Goal: Information Seeking & Learning: Understand process/instructions

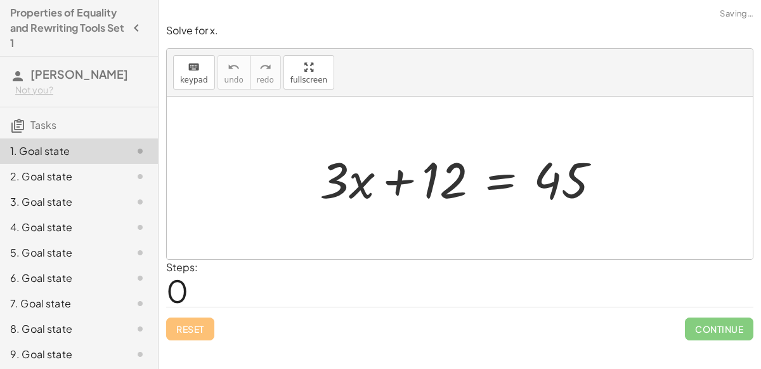
click at [495, 185] on div at bounding box center [465, 177] width 304 height 65
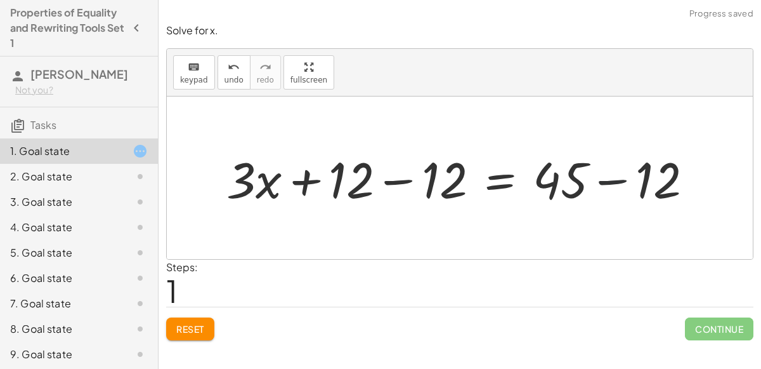
click at [610, 180] on div at bounding box center [465, 177] width 490 height 65
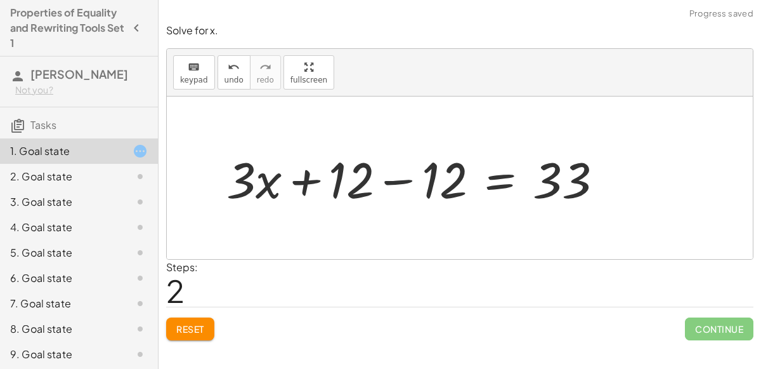
click at [399, 177] on div at bounding box center [420, 177] width 400 height 65
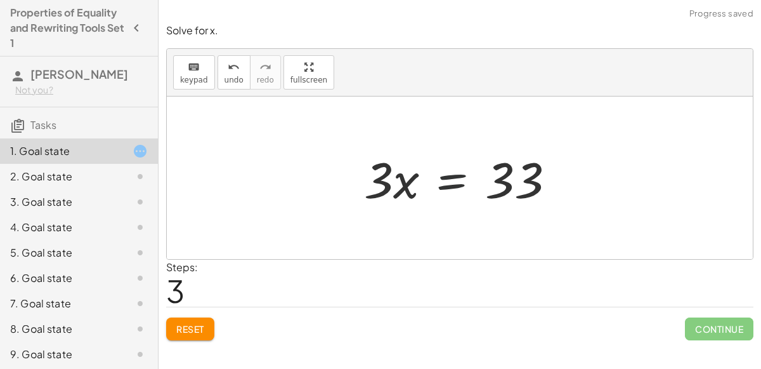
click at [451, 185] on div at bounding box center [465, 177] width 214 height 65
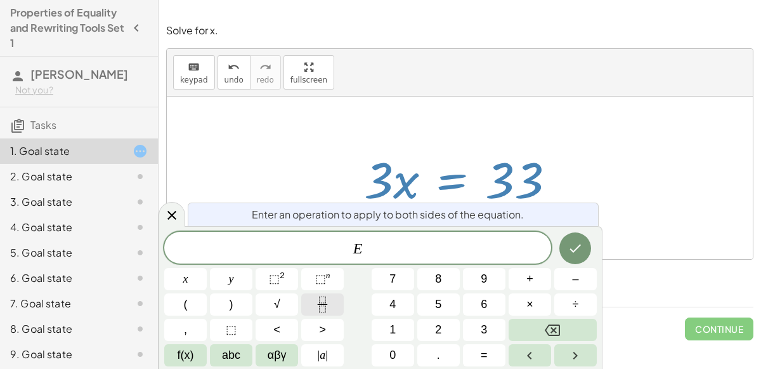
click at [323, 298] on icon "Fraction" at bounding box center [323, 304] width 16 height 16
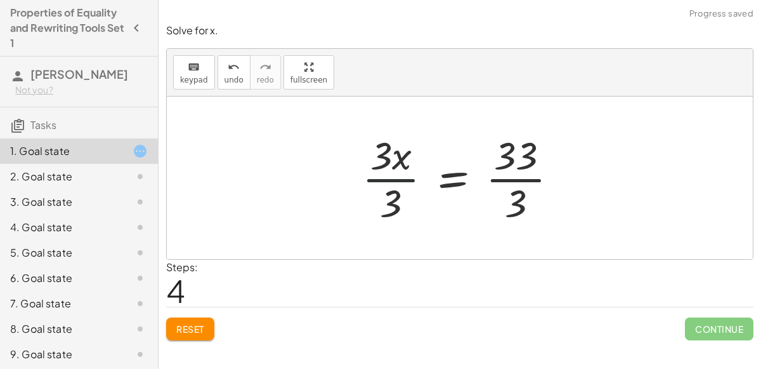
click at [397, 177] on div at bounding box center [465, 178] width 218 height 98
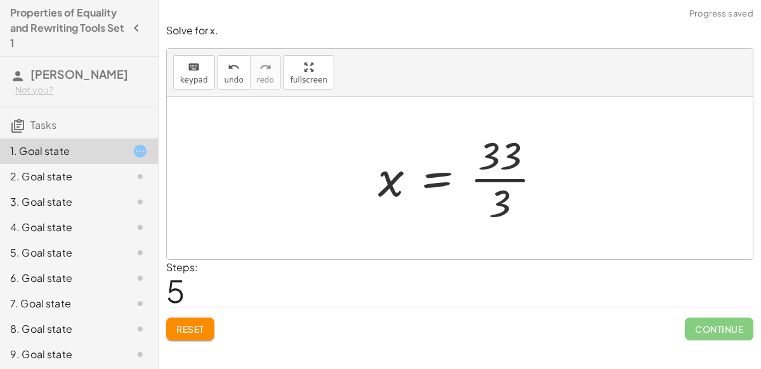
click at [497, 180] on div at bounding box center [465, 178] width 187 height 98
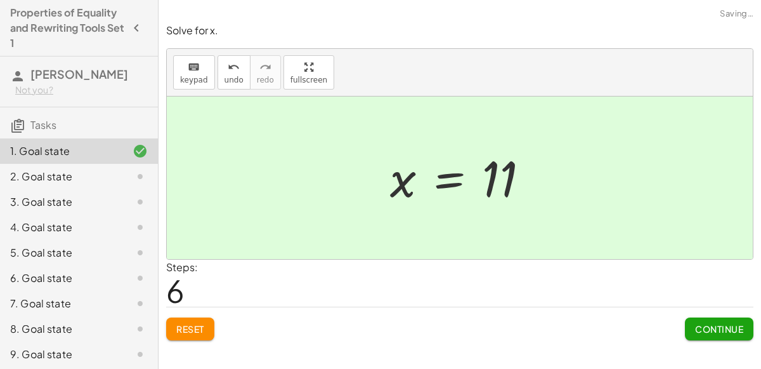
click at [695, 327] on span "Continue" at bounding box center [719, 328] width 48 height 11
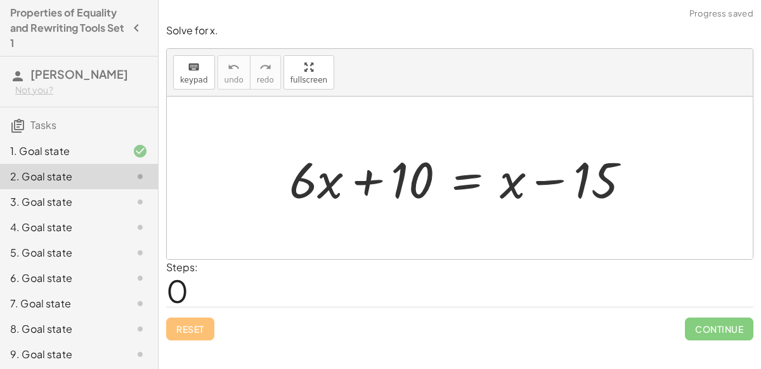
click at [548, 181] on div at bounding box center [465, 177] width 364 height 65
click at [469, 183] on div at bounding box center [465, 177] width 364 height 65
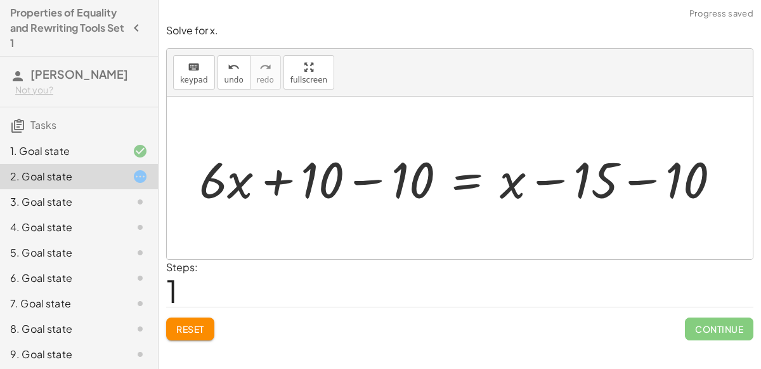
click at [648, 180] on div at bounding box center [465, 177] width 544 height 65
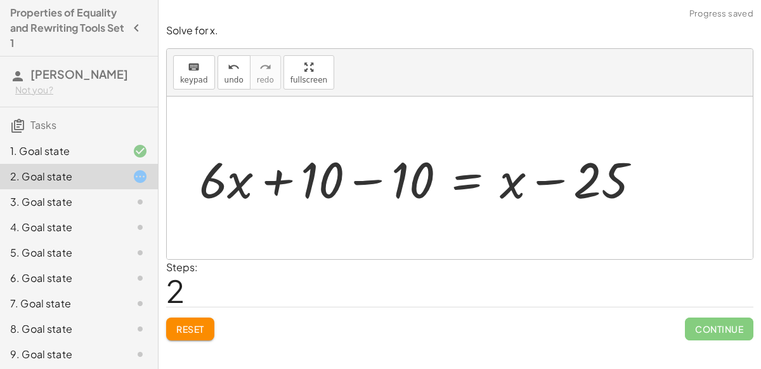
click at [363, 179] on div at bounding box center [425, 177] width 464 height 65
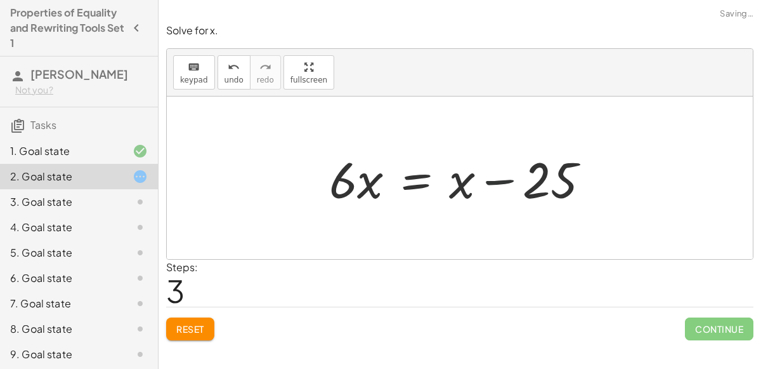
click at [499, 180] on div at bounding box center [465, 177] width 284 height 65
drag, startPoint x: 461, startPoint y: 183, endPoint x: 364, endPoint y: 186, distance: 97.1
click at [364, 186] on div at bounding box center [465, 177] width 284 height 65
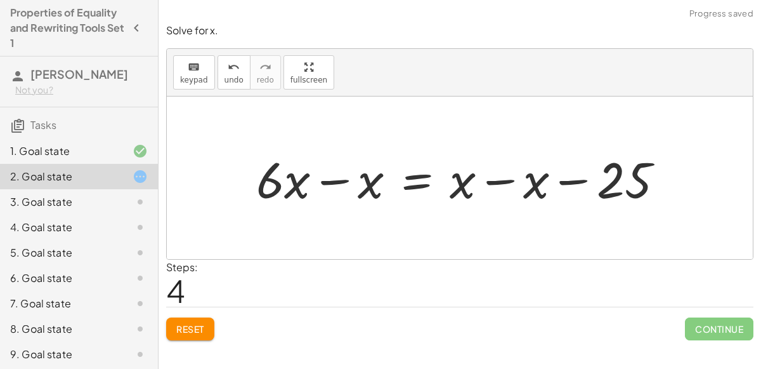
click at [504, 179] on div at bounding box center [465, 177] width 431 height 65
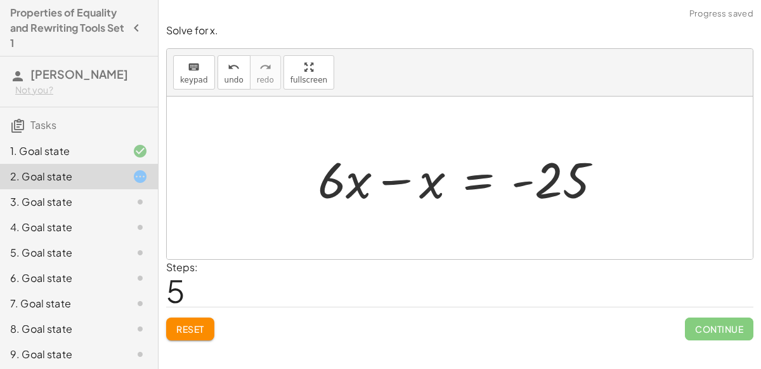
click at [398, 177] on div at bounding box center [464, 177] width 307 height 65
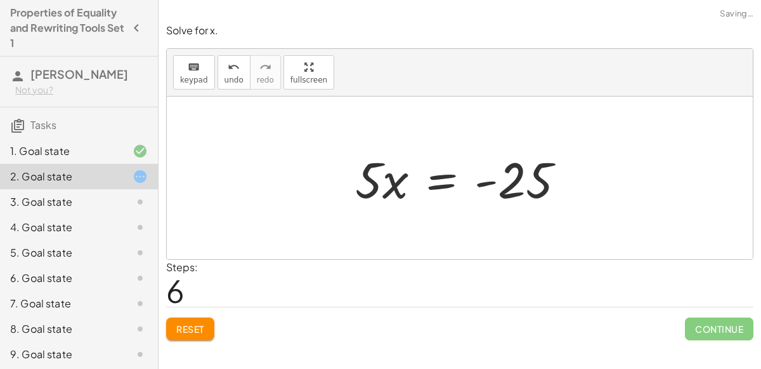
click at [436, 175] on div at bounding box center [465, 177] width 233 height 65
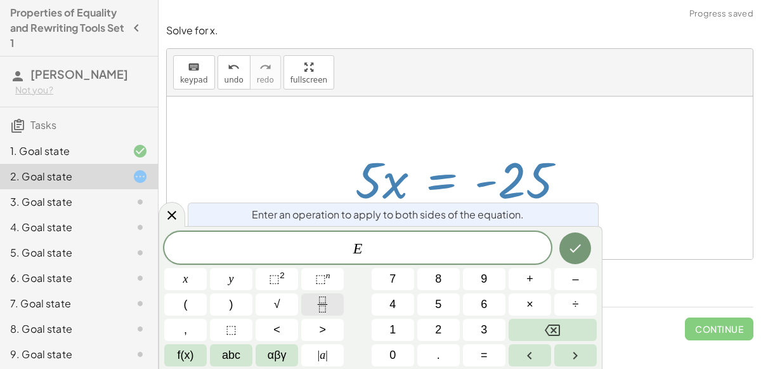
click at [327, 310] on icon "Fraction" at bounding box center [323, 304] width 16 height 16
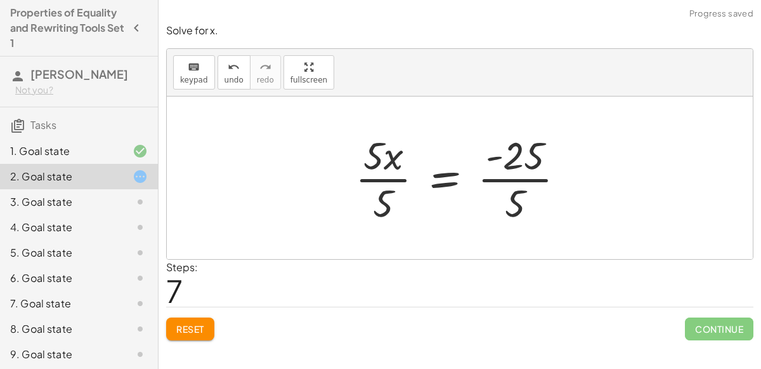
click at [386, 180] on div at bounding box center [465, 178] width 233 height 98
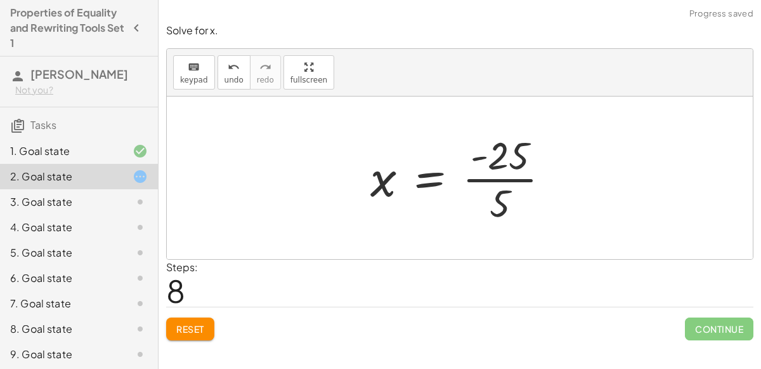
click at [498, 176] on div at bounding box center [465, 178] width 202 height 98
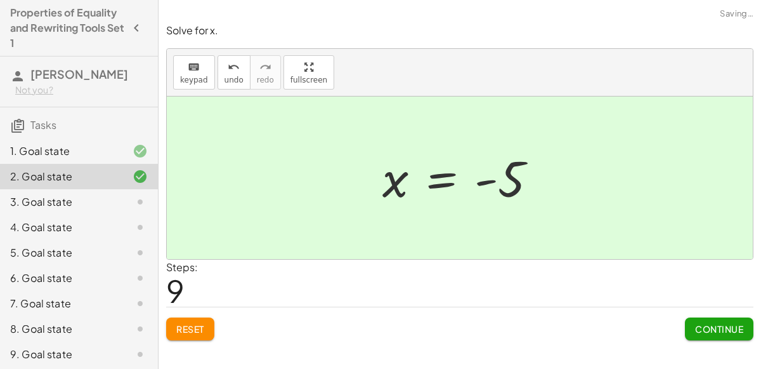
click at [701, 323] on span "Continue" at bounding box center [719, 328] width 48 height 11
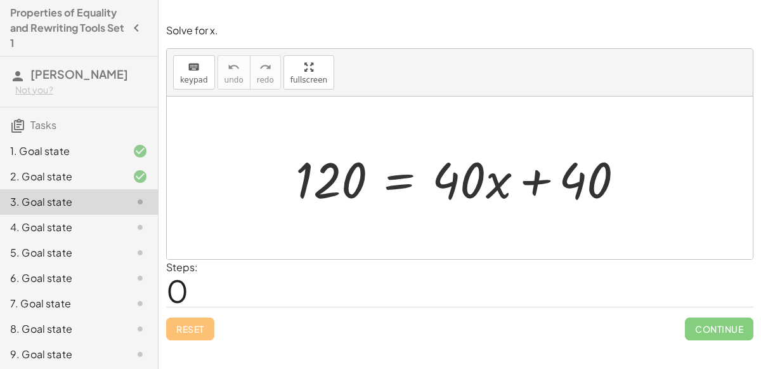
click at [397, 183] on div at bounding box center [464, 177] width 351 height 65
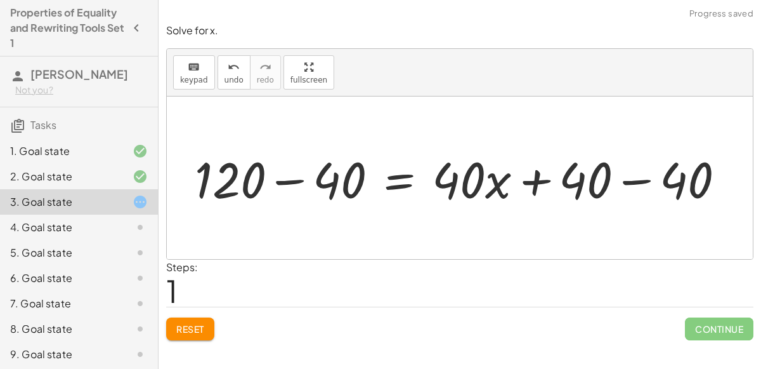
click at [643, 176] on div at bounding box center [464, 177] width 553 height 65
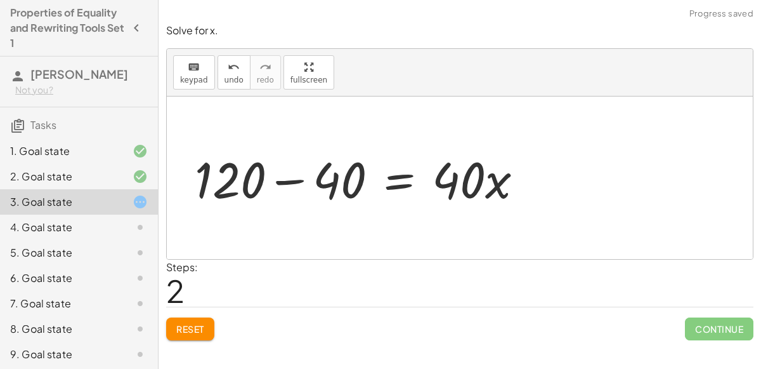
click at [289, 181] on div at bounding box center [363, 177] width 351 height 65
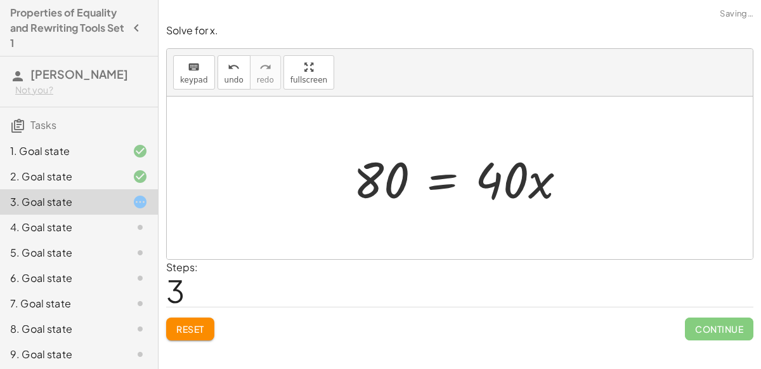
click at [437, 181] on div at bounding box center [465, 177] width 236 height 65
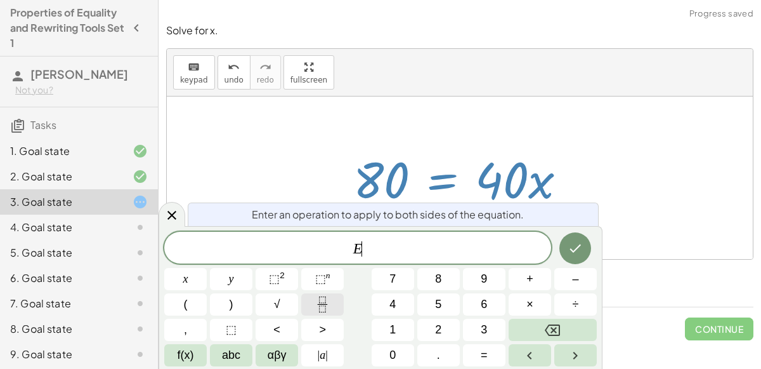
click at [315, 306] on icon "Fraction" at bounding box center [323, 304] width 16 height 16
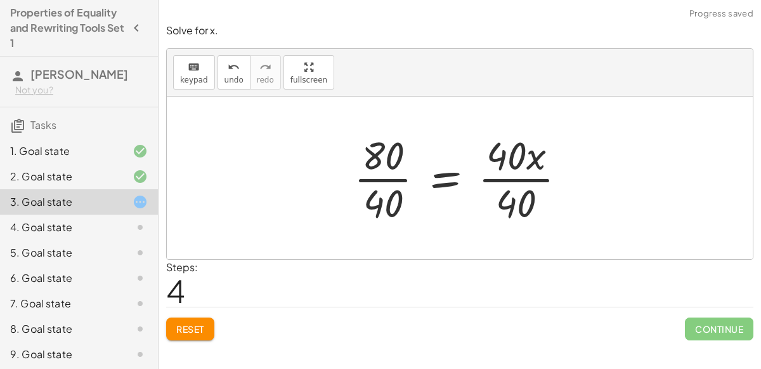
click at [509, 178] on div at bounding box center [465, 178] width 235 height 98
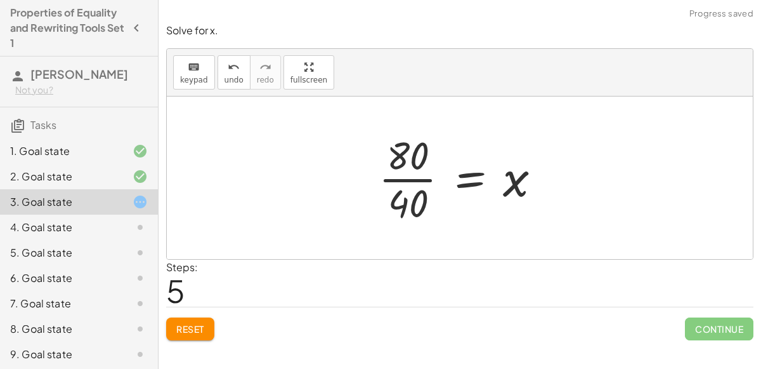
click at [400, 174] on div at bounding box center [464, 178] width 185 height 98
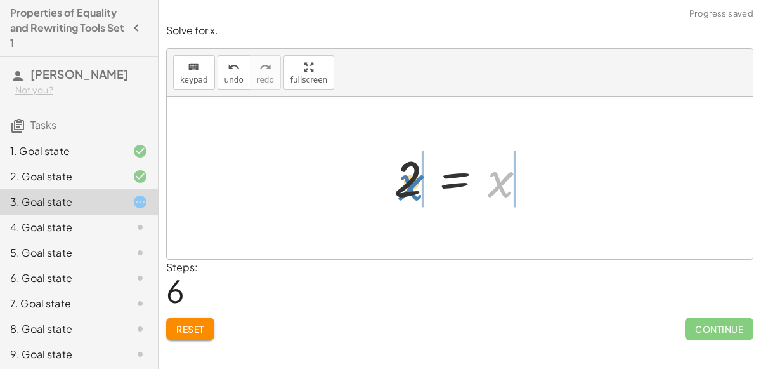
drag, startPoint x: 501, startPoint y: 183, endPoint x: 405, endPoint y: 184, distance: 95.8
click at [405, 184] on div at bounding box center [465, 178] width 155 height 63
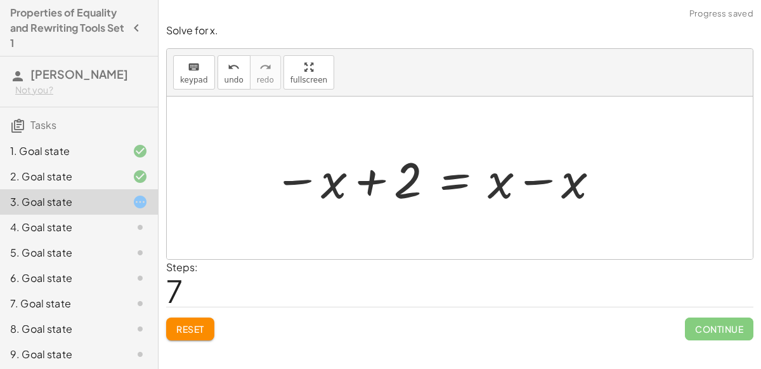
click at [366, 179] on div at bounding box center [437, 177] width 341 height 65
click at [225, 78] on span "undo" at bounding box center [234, 79] width 19 height 9
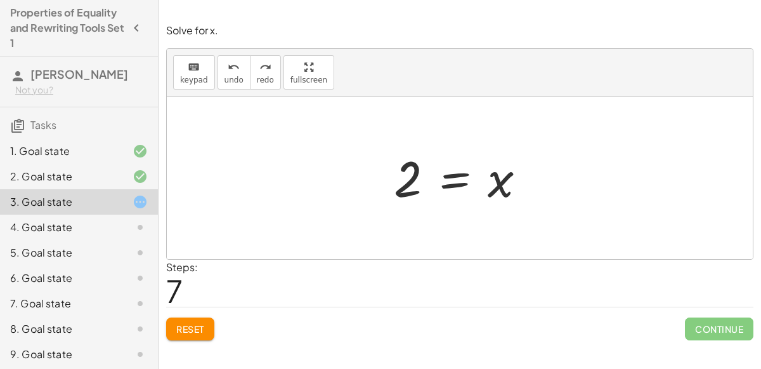
click at [460, 172] on div at bounding box center [465, 178] width 155 height 63
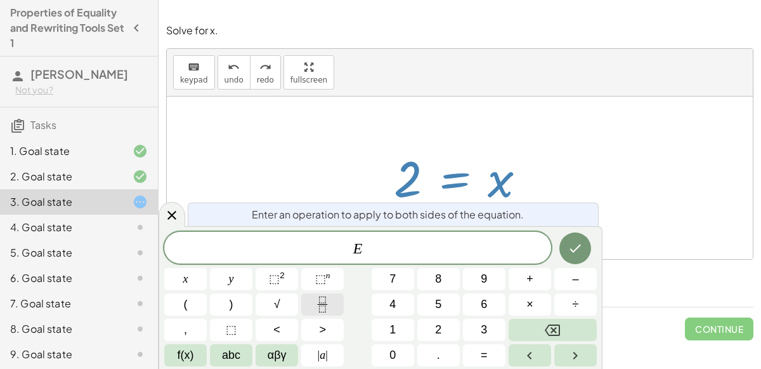
click at [324, 308] on icon "Fraction" at bounding box center [323, 304] width 16 height 16
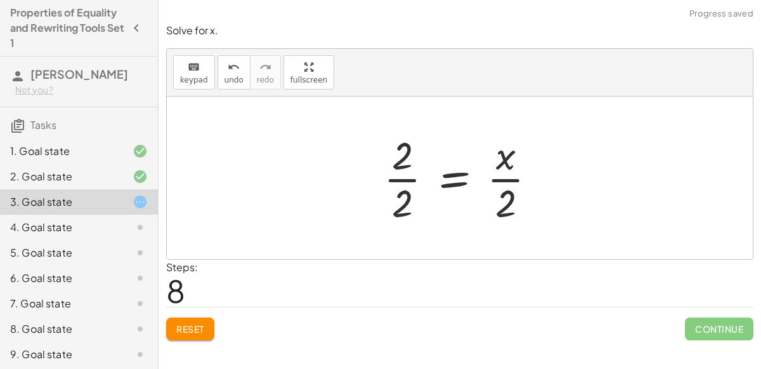
click at [508, 177] on div at bounding box center [465, 178] width 176 height 98
click at [404, 178] on div at bounding box center [465, 178] width 176 height 98
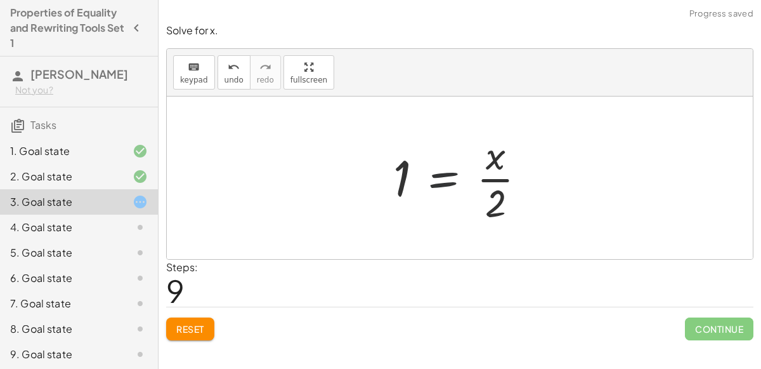
click at [447, 174] on div at bounding box center [464, 178] width 155 height 98
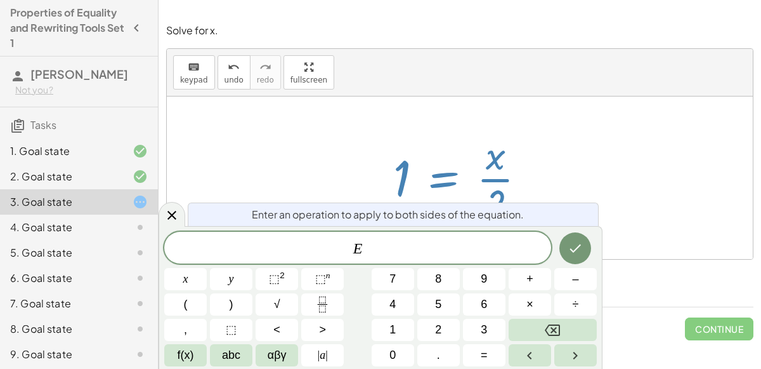
click at [501, 178] on div at bounding box center [464, 178] width 155 height 98
click at [169, 216] on icon at bounding box center [171, 214] width 15 height 15
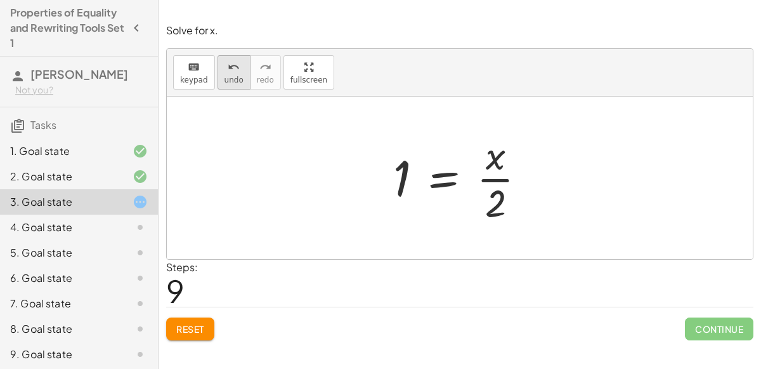
click at [218, 66] on button "undo undo" at bounding box center [234, 72] width 33 height 34
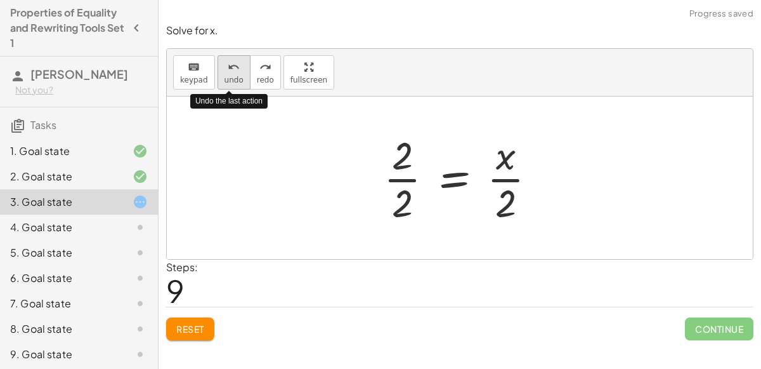
click at [218, 66] on button "undo undo" at bounding box center [234, 72] width 33 height 34
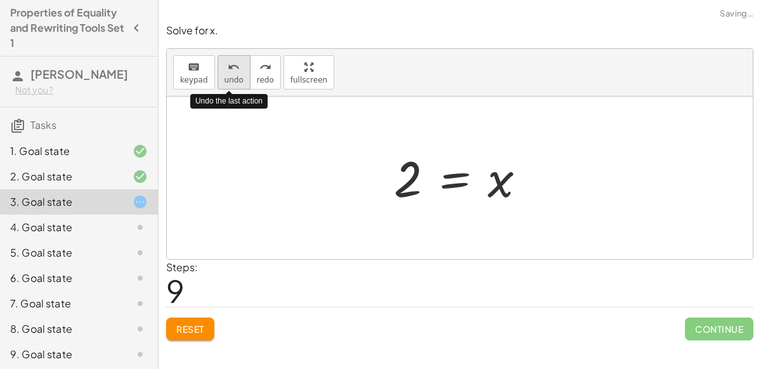
click at [218, 66] on button "undo undo" at bounding box center [234, 72] width 33 height 34
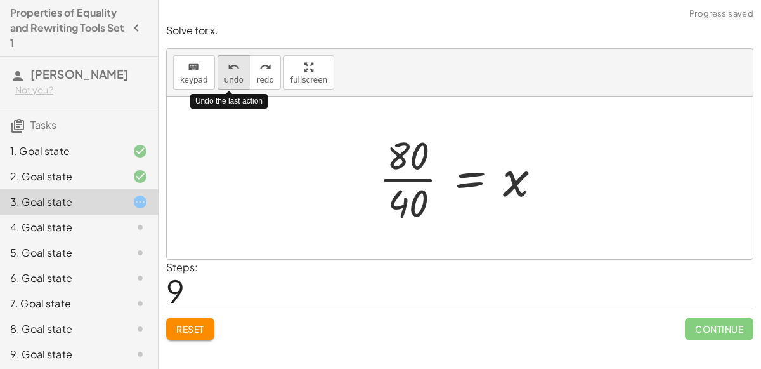
click at [218, 66] on button "undo undo" at bounding box center [234, 72] width 33 height 34
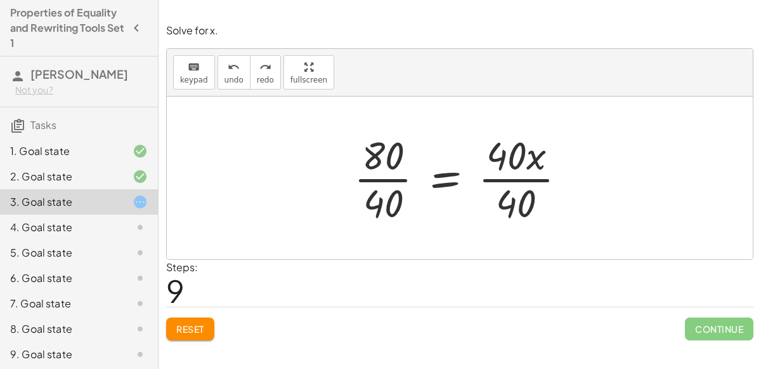
click at [62, 147] on div "1. Goal state" at bounding box center [61, 150] width 102 height 15
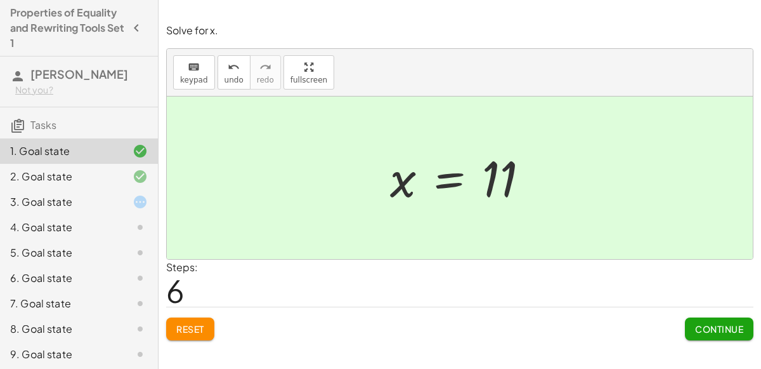
click at [51, 232] on div "4. Goal state" at bounding box center [61, 227] width 102 height 15
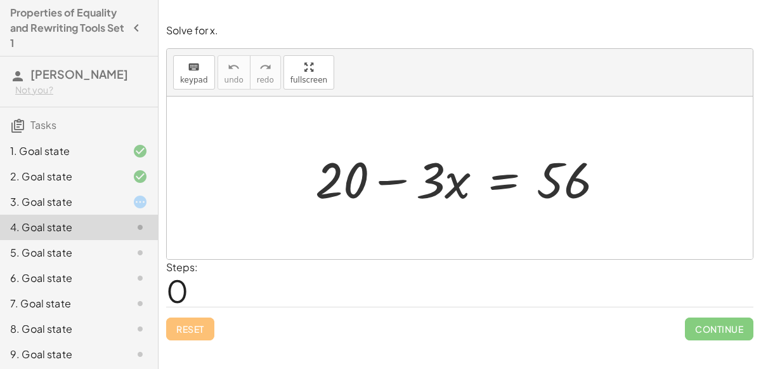
click at [58, 157] on div "1. Goal state" at bounding box center [61, 150] width 102 height 15
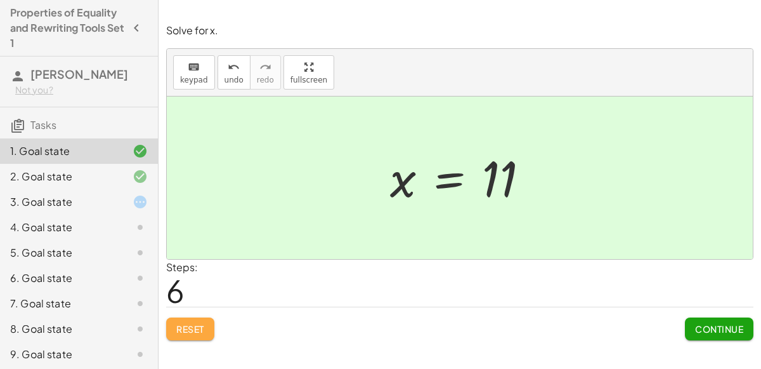
click at [200, 328] on span "Reset" at bounding box center [190, 328] width 28 height 11
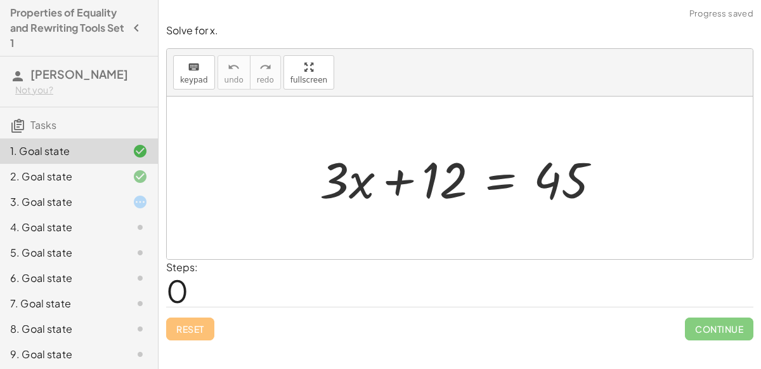
click at [494, 182] on div at bounding box center [465, 177] width 304 height 65
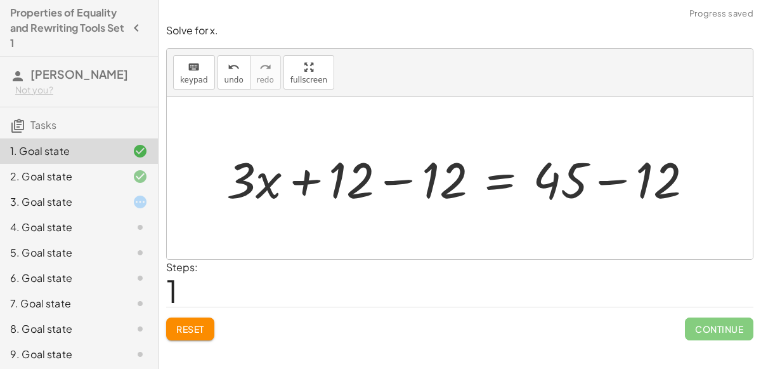
click at [612, 175] on div at bounding box center [465, 177] width 490 height 65
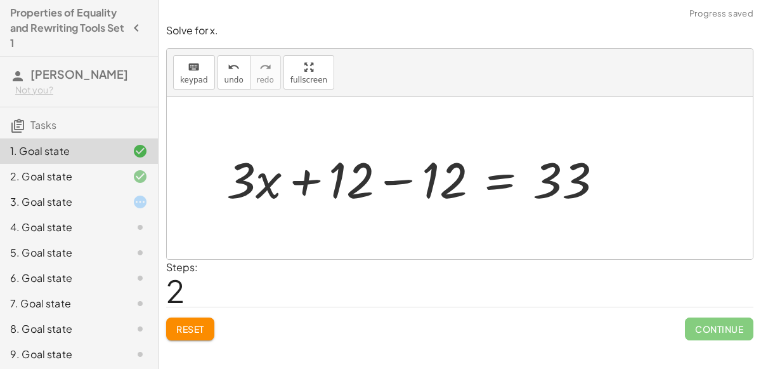
click at [396, 177] on div at bounding box center [420, 177] width 400 height 65
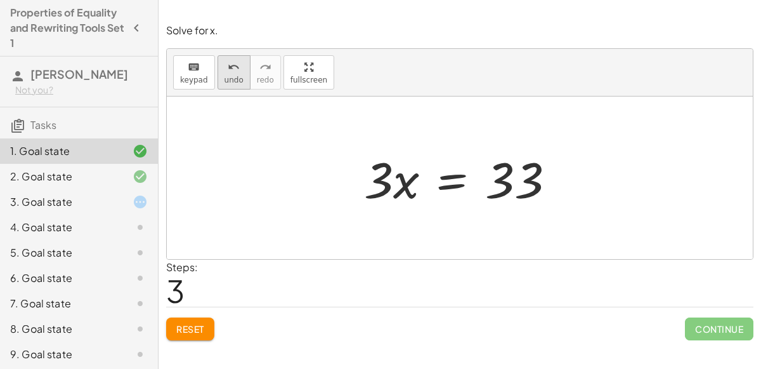
click at [225, 65] on div "undo" at bounding box center [234, 66] width 19 height 15
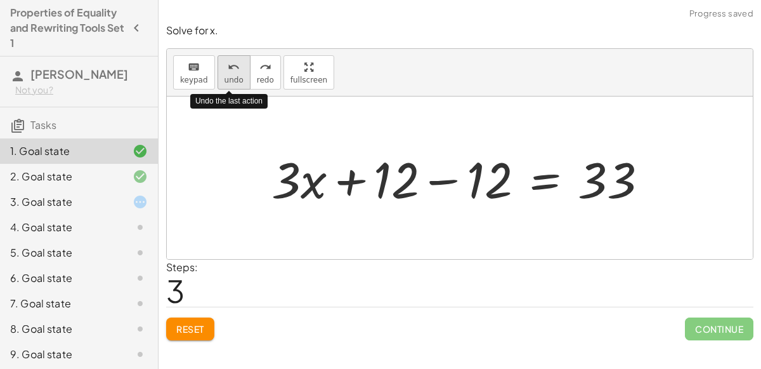
click at [225, 65] on div "undo" at bounding box center [234, 66] width 19 height 15
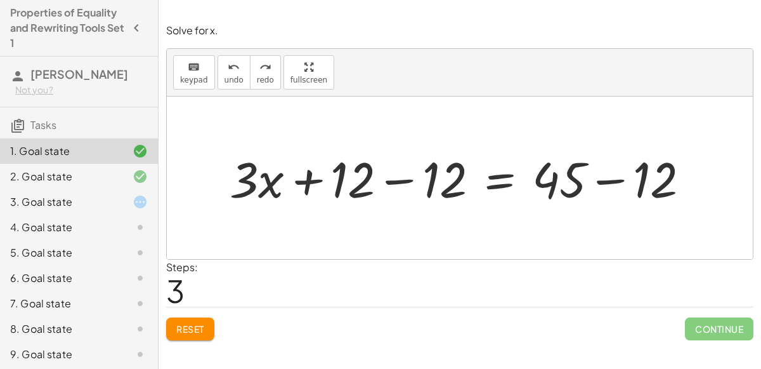
click at [613, 175] on div at bounding box center [464, 177] width 483 height 65
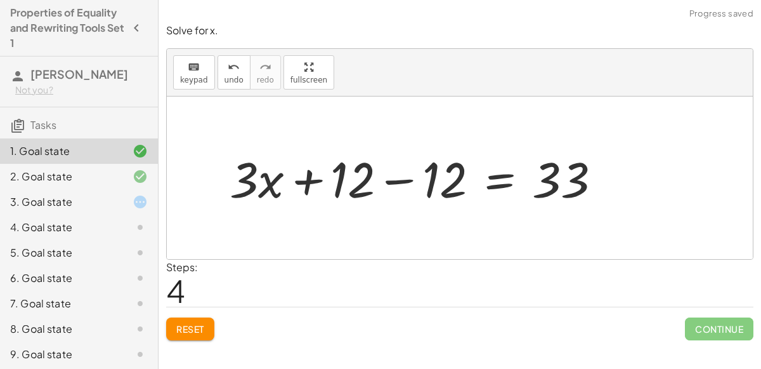
click at [395, 178] on div at bounding box center [420, 177] width 395 height 65
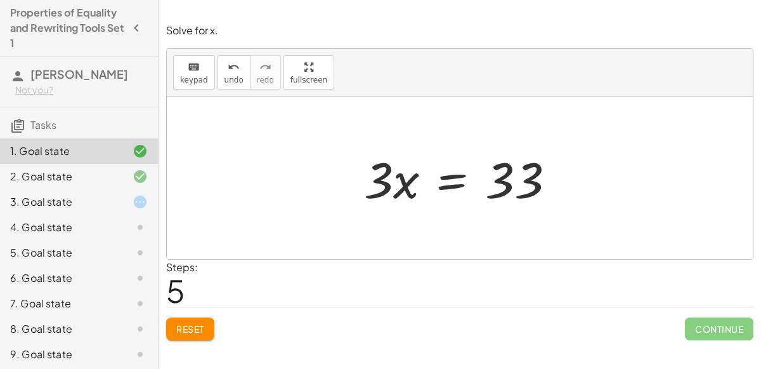
click at [461, 180] on div at bounding box center [465, 177] width 214 height 65
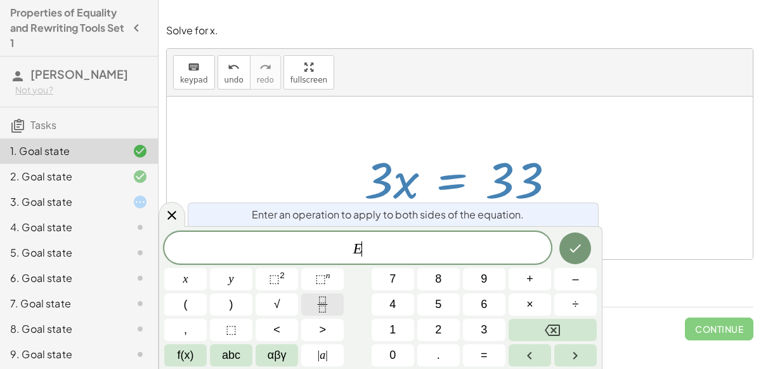
click at [336, 296] on button "Fraction" at bounding box center [322, 304] width 43 height 22
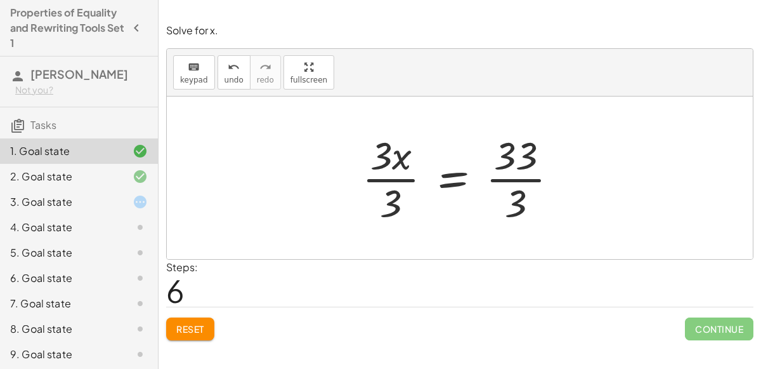
click at [387, 177] on div at bounding box center [465, 178] width 218 height 98
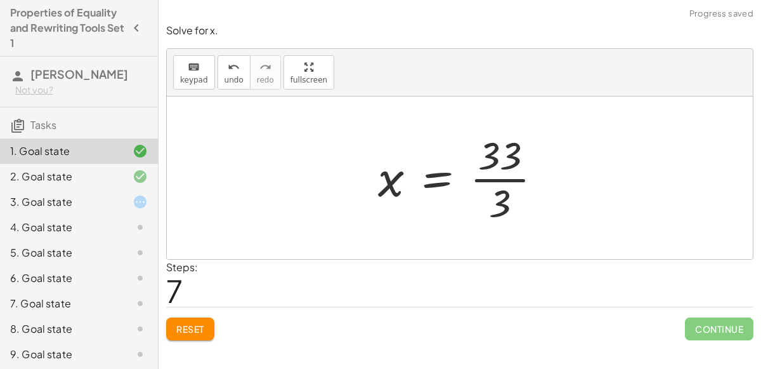
click at [513, 177] on div at bounding box center [465, 178] width 187 height 98
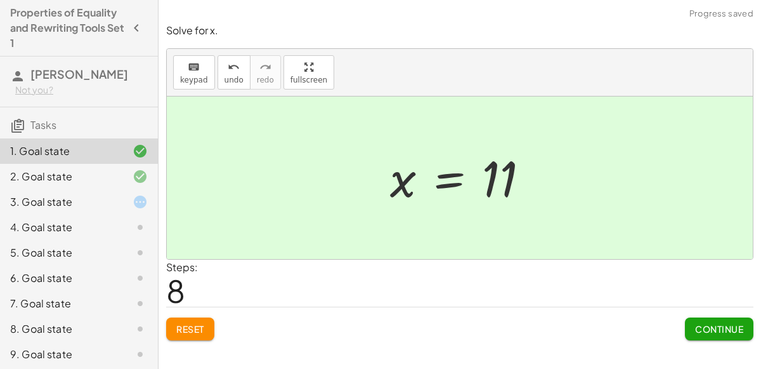
click at [116, 179] on div at bounding box center [130, 176] width 36 height 15
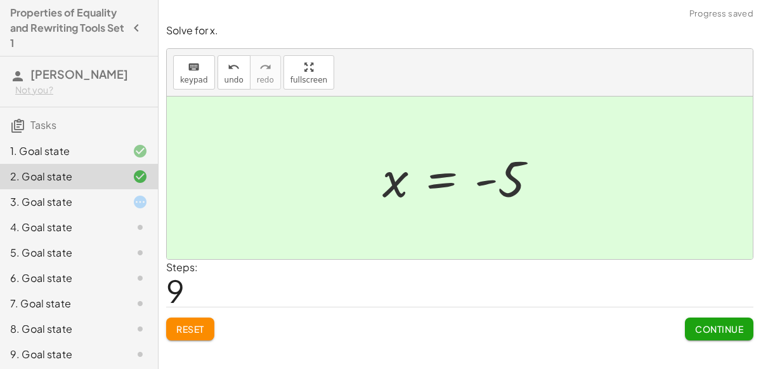
click at [199, 327] on span "Reset" at bounding box center [190, 328] width 28 height 11
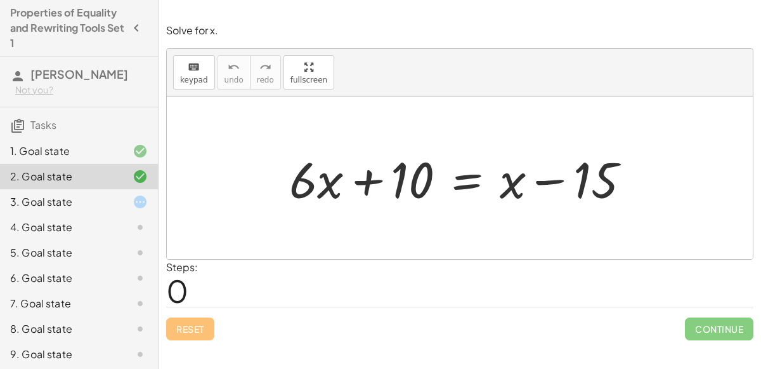
click at [471, 182] on div at bounding box center [465, 177] width 364 height 65
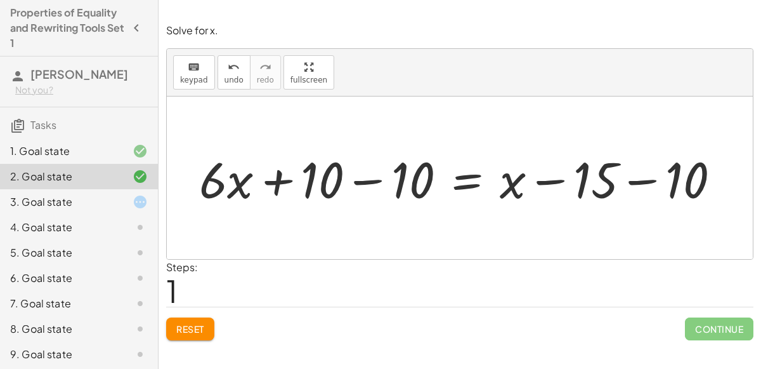
click at [355, 175] on div at bounding box center [465, 177] width 544 height 65
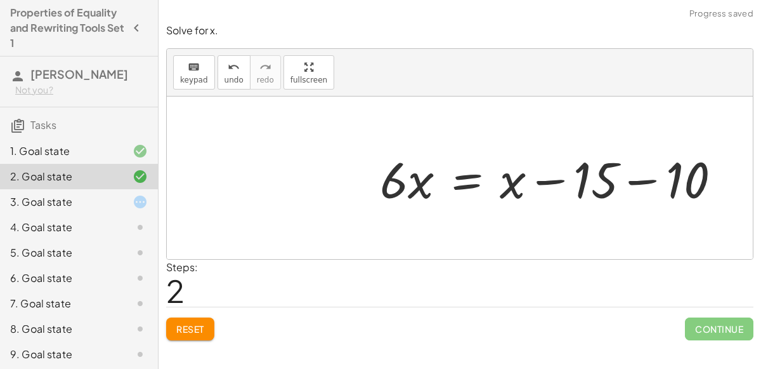
click at [650, 177] on div at bounding box center [556, 177] width 364 height 65
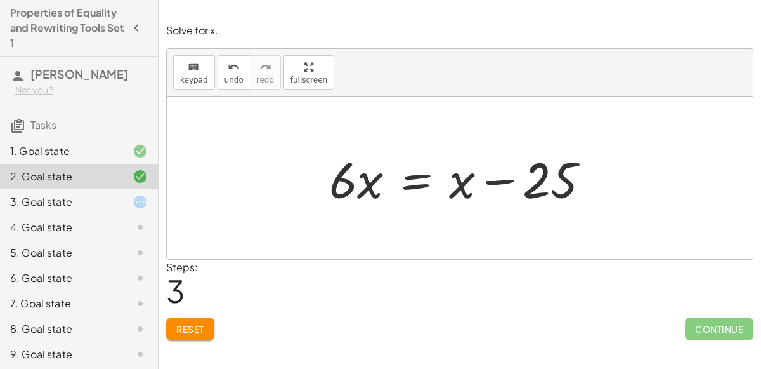
click at [409, 180] on div at bounding box center [465, 177] width 284 height 65
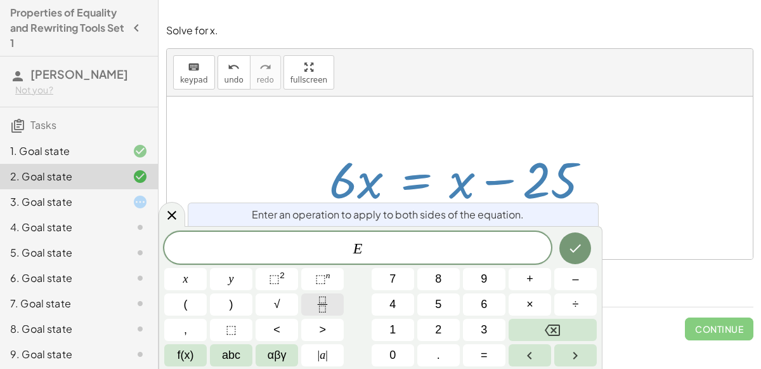
click at [331, 303] on button "Fraction" at bounding box center [322, 304] width 43 height 22
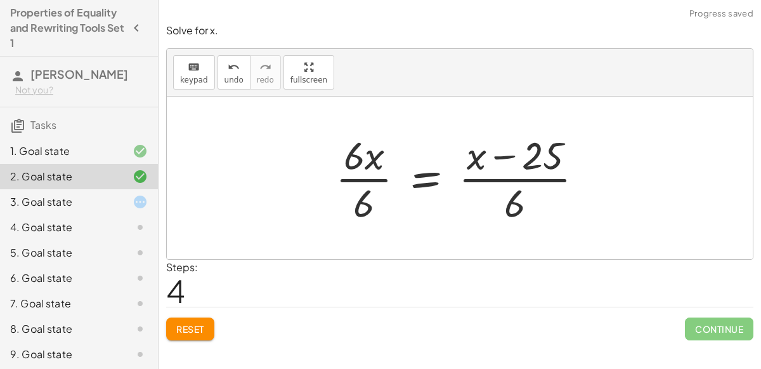
click at [530, 177] on div at bounding box center [464, 178] width 271 height 98
click at [371, 178] on div at bounding box center [464, 178] width 271 height 98
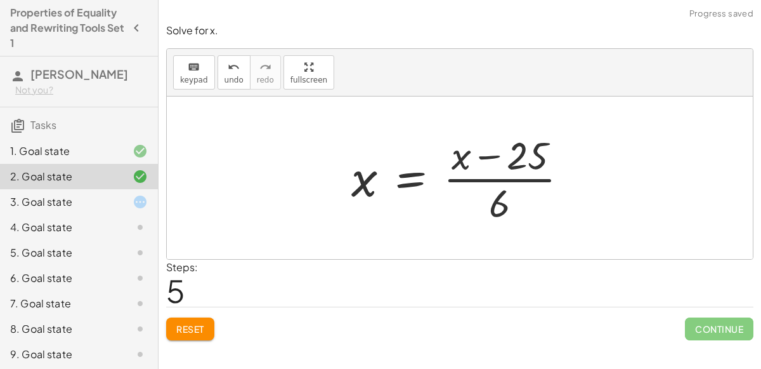
click at [495, 154] on div at bounding box center [465, 178] width 240 height 98
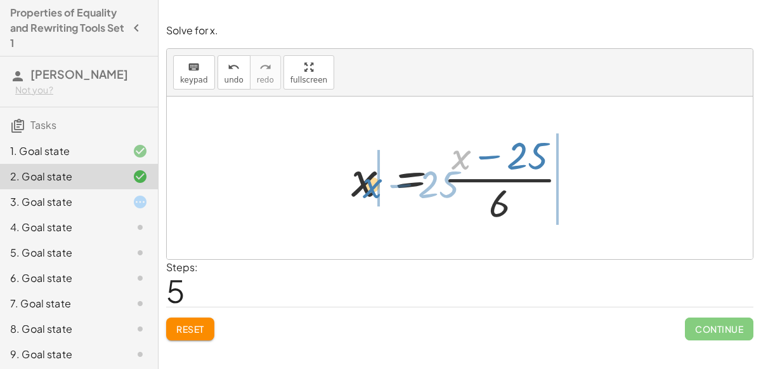
drag, startPoint x: 464, startPoint y: 158, endPoint x: 375, endPoint y: 187, distance: 93.3
click at [375, 187] on div at bounding box center [465, 178] width 240 height 98
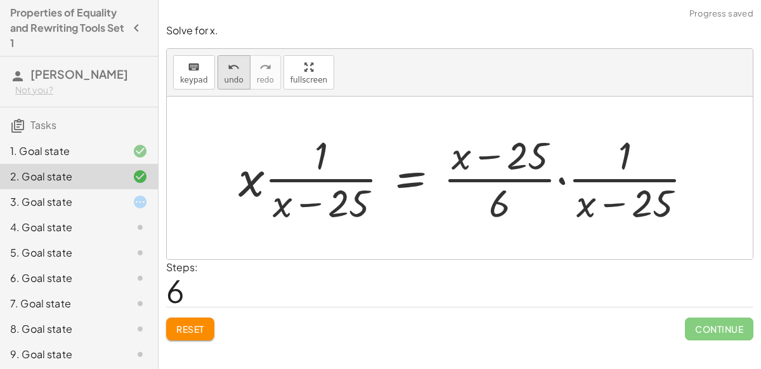
click at [225, 78] on span "undo" at bounding box center [234, 79] width 19 height 9
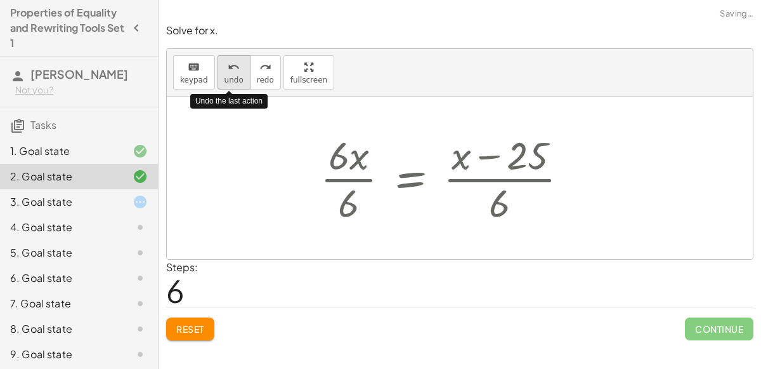
click at [225, 78] on span "undo" at bounding box center [234, 79] width 19 height 9
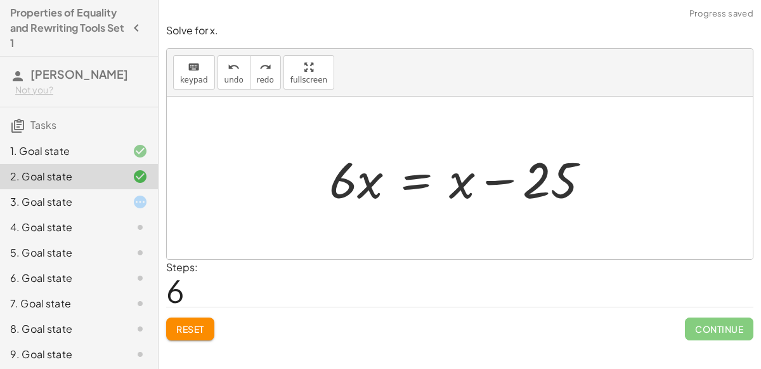
click at [178, 327] on span "Reset" at bounding box center [190, 328] width 28 height 11
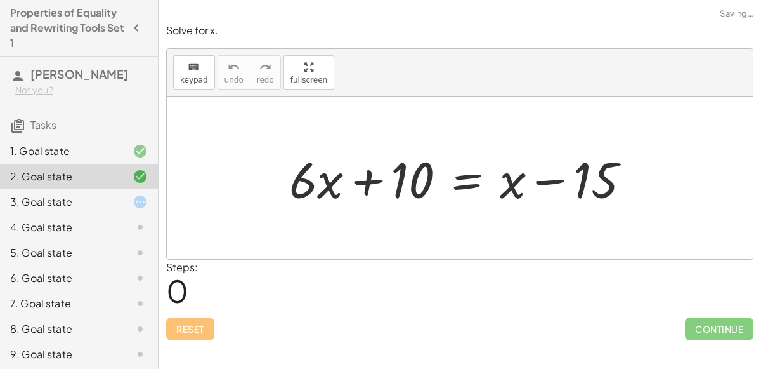
click at [464, 174] on div at bounding box center [465, 177] width 364 height 65
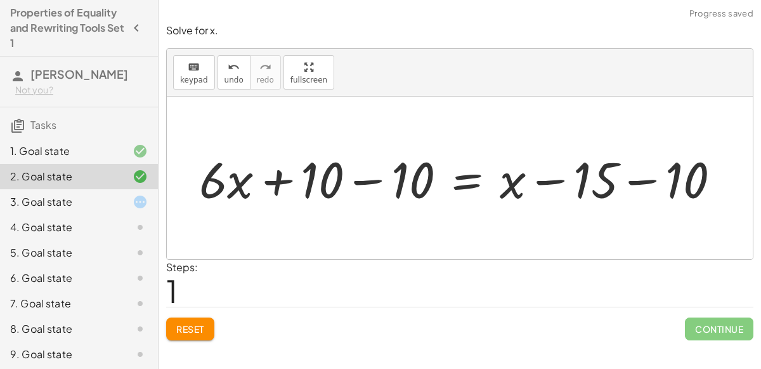
click at [648, 178] on div at bounding box center [465, 177] width 544 height 65
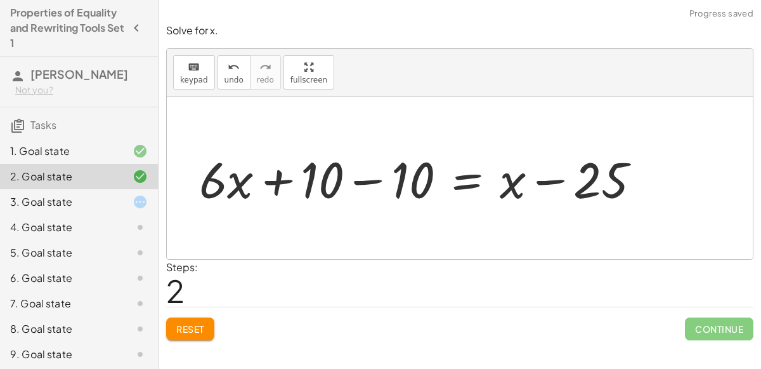
click at [363, 178] on div at bounding box center [425, 177] width 464 height 65
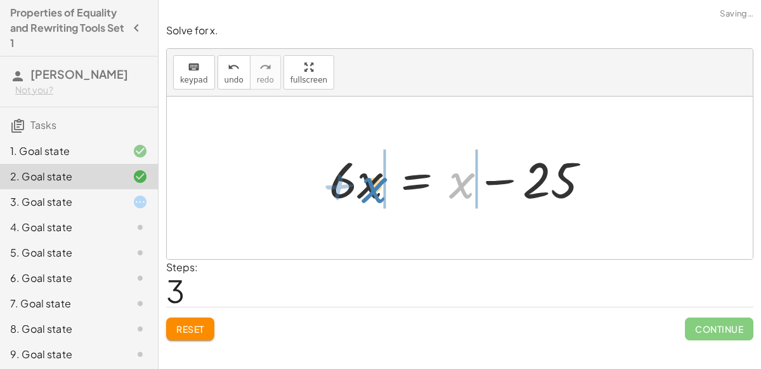
drag, startPoint x: 462, startPoint y: 188, endPoint x: 374, endPoint y: 192, distance: 88.3
click at [374, 192] on div at bounding box center [465, 177] width 284 height 65
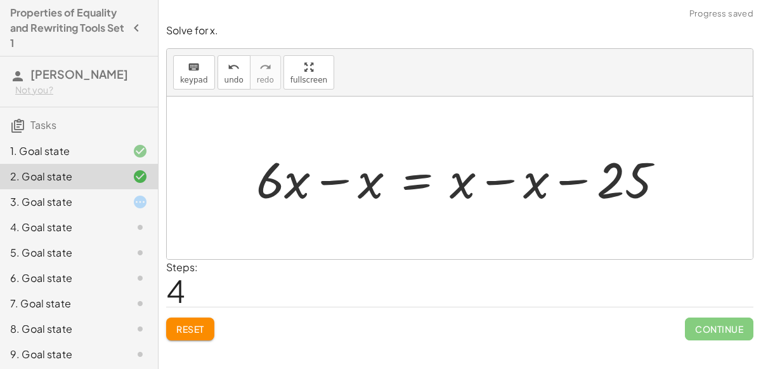
click at [336, 175] on div at bounding box center [465, 177] width 431 height 65
click at [488, 182] on div at bounding box center [502, 177] width 356 height 65
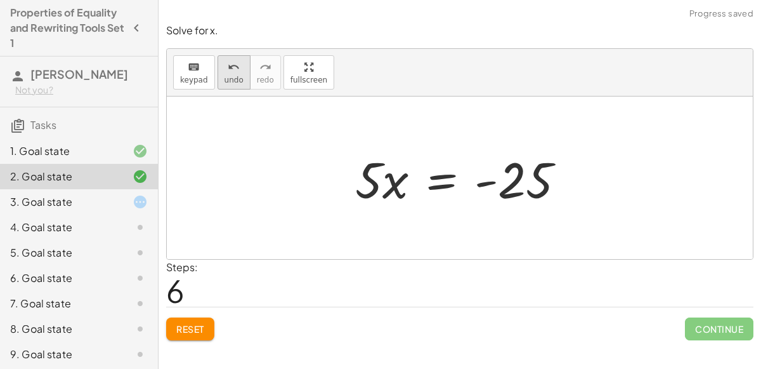
click at [232, 70] on icon "undo" at bounding box center [234, 67] width 12 height 15
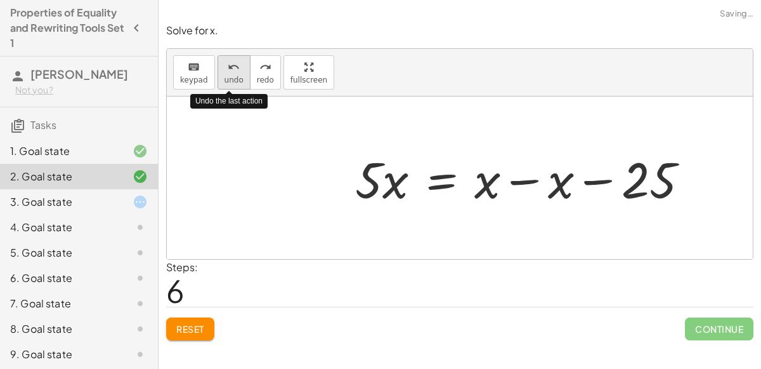
click at [232, 70] on icon "undo" at bounding box center [234, 67] width 12 height 15
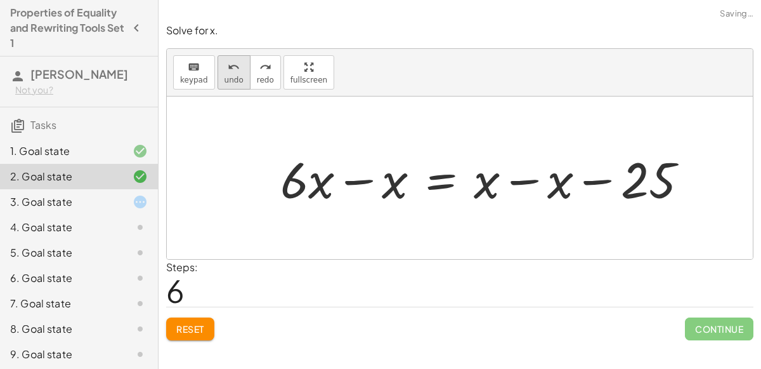
click at [230, 71] on icon "undo" at bounding box center [234, 67] width 12 height 15
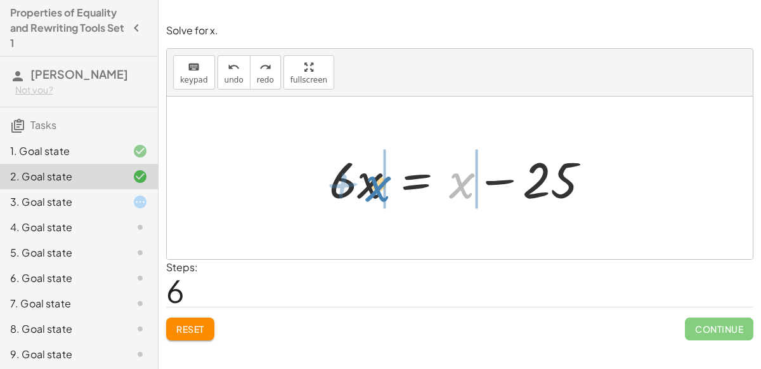
drag, startPoint x: 454, startPoint y: 179, endPoint x: 370, endPoint y: 182, distance: 83.8
click at [370, 182] on div at bounding box center [465, 177] width 284 height 65
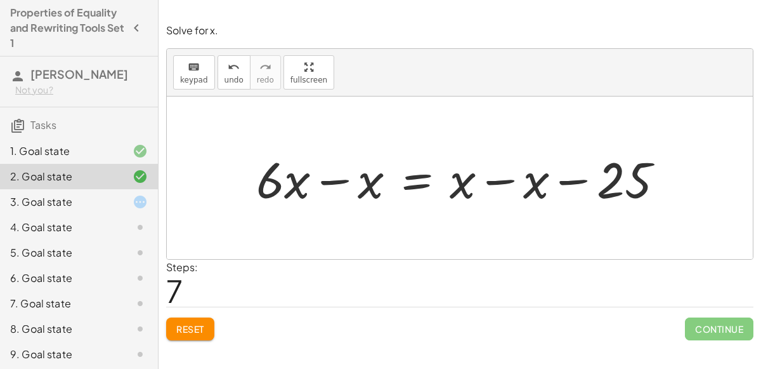
click at [342, 180] on div at bounding box center [465, 177] width 431 height 65
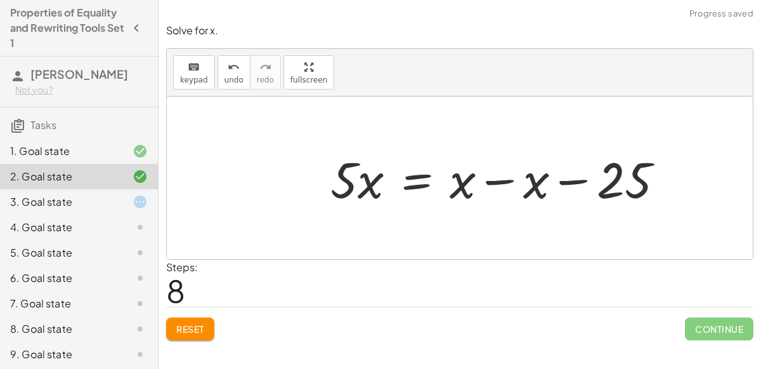
click at [495, 180] on div at bounding box center [502, 177] width 356 height 65
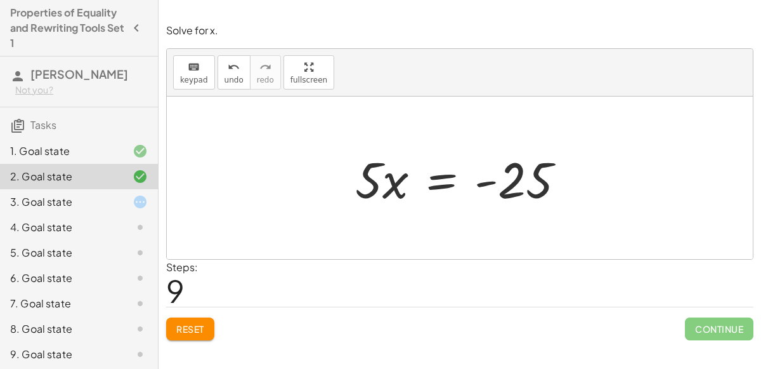
click at [441, 172] on div at bounding box center [465, 177] width 233 height 65
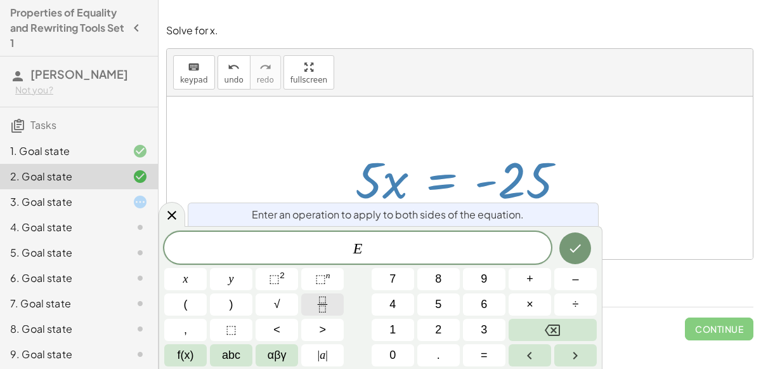
click at [322, 297] on icon "Fraction" at bounding box center [323, 304] width 16 height 16
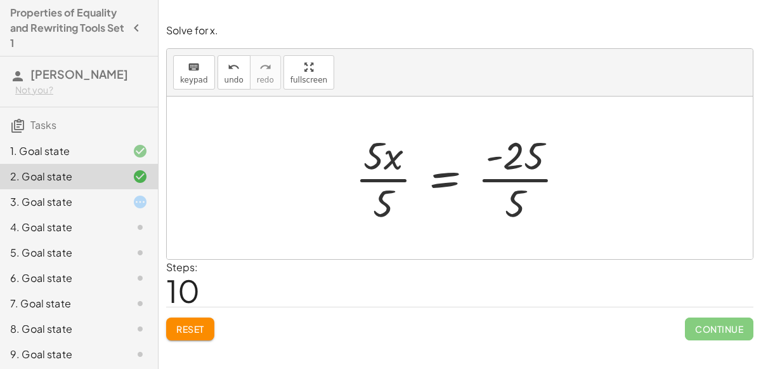
click at [388, 174] on div at bounding box center [465, 178] width 233 height 98
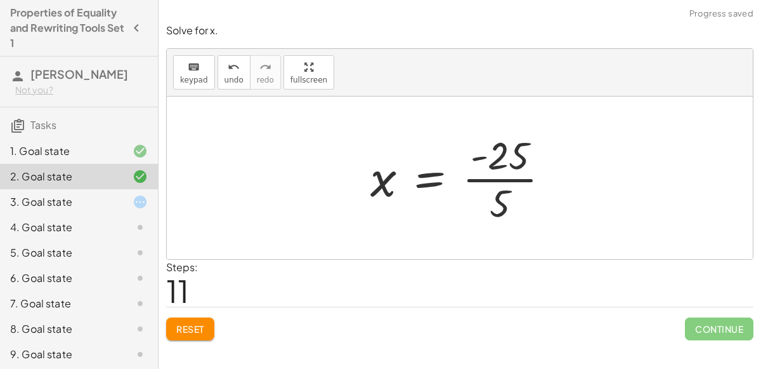
click at [488, 180] on div at bounding box center [465, 178] width 202 height 98
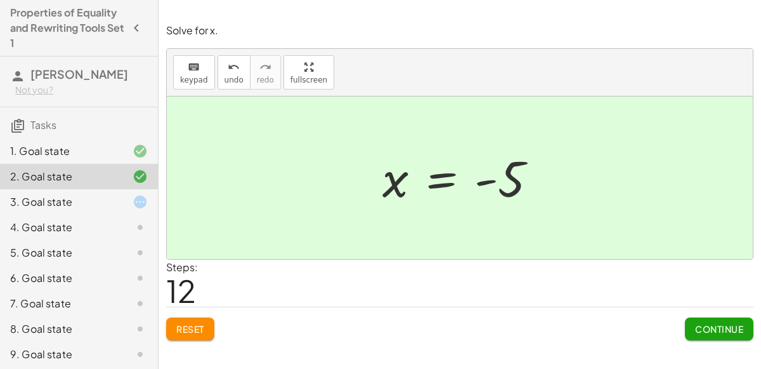
click at [719, 325] on span "Continue" at bounding box center [719, 328] width 48 height 11
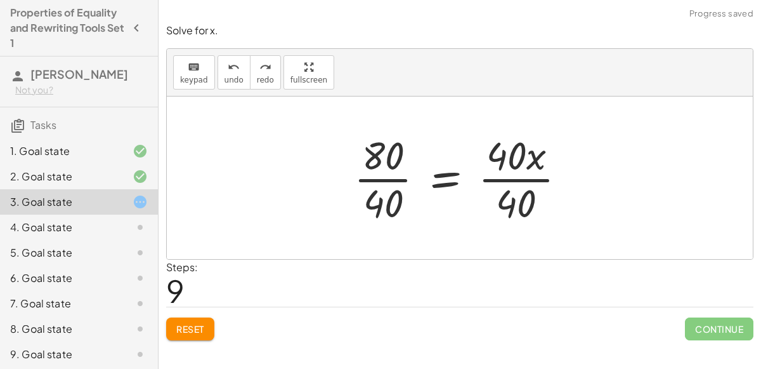
click at [199, 329] on span "Reset" at bounding box center [190, 328] width 28 height 11
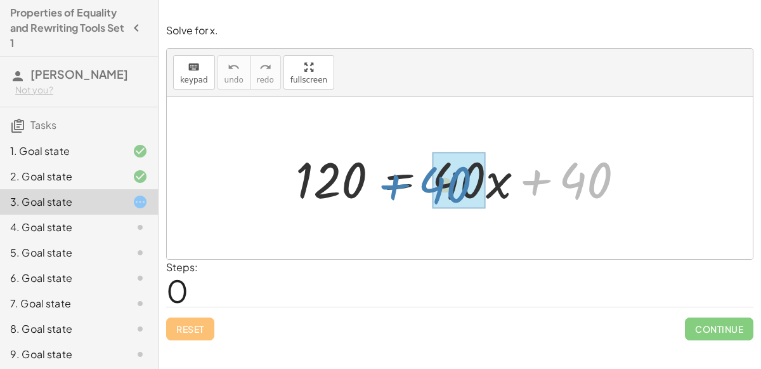
drag, startPoint x: 579, startPoint y: 181, endPoint x: 439, endPoint y: 185, distance: 139.6
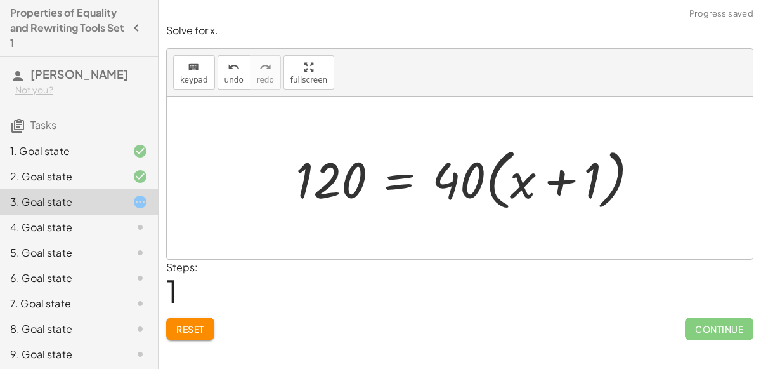
click at [553, 183] on div at bounding box center [472, 177] width 366 height 73
click at [185, 331] on span "Reset" at bounding box center [190, 328] width 28 height 11
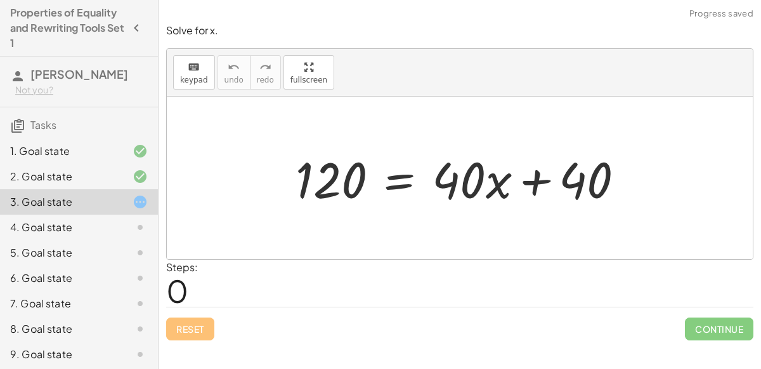
click at [400, 184] on div at bounding box center [464, 177] width 351 height 65
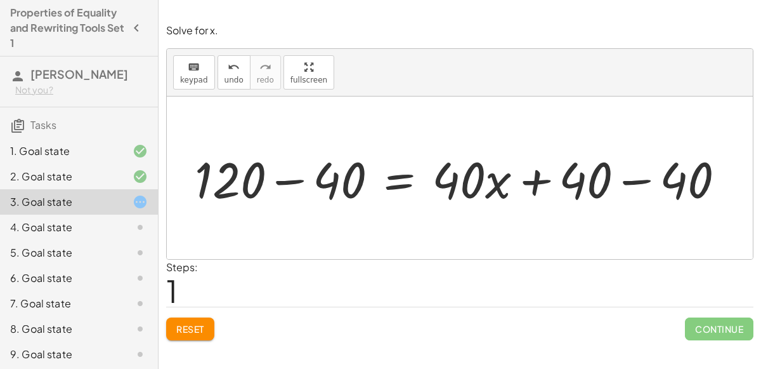
click at [290, 179] on div at bounding box center [464, 177] width 553 height 65
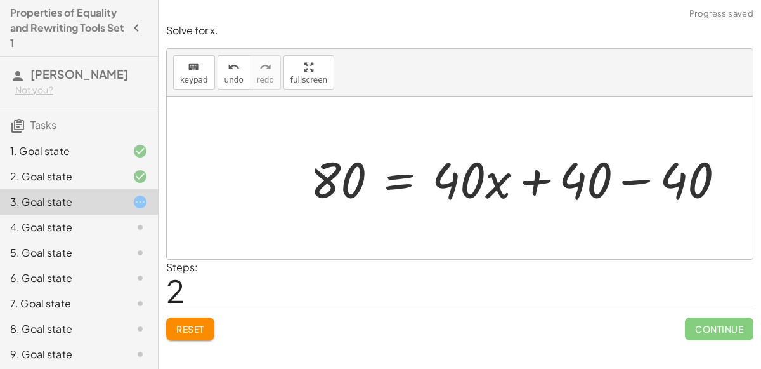
click at [638, 176] on div at bounding box center [523, 177] width 438 height 65
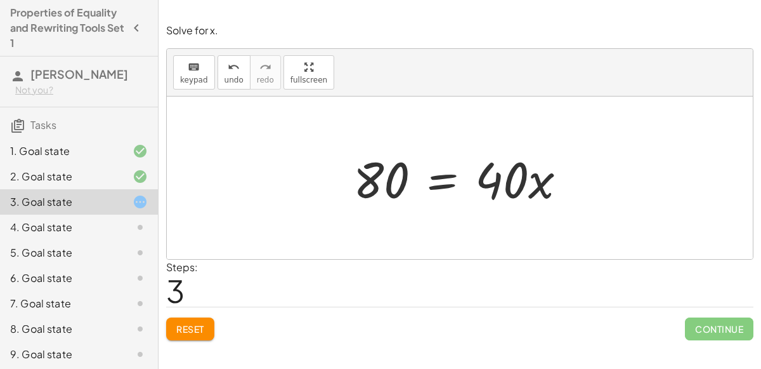
click at [444, 174] on div at bounding box center [465, 177] width 236 height 65
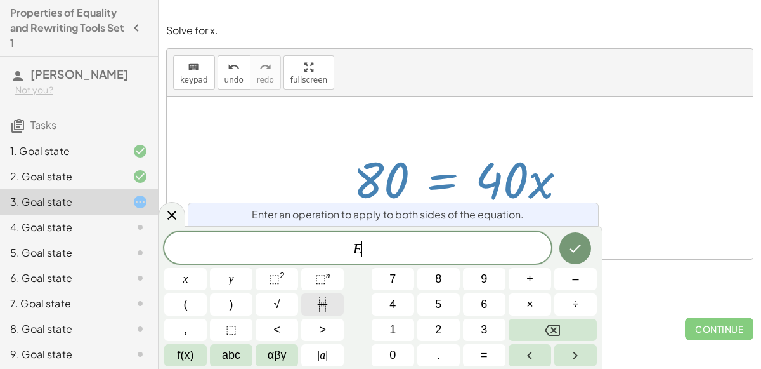
click at [322, 299] on icon "Fraction" at bounding box center [323, 304] width 16 height 16
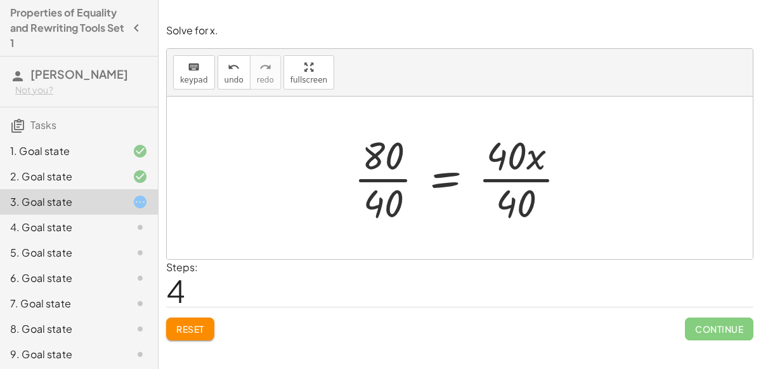
click at [388, 176] on div at bounding box center [465, 178] width 235 height 98
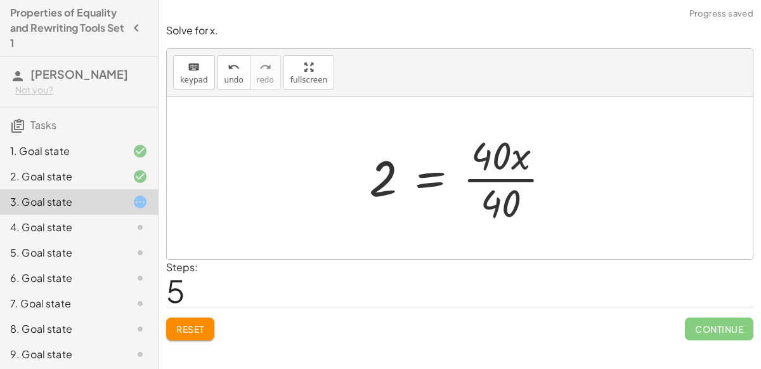
click at [502, 174] on div at bounding box center [465, 178] width 205 height 98
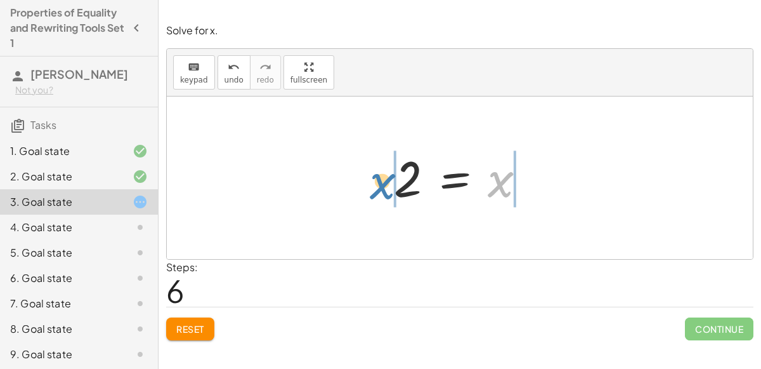
drag, startPoint x: 498, startPoint y: 178, endPoint x: 380, endPoint y: 180, distance: 118.0
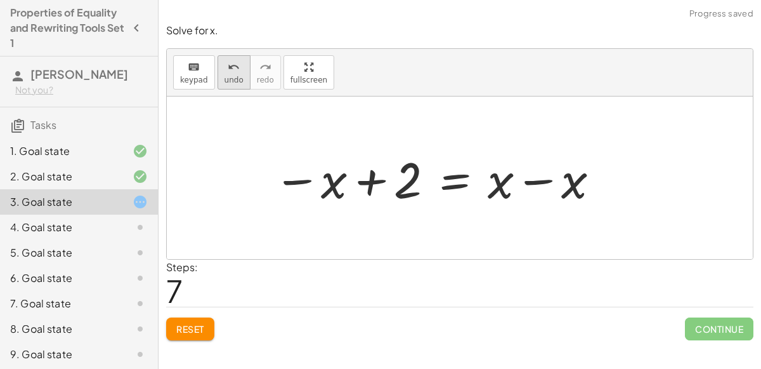
click at [225, 65] on div "undo" at bounding box center [234, 66] width 19 height 15
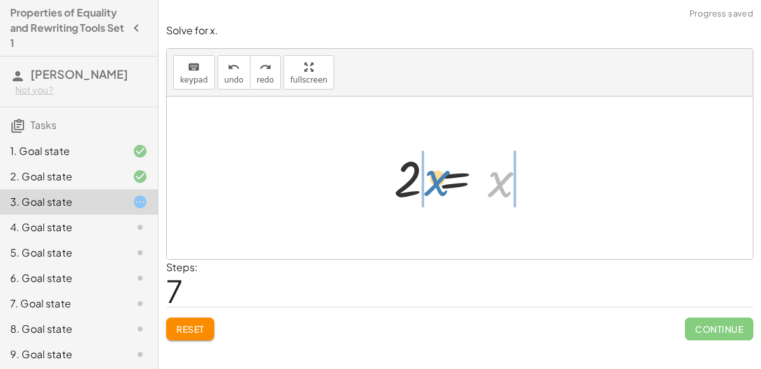
drag, startPoint x: 503, startPoint y: 184, endPoint x: 438, endPoint y: 183, distance: 64.7
click at [438, 183] on div at bounding box center [465, 178] width 155 height 63
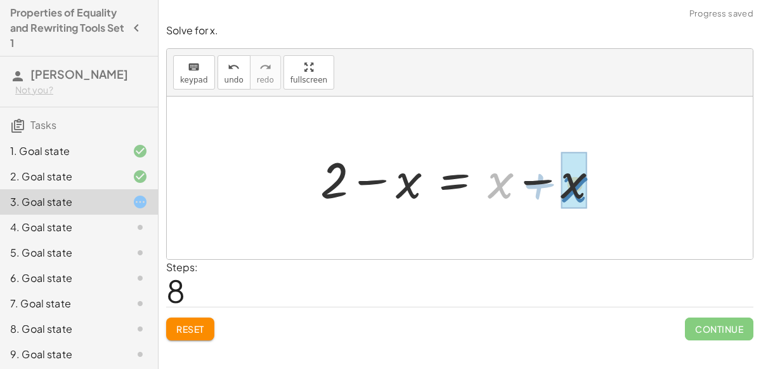
drag, startPoint x: 502, startPoint y: 181, endPoint x: 577, endPoint y: 185, distance: 75.6
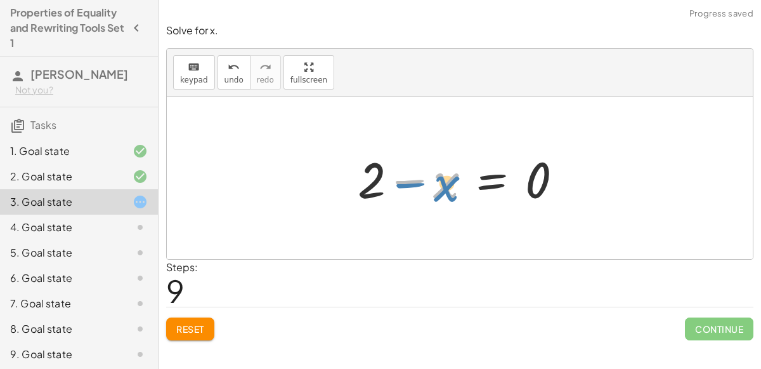
click at [449, 183] on div at bounding box center [465, 177] width 228 height 65
click at [409, 179] on div at bounding box center [465, 177] width 228 height 65
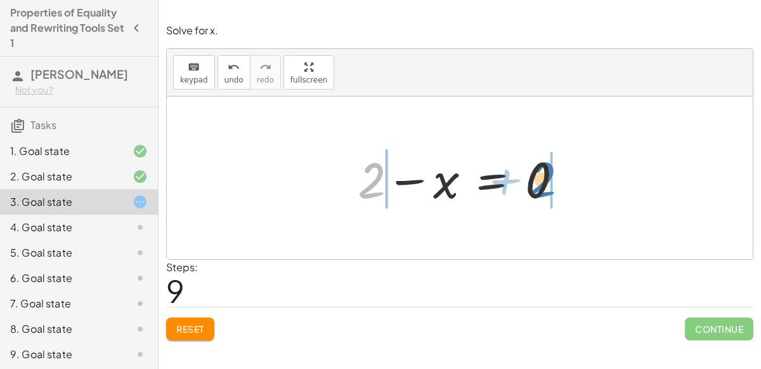
drag, startPoint x: 372, startPoint y: 183, endPoint x: 543, endPoint y: 182, distance: 170.7
click at [543, 182] on div at bounding box center [465, 177] width 228 height 65
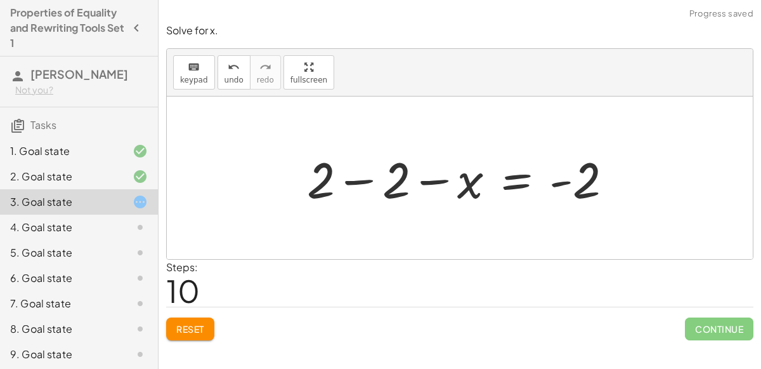
click at [440, 180] on div at bounding box center [465, 177] width 329 height 65
click at [362, 177] on div at bounding box center [465, 177] width 329 height 65
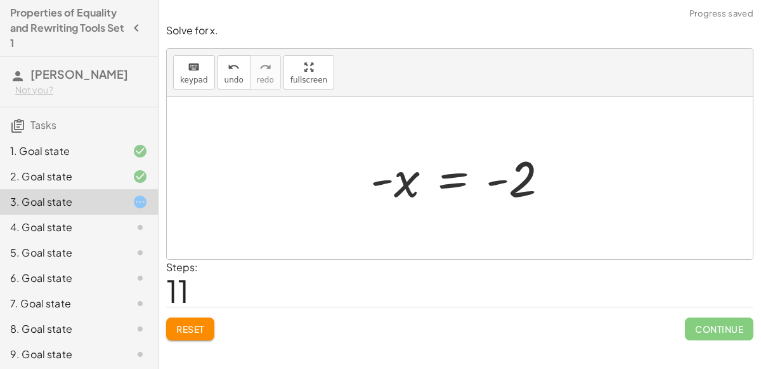
click at [500, 180] on div at bounding box center [464, 178] width 201 height 63
click at [386, 180] on div at bounding box center [464, 178] width 201 height 63
click at [224, 74] on button "undo undo" at bounding box center [234, 72] width 33 height 34
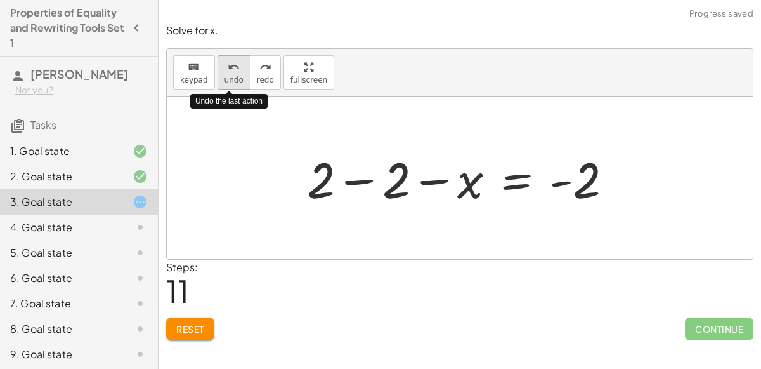
click at [224, 74] on button "undo undo" at bounding box center [234, 72] width 33 height 34
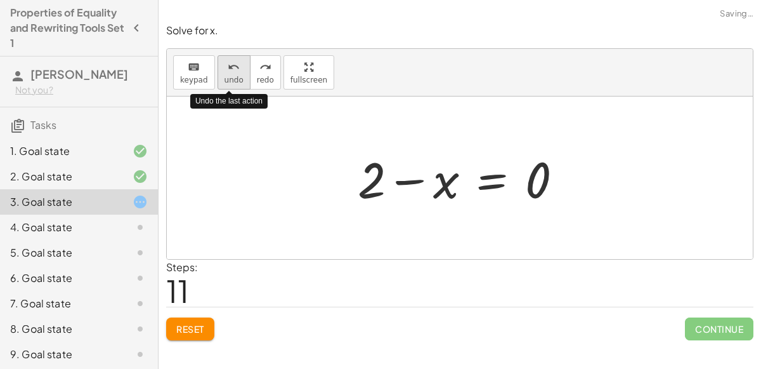
click at [224, 74] on button "undo undo" at bounding box center [234, 72] width 33 height 34
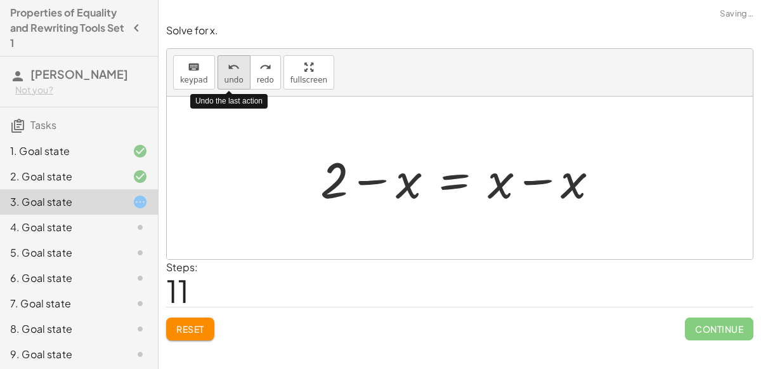
click at [224, 74] on button "undo undo" at bounding box center [234, 72] width 33 height 34
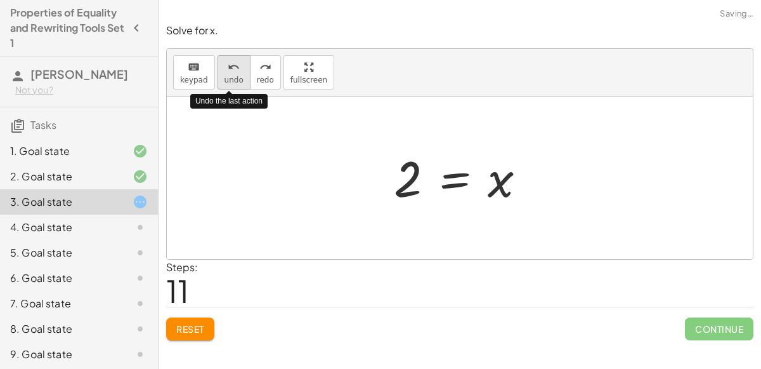
click at [224, 74] on button "undo undo" at bounding box center [234, 72] width 33 height 34
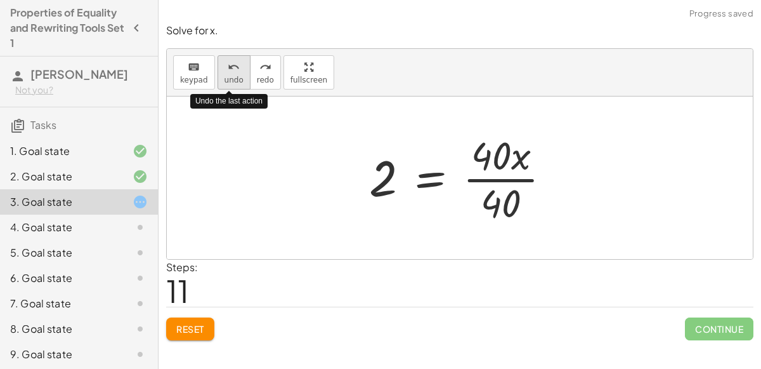
click at [224, 74] on button "undo undo" at bounding box center [234, 72] width 33 height 34
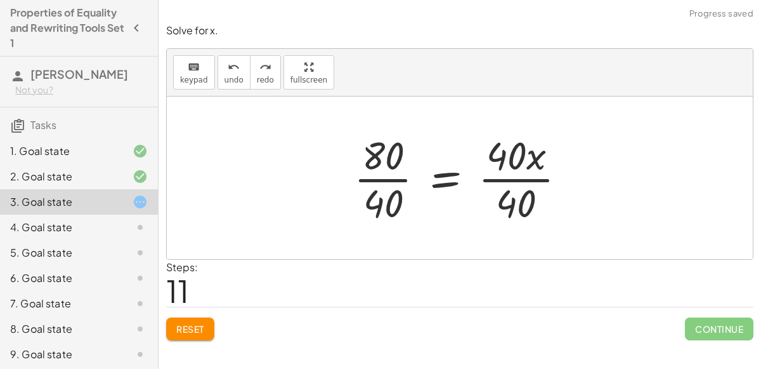
click at [513, 179] on div at bounding box center [465, 178] width 235 height 98
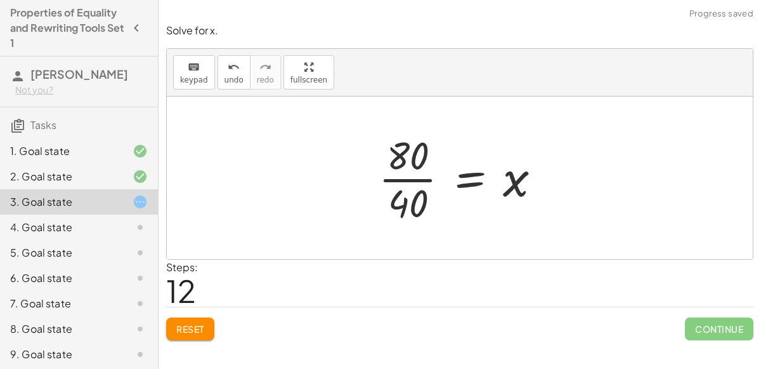
click at [410, 177] on div at bounding box center [464, 178] width 185 height 98
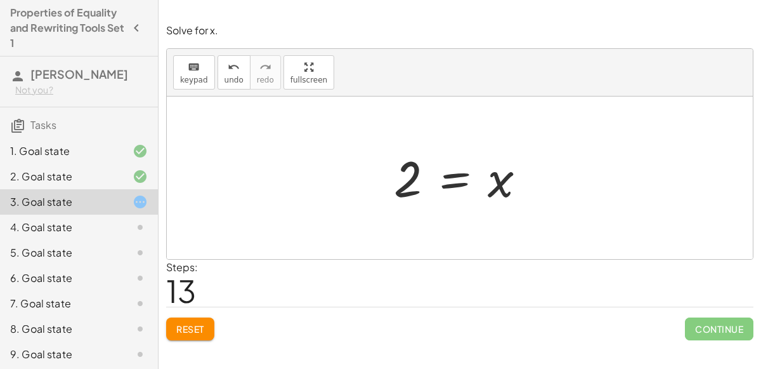
click at [411, 177] on div at bounding box center [465, 178] width 155 height 63
click at [457, 172] on div at bounding box center [465, 178] width 155 height 63
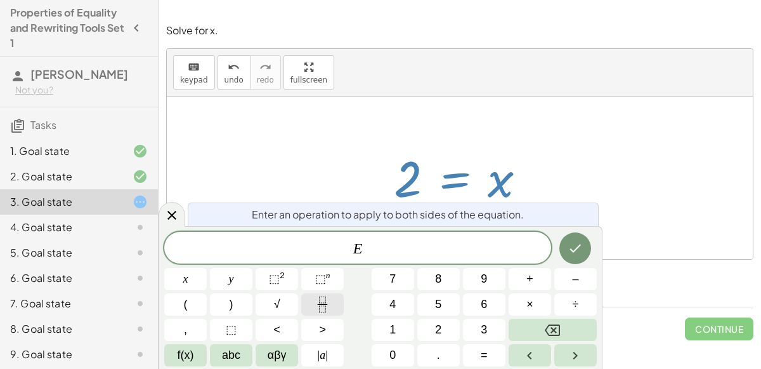
click at [325, 298] on icon "Fraction" at bounding box center [323, 304] width 16 height 16
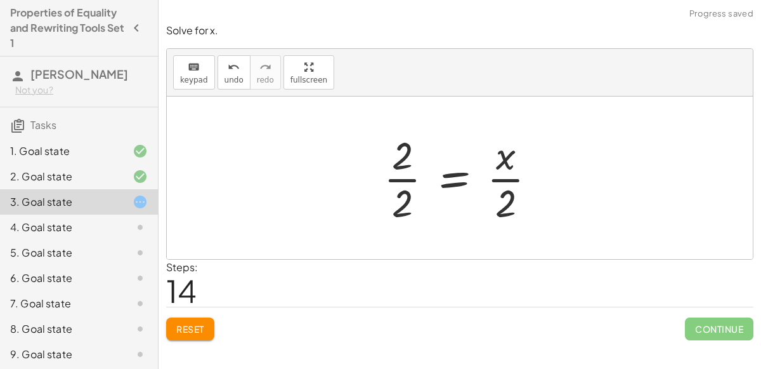
click at [402, 177] on div at bounding box center [465, 178] width 176 height 98
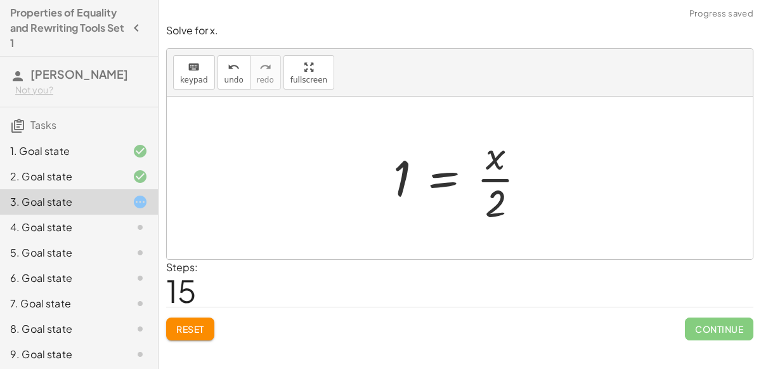
click at [494, 178] on div at bounding box center [464, 178] width 155 height 98
drag, startPoint x: 499, startPoint y: 192, endPoint x: 377, endPoint y: 178, distance: 122.6
click at [377, 178] on div "120 = + · 40 · x + 40 + 120 − 40 = + · 40 · x + 40 − 40 80 = + · 40 · x + 40 − …" at bounding box center [459, 178] width 171 height 104
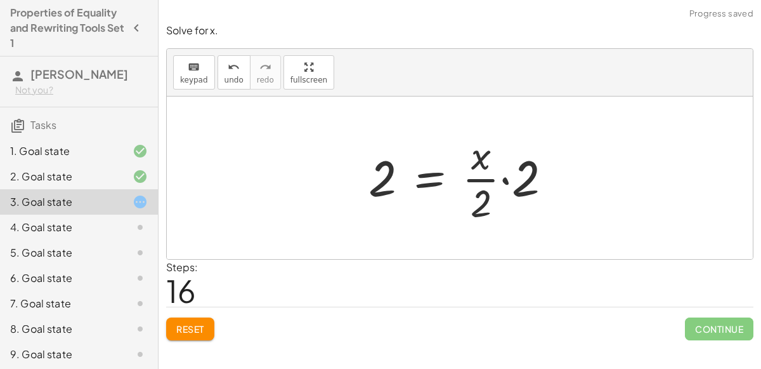
click at [506, 181] on div at bounding box center [465, 178] width 206 height 98
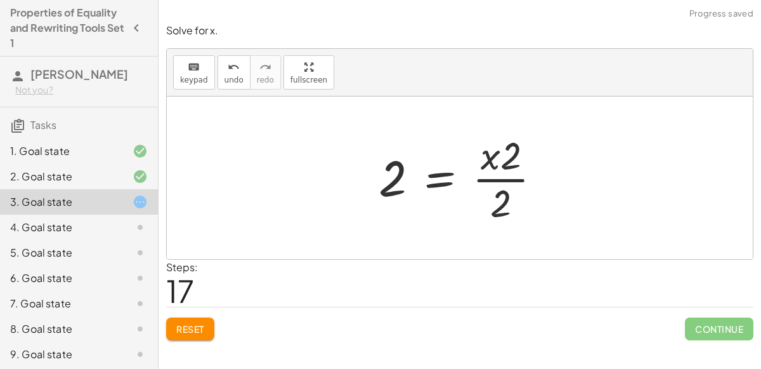
click at [504, 178] on div at bounding box center [465, 178] width 186 height 98
drag, startPoint x: 391, startPoint y: 176, endPoint x: 498, endPoint y: 179, distance: 106.6
click at [498, 179] on div at bounding box center [465, 178] width 186 height 98
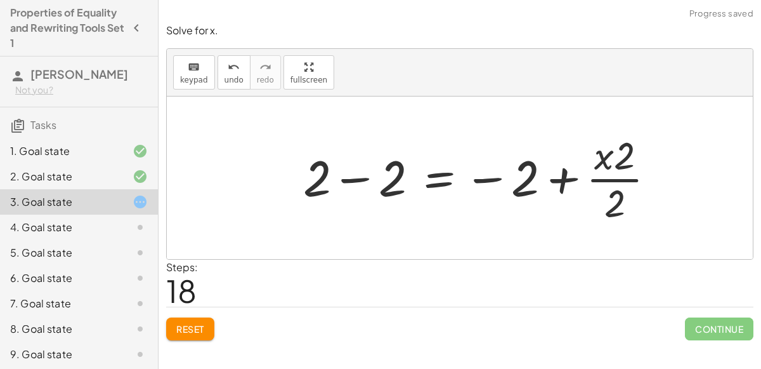
click at [364, 174] on div at bounding box center [484, 178] width 375 height 98
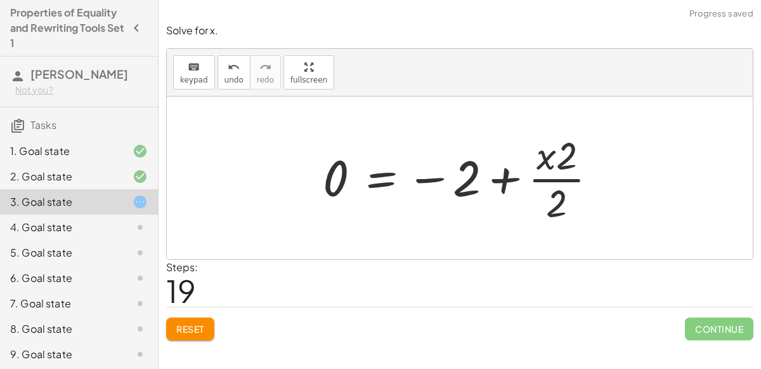
click at [501, 181] on div at bounding box center [466, 178] width 298 height 98
click at [180, 325] on span "Reset" at bounding box center [190, 328] width 28 height 11
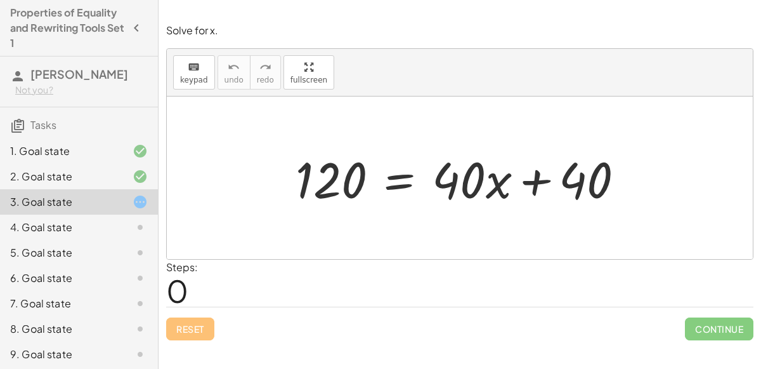
click at [396, 183] on div at bounding box center [464, 177] width 351 height 65
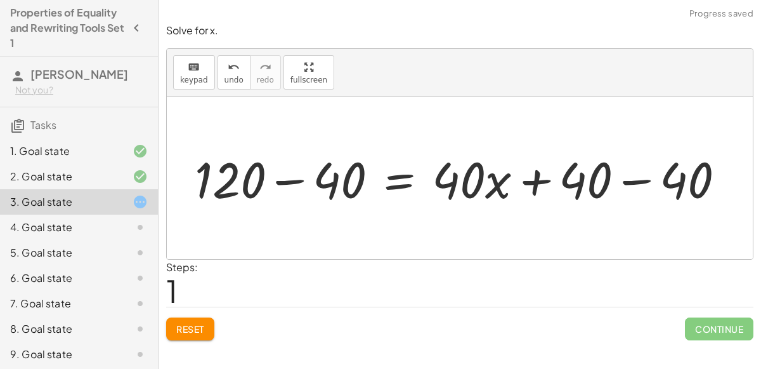
click at [288, 180] on div at bounding box center [464, 177] width 553 height 65
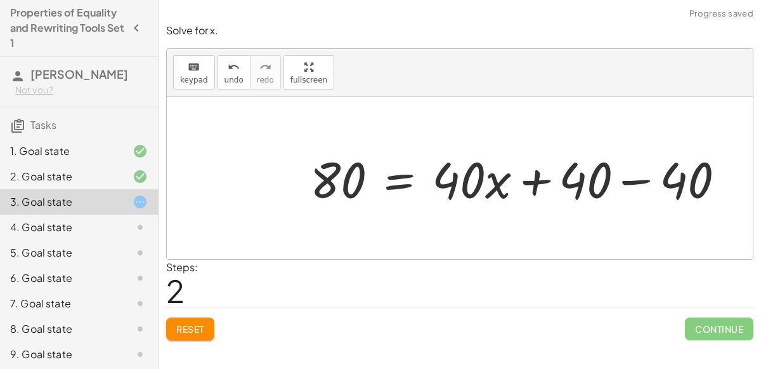
click at [639, 180] on div at bounding box center [523, 177] width 438 height 65
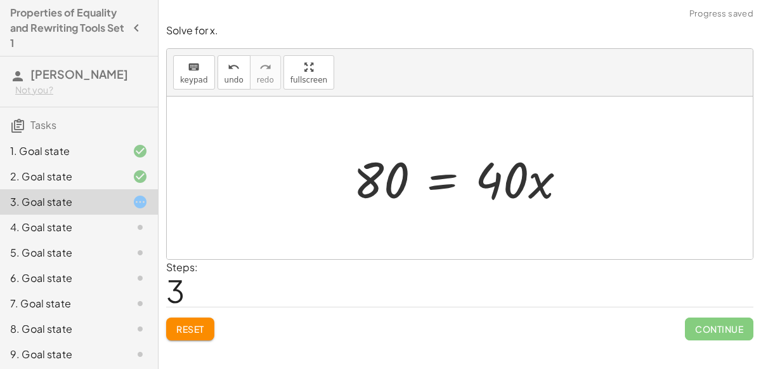
click at [200, 323] on span "Reset" at bounding box center [190, 328] width 28 height 11
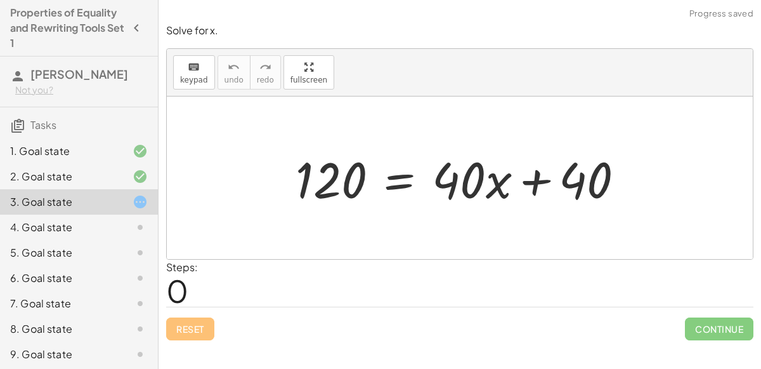
click at [402, 179] on div at bounding box center [464, 177] width 351 height 65
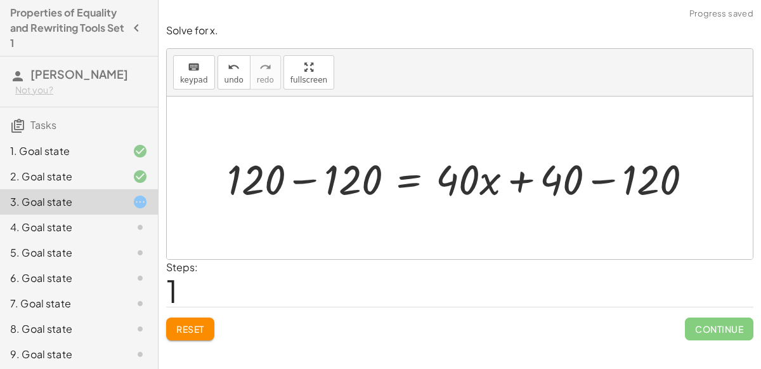
click at [294, 179] on div at bounding box center [465, 177] width 488 height 55
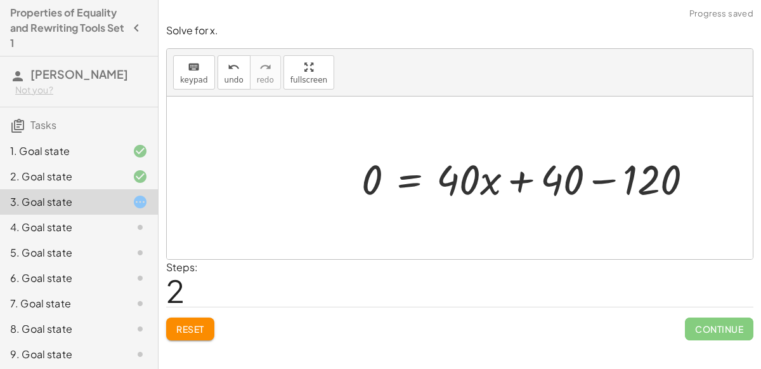
click at [607, 178] on div at bounding box center [532, 177] width 354 height 55
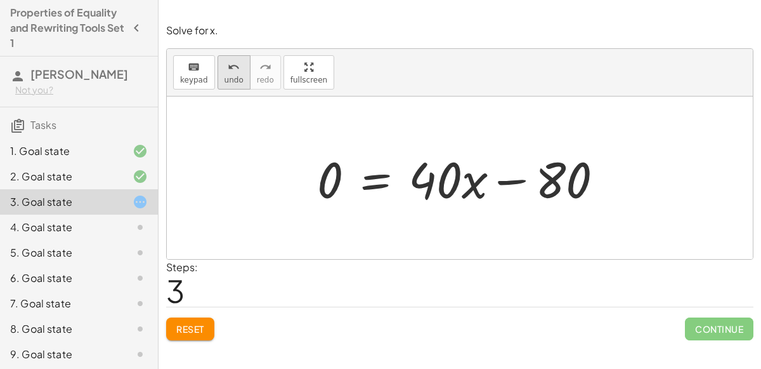
click at [228, 60] on icon "undo" at bounding box center [234, 67] width 12 height 15
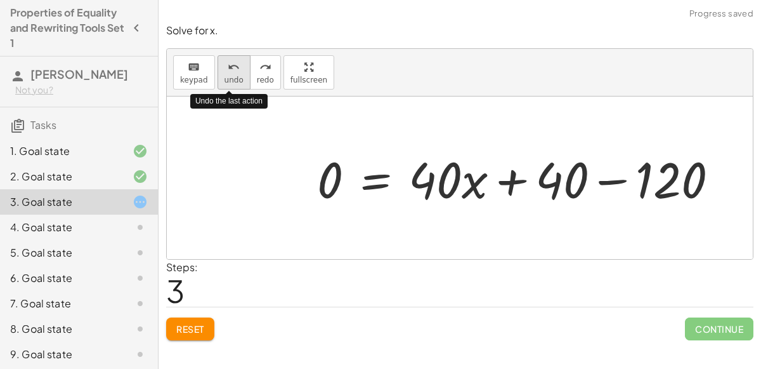
click at [228, 60] on icon "undo" at bounding box center [234, 67] width 12 height 15
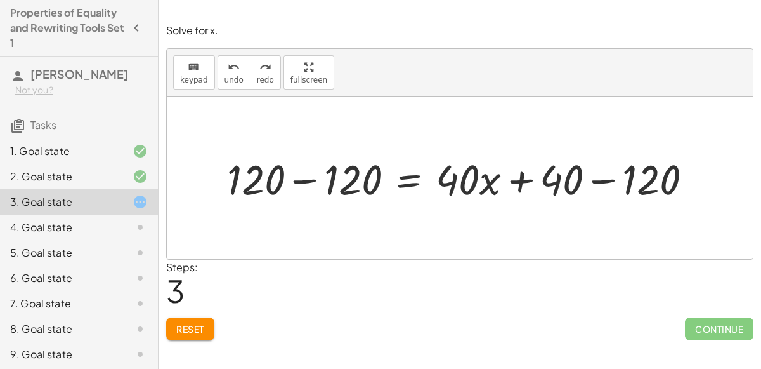
click at [302, 176] on div at bounding box center [465, 177] width 488 height 55
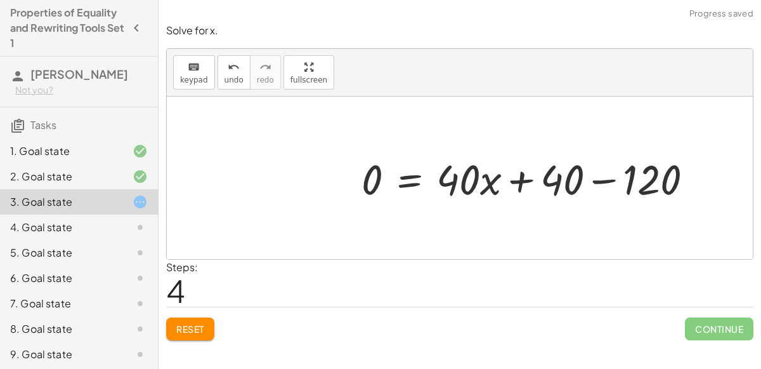
click at [606, 177] on div at bounding box center [532, 177] width 354 height 55
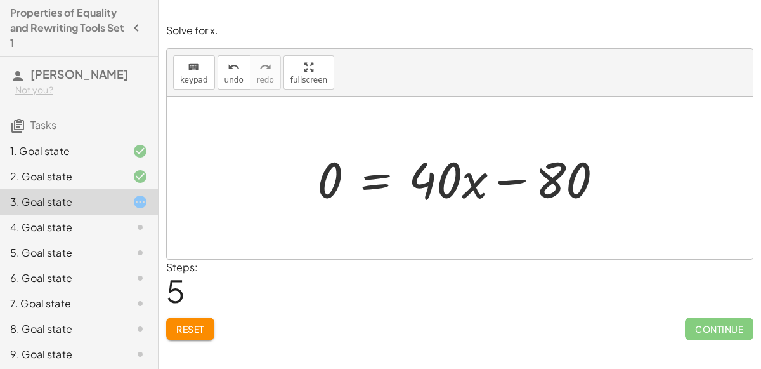
click at [516, 176] on div at bounding box center [465, 177] width 309 height 65
click at [385, 174] on div at bounding box center [465, 177] width 309 height 65
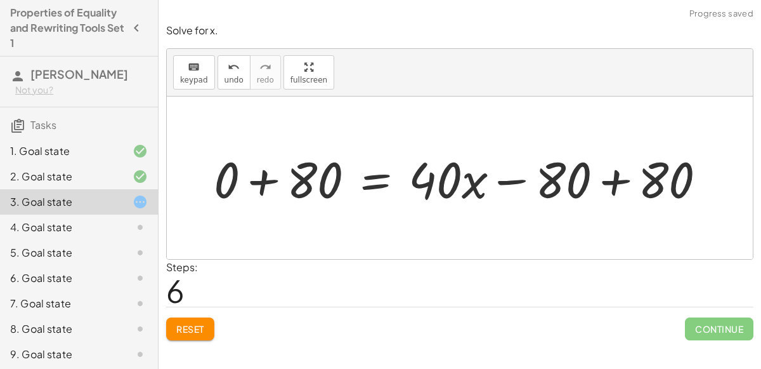
click at [264, 181] on div at bounding box center [465, 177] width 516 height 65
click at [612, 180] on div at bounding box center [501, 177] width 443 height 65
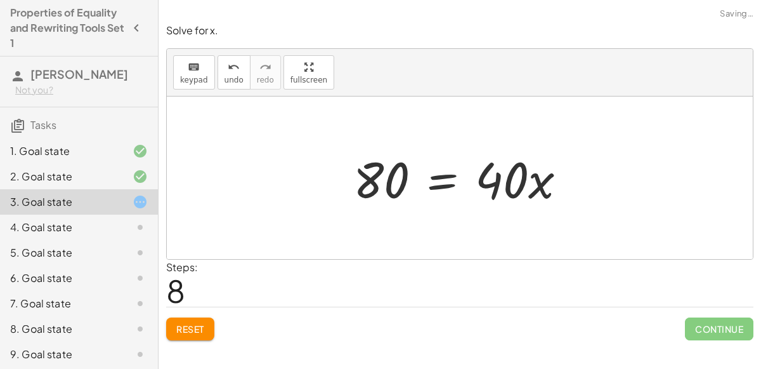
click at [446, 181] on div at bounding box center [465, 177] width 236 height 65
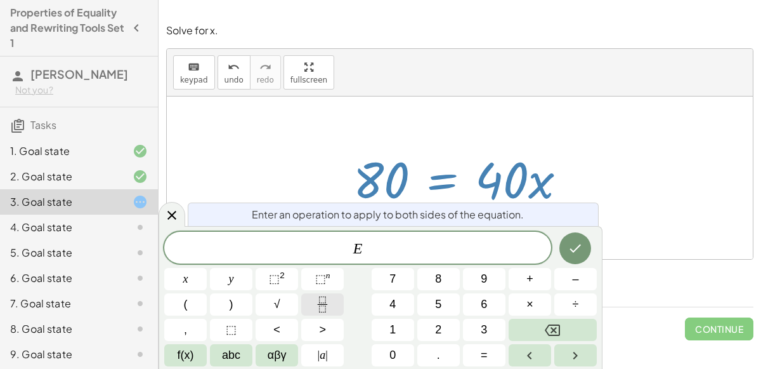
click at [329, 308] on icon "Fraction" at bounding box center [323, 304] width 16 height 16
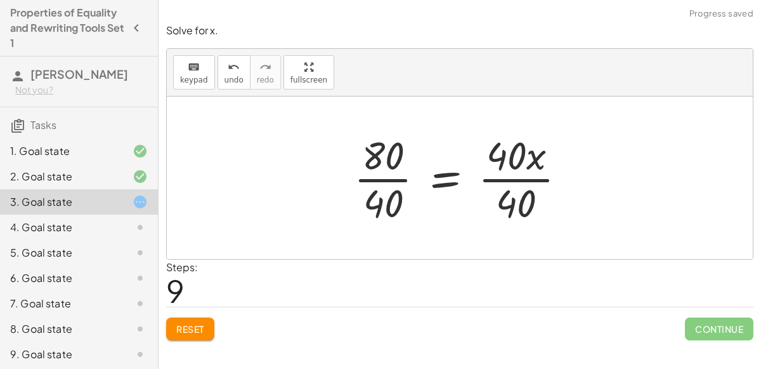
click at [384, 176] on div at bounding box center [465, 178] width 235 height 98
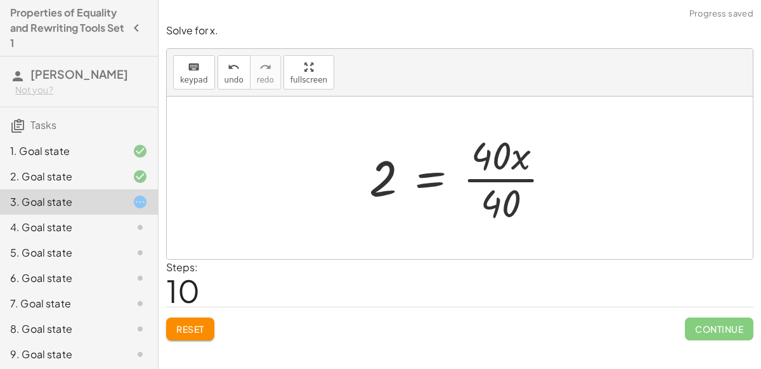
click at [493, 177] on div at bounding box center [465, 178] width 205 height 98
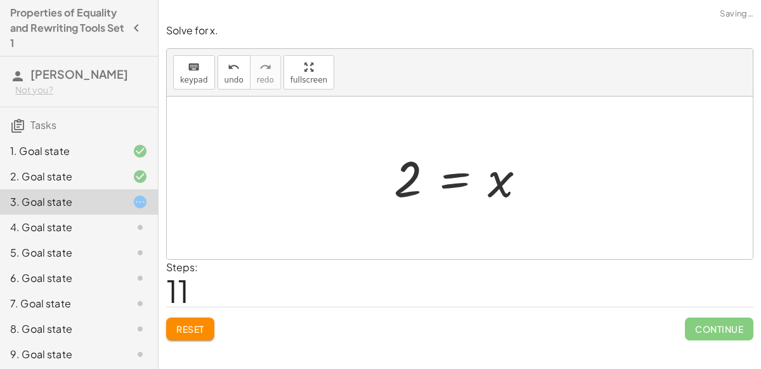
click at [451, 173] on div at bounding box center [465, 178] width 155 height 63
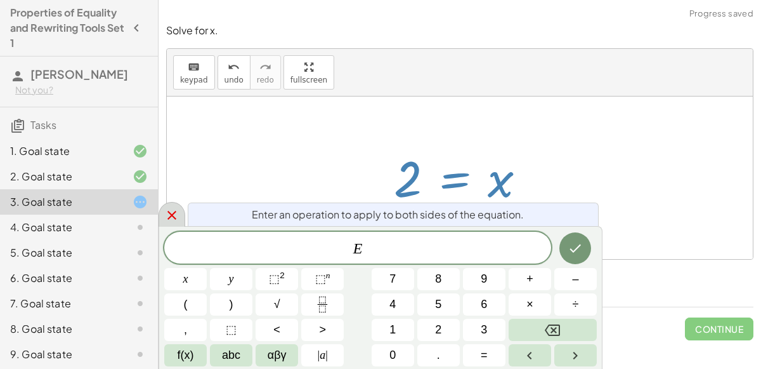
click at [175, 213] on icon at bounding box center [171, 214] width 15 height 15
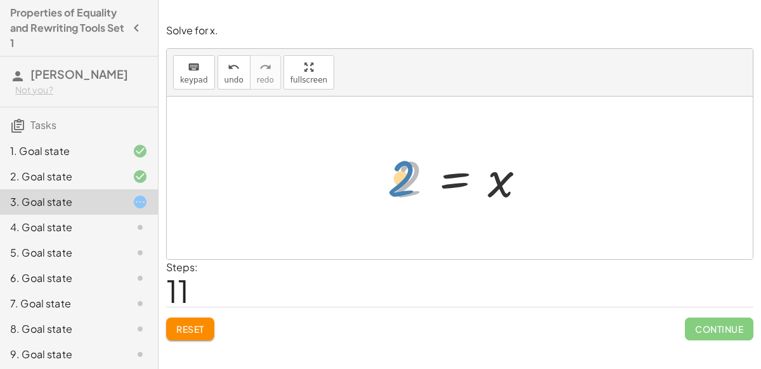
drag, startPoint x: 412, startPoint y: 178, endPoint x: 405, endPoint y: 177, distance: 6.4
click at [405, 177] on div at bounding box center [465, 178] width 155 height 63
click at [188, 323] on span "Reset" at bounding box center [190, 328] width 28 height 11
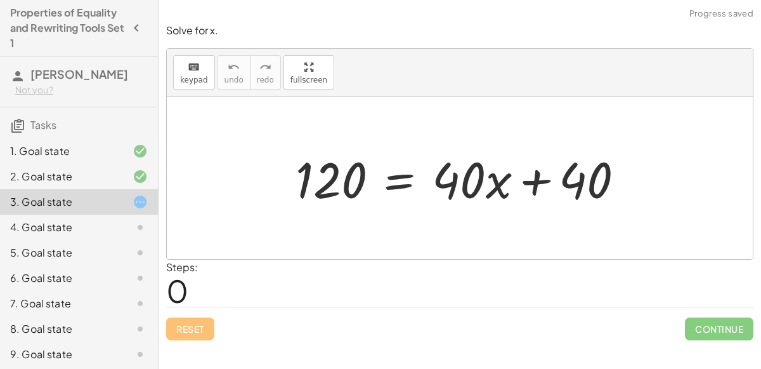
click at [99, 232] on div "4. Goal state" at bounding box center [61, 227] width 102 height 15
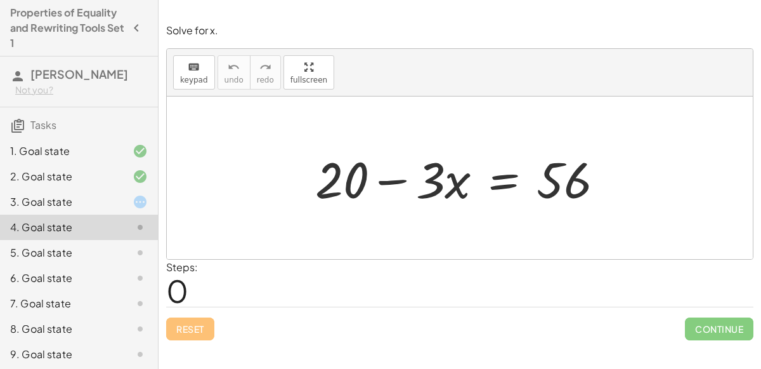
click at [504, 175] on div at bounding box center [465, 177] width 312 height 65
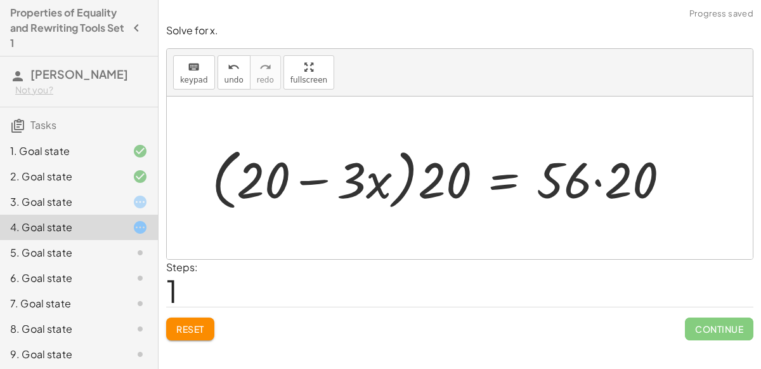
click at [175, 328] on button "Reset" at bounding box center [190, 328] width 48 height 23
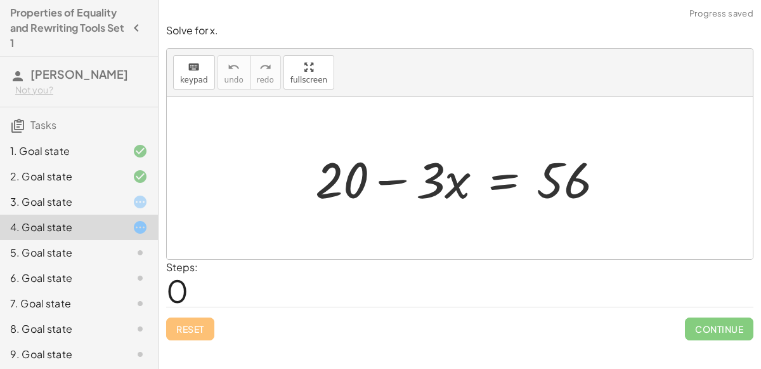
click at [497, 187] on div at bounding box center [465, 177] width 312 height 65
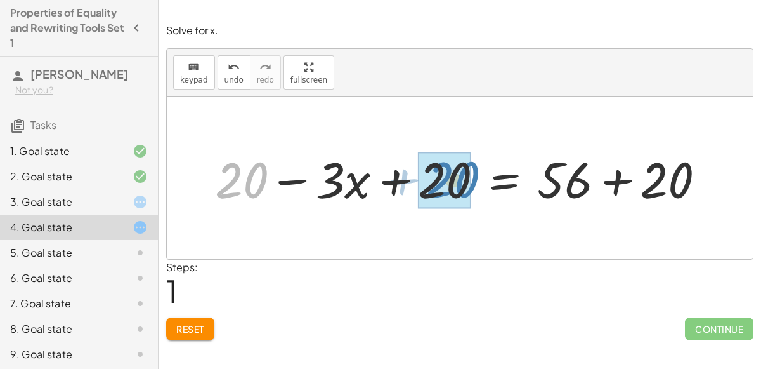
drag, startPoint x: 247, startPoint y: 170, endPoint x: 458, endPoint y: 169, distance: 211.3
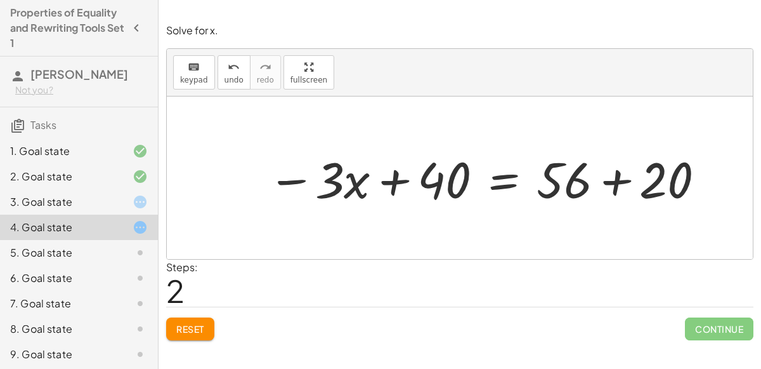
click at [614, 180] on div at bounding box center [487, 177] width 452 height 65
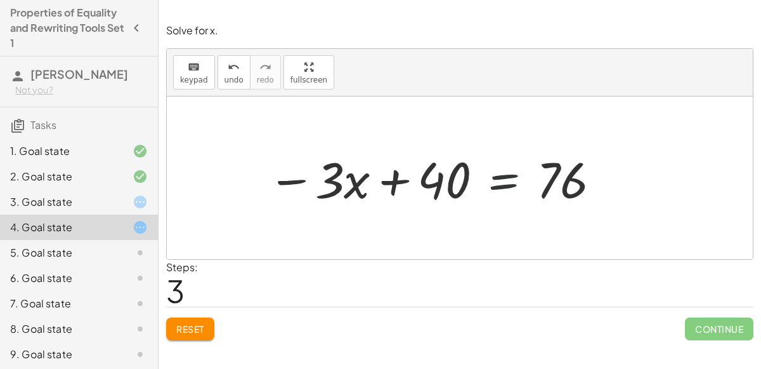
click at [508, 173] on div at bounding box center [434, 177] width 347 height 65
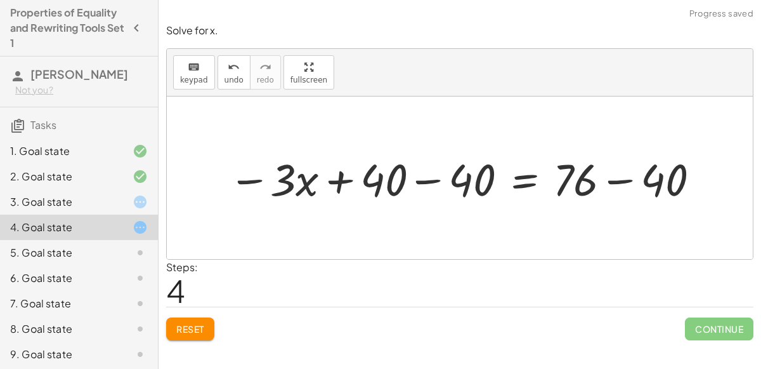
click at [434, 178] on div at bounding box center [465, 177] width 487 height 58
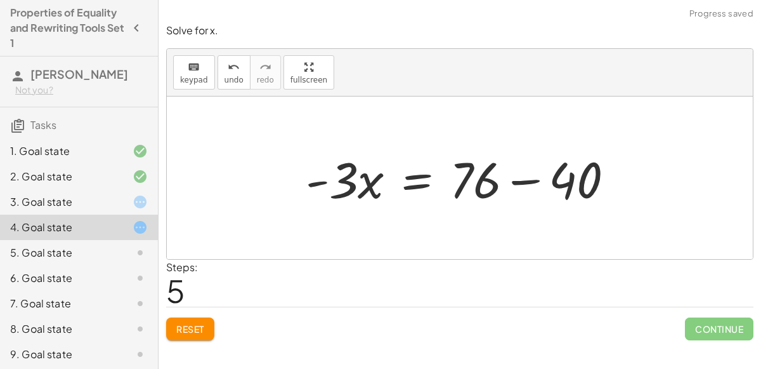
click at [532, 178] on div at bounding box center [464, 177] width 331 height 65
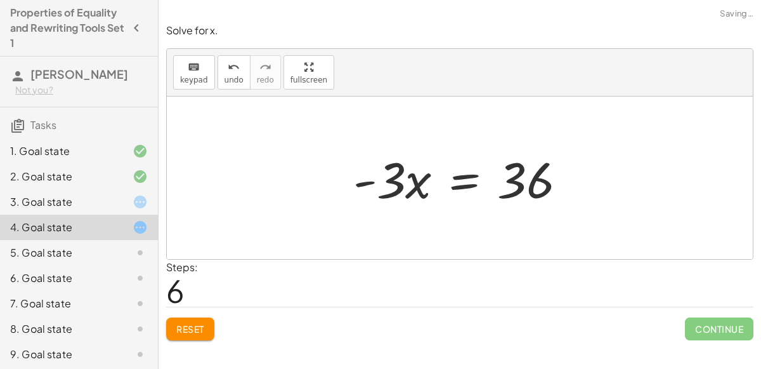
click at [461, 175] on div at bounding box center [465, 177] width 237 height 65
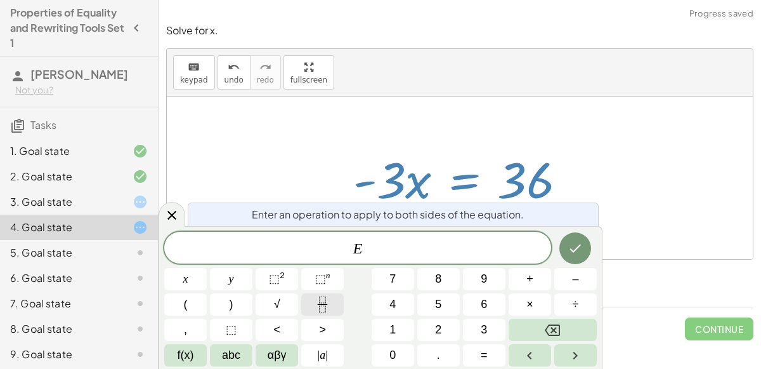
click at [322, 308] on icon "Fraction" at bounding box center [323, 304] width 16 height 16
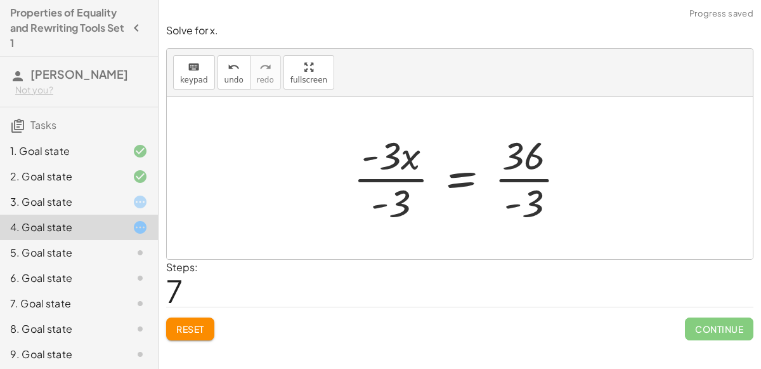
click at [398, 176] on div at bounding box center [464, 178] width 235 height 98
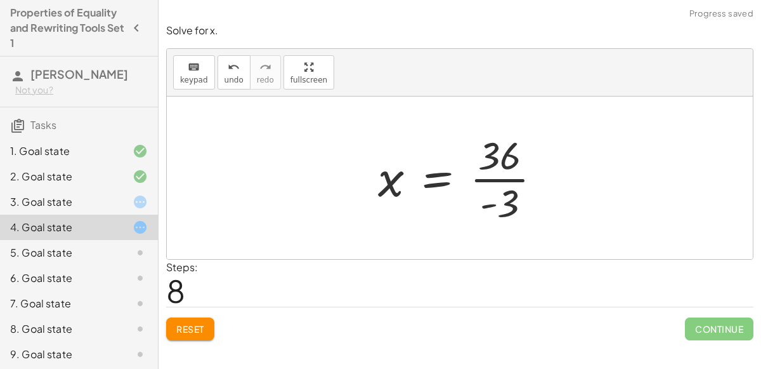
click at [490, 176] on div at bounding box center [465, 178] width 187 height 98
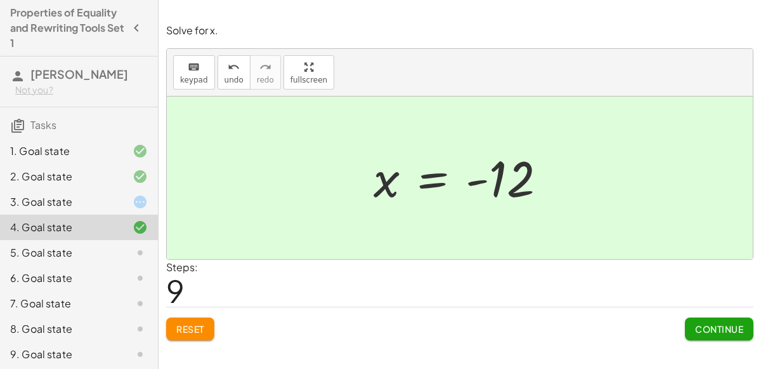
click at [185, 317] on button "Reset" at bounding box center [190, 328] width 48 height 23
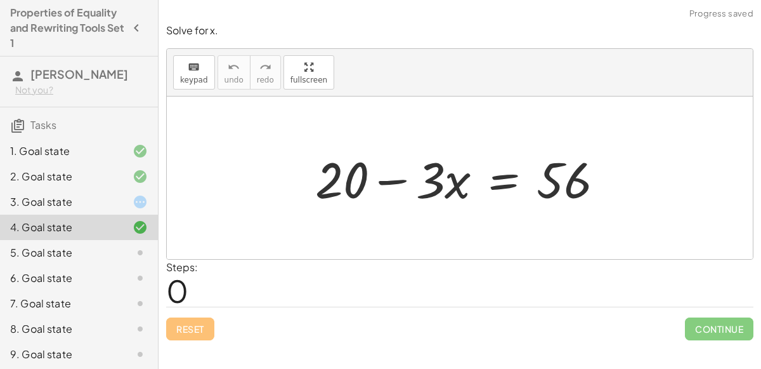
click at [505, 176] on div at bounding box center [465, 177] width 312 height 65
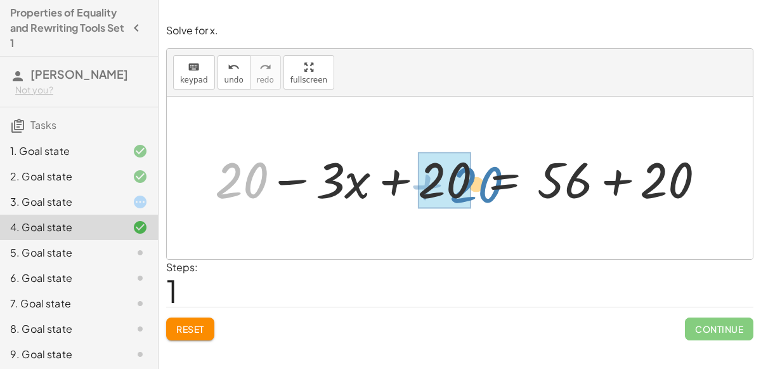
drag, startPoint x: 263, startPoint y: 178, endPoint x: 494, endPoint y: 182, distance: 231.0
click at [494, 182] on div at bounding box center [465, 177] width 513 height 65
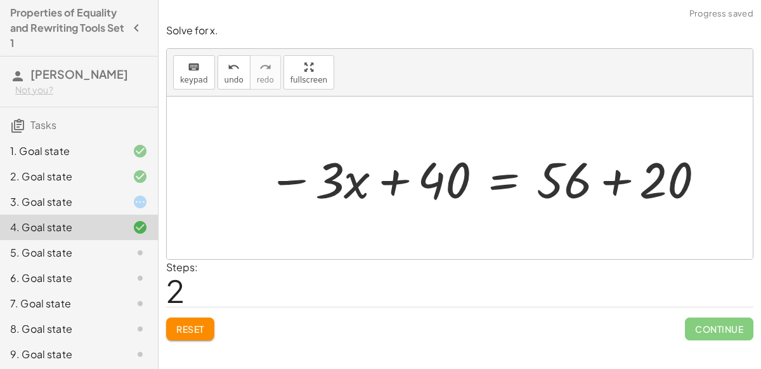
click at [607, 174] on div at bounding box center [487, 177] width 452 height 65
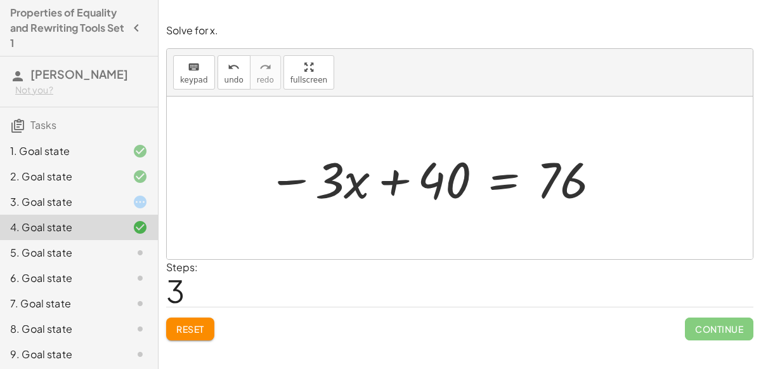
click at [508, 182] on div at bounding box center [434, 177] width 347 height 65
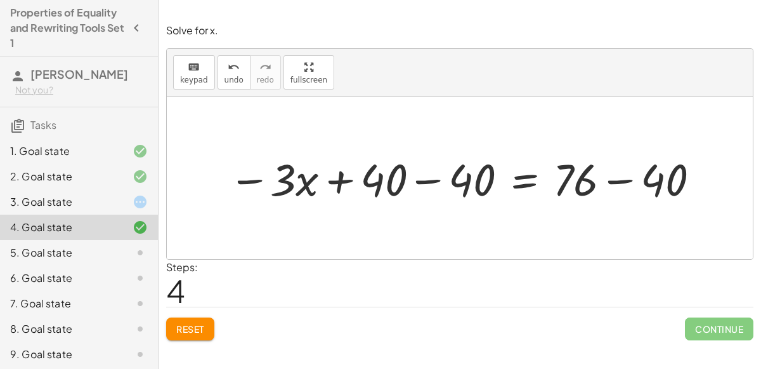
click at [440, 177] on div at bounding box center [465, 177] width 487 height 58
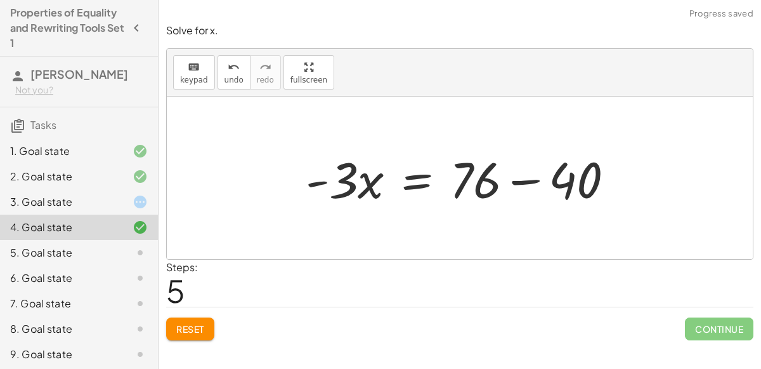
click at [518, 174] on div at bounding box center [464, 177] width 331 height 65
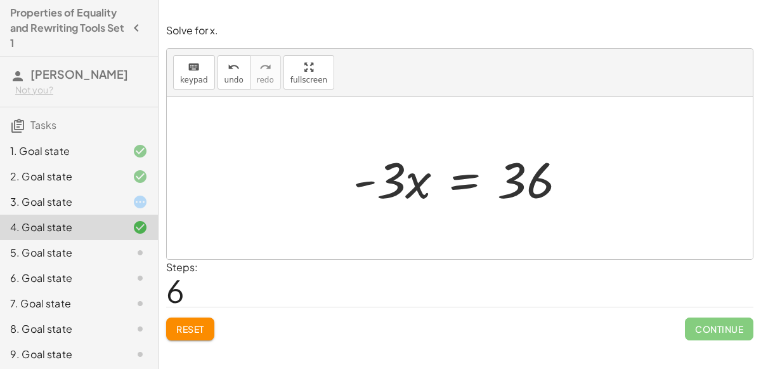
click at [460, 185] on div at bounding box center [465, 177] width 237 height 65
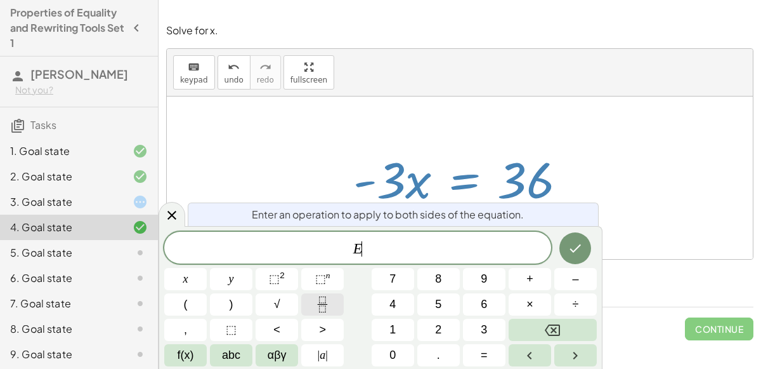
click at [334, 308] on button "Fraction" at bounding box center [322, 304] width 43 height 22
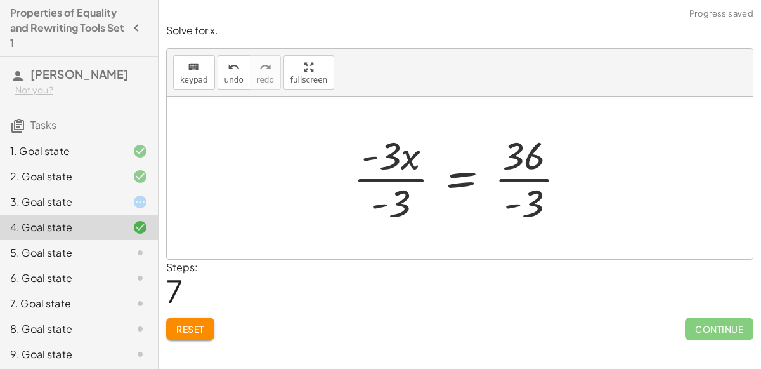
click at [390, 179] on div at bounding box center [464, 178] width 235 height 98
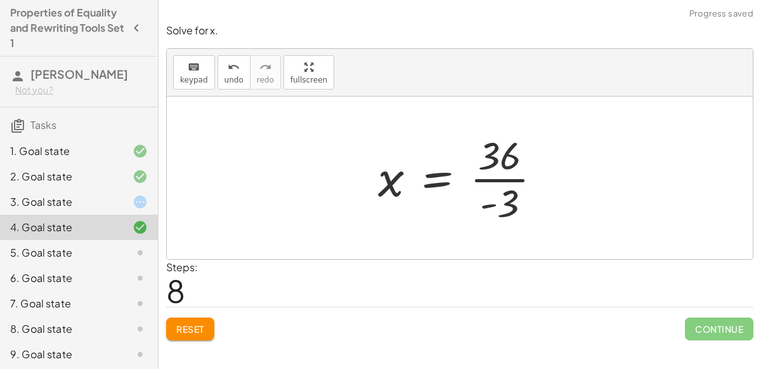
click at [504, 177] on div at bounding box center [465, 178] width 187 height 98
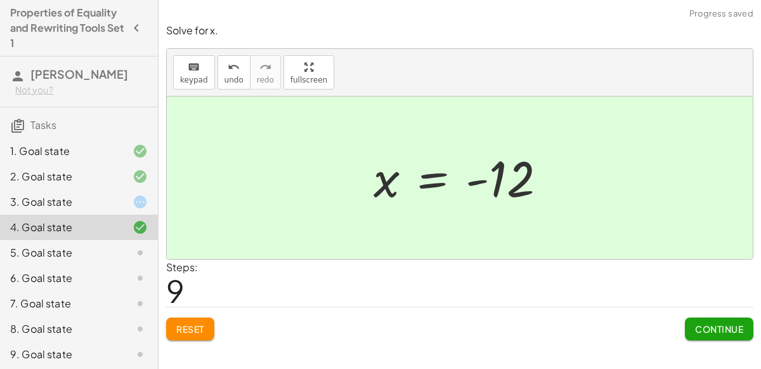
click at [714, 325] on span "Continue" at bounding box center [719, 328] width 48 height 11
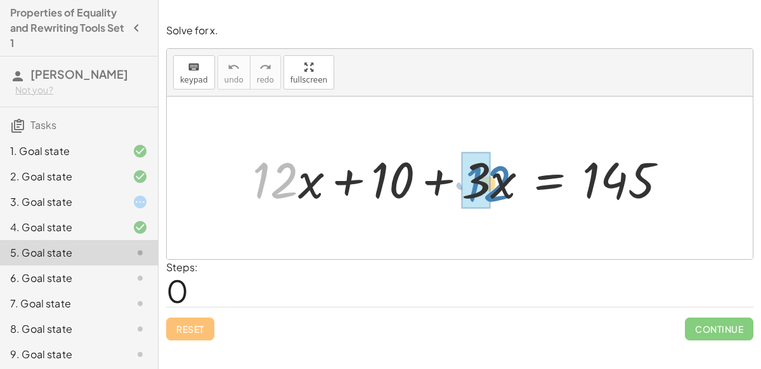
drag, startPoint x: 279, startPoint y: 187, endPoint x: 492, endPoint y: 190, distance: 213.2
click at [492, 190] on div at bounding box center [465, 177] width 438 height 65
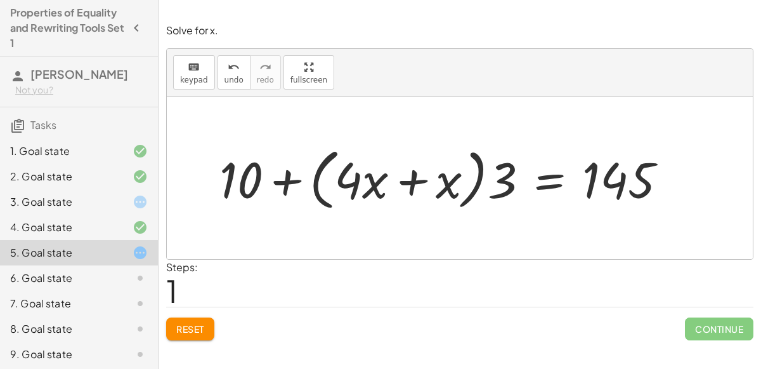
click at [191, 323] on span "Reset" at bounding box center [190, 328] width 28 height 11
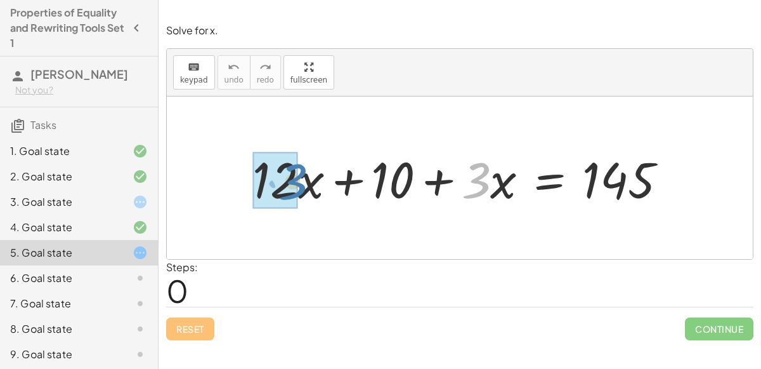
drag, startPoint x: 480, startPoint y: 180, endPoint x: 297, endPoint y: 181, distance: 183.4
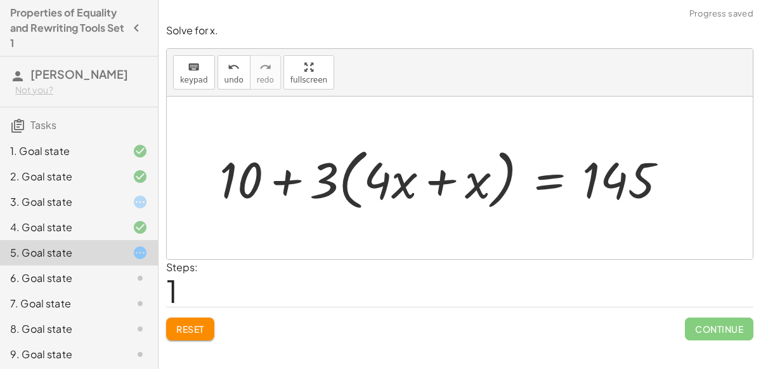
click at [438, 181] on div at bounding box center [448, 177] width 471 height 73
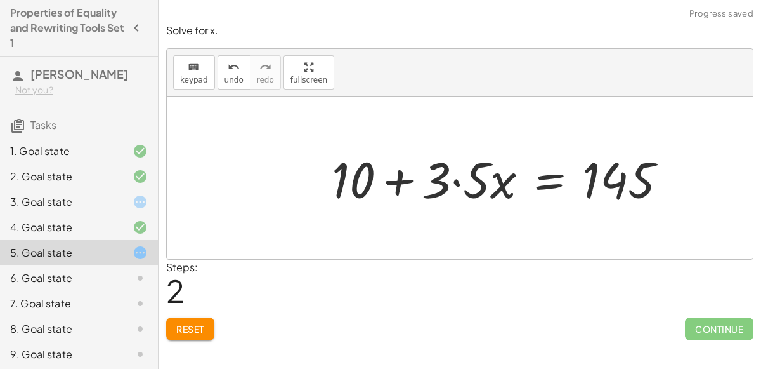
click at [455, 181] on div at bounding box center [504, 177] width 358 height 65
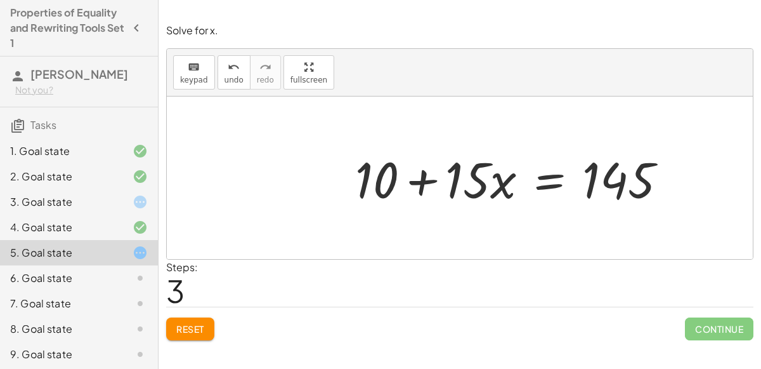
click at [546, 183] on div at bounding box center [516, 177] width 335 height 65
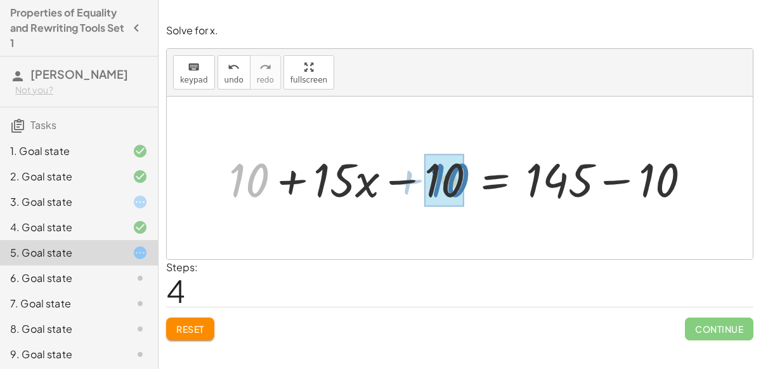
drag, startPoint x: 251, startPoint y: 190, endPoint x: 452, endPoint y: 190, distance: 201.1
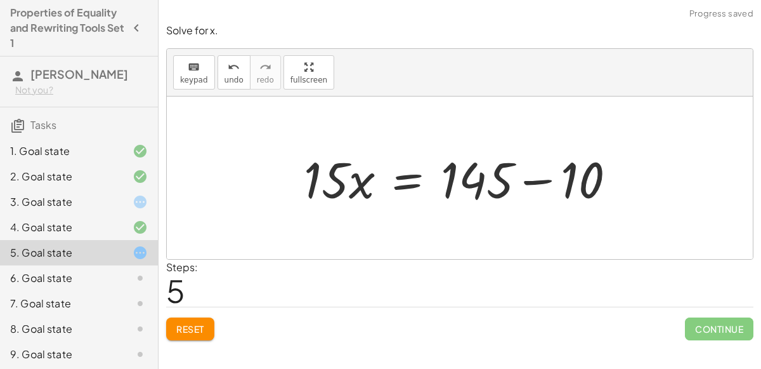
click at [540, 178] on div at bounding box center [465, 177] width 335 height 65
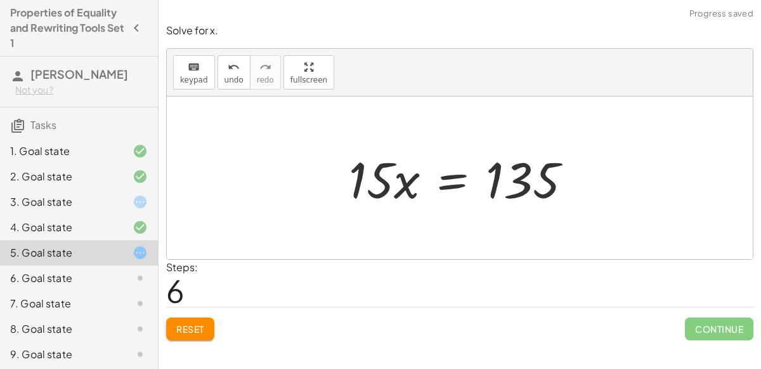
click at [447, 176] on div at bounding box center [466, 177] width 246 height 65
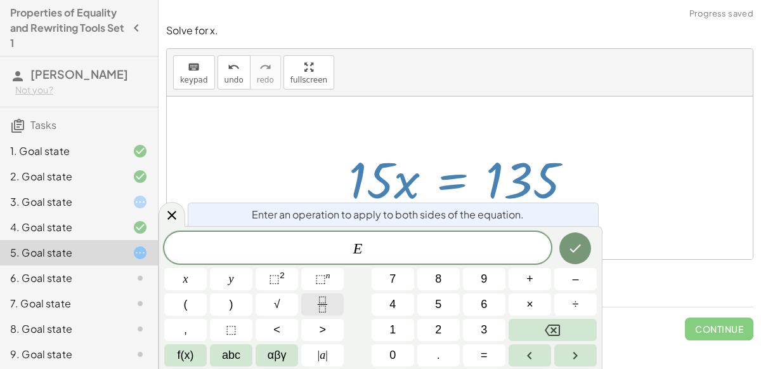
click at [329, 296] on icon "Fraction" at bounding box center [323, 304] width 16 height 16
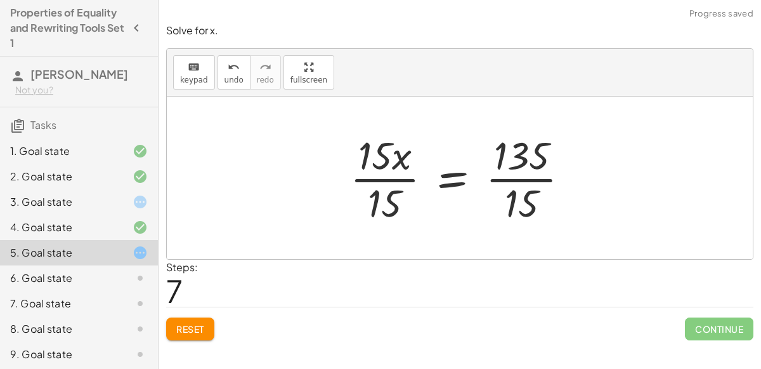
click at [401, 173] on div at bounding box center [465, 178] width 242 height 98
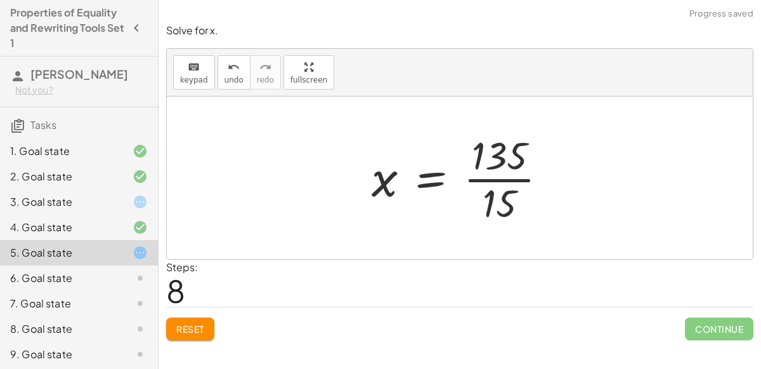
click at [505, 181] on div at bounding box center [464, 178] width 199 height 98
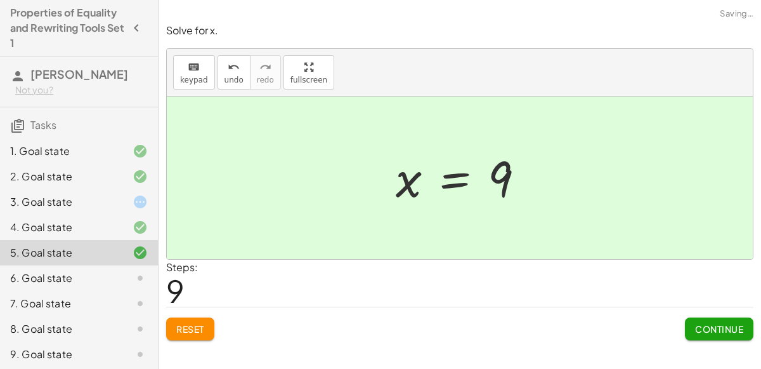
click at [190, 329] on span "Reset" at bounding box center [190, 328] width 28 height 11
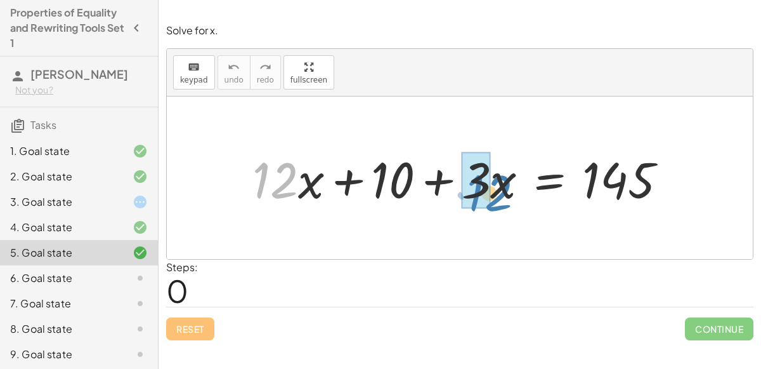
drag, startPoint x: 282, startPoint y: 185, endPoint x: 496, endPoint y: 197, distance: 214.8
click at [496, 197] on div at bounding box center [465, 177] width 438 height 65
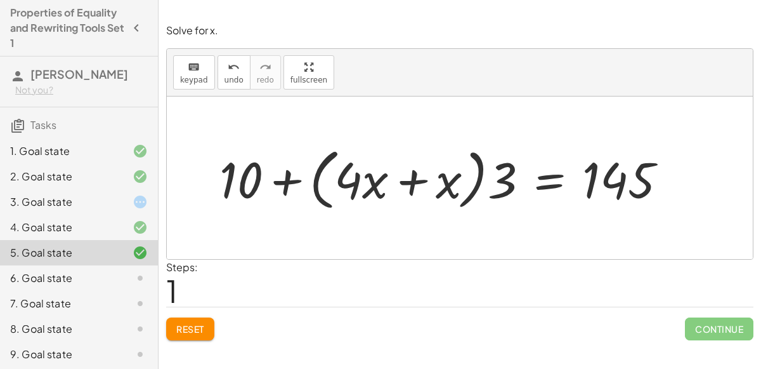
click at [188, 331] on span "Reset" at bounding box center [190, 328] width 28 height 11
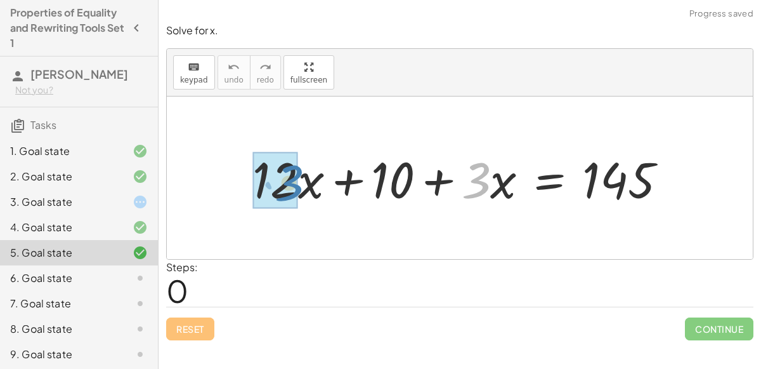
drag, startPoint x: 477, startPoint y: 180, endPoint x: 289, endPoint y: 182, distance: 187.8
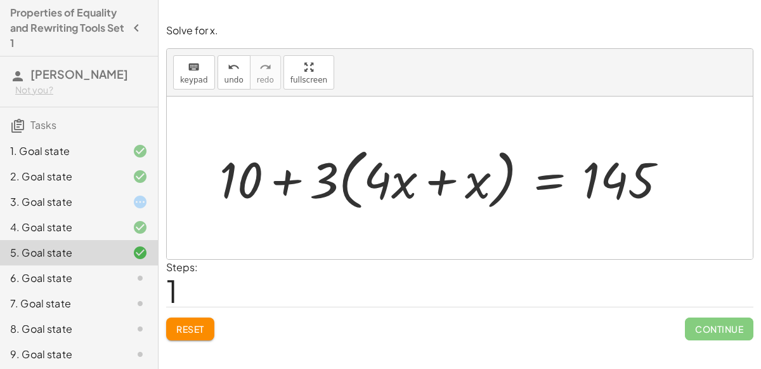
click at [441, 181] on div at bounding box center [448, 177] width 471 height 73
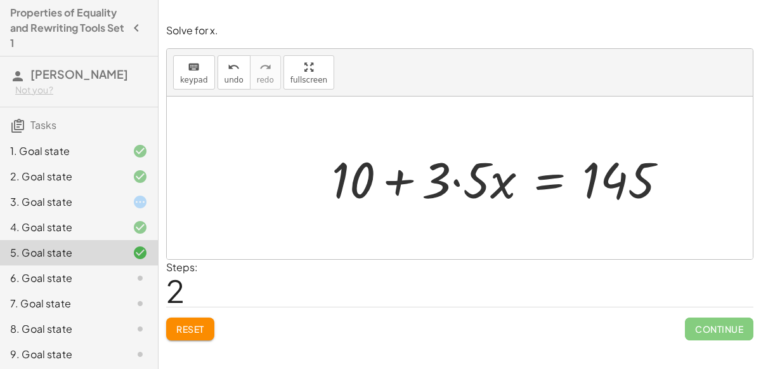
click at [458, 181] on div at bounding box center [504, 177] width 358 height 65
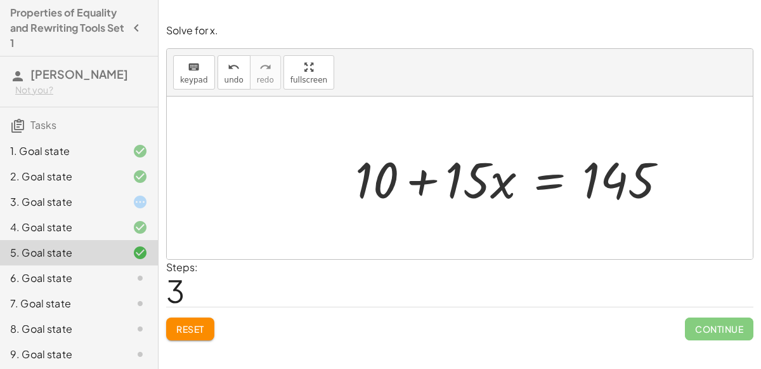
click at [551, 171] on div at bounding box center [516, 177] width 335 height 65
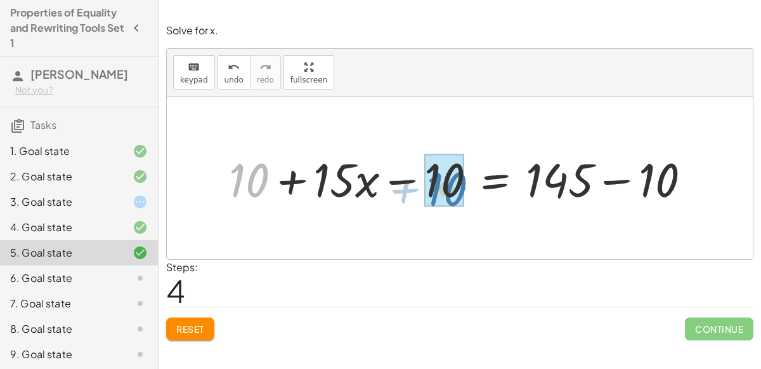
drag, startPoint x: 260, startPoint y: 182, endPoint x: 459, endPoint y: 192, distance: 198.8
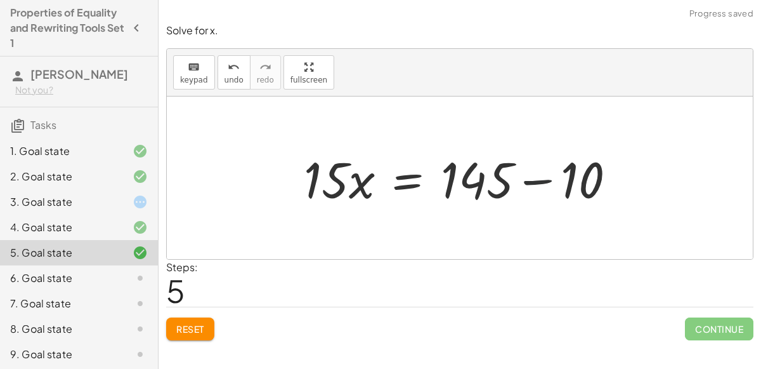
click at [544, 181] on div at bounding box center [465, 177] width 335 height 65
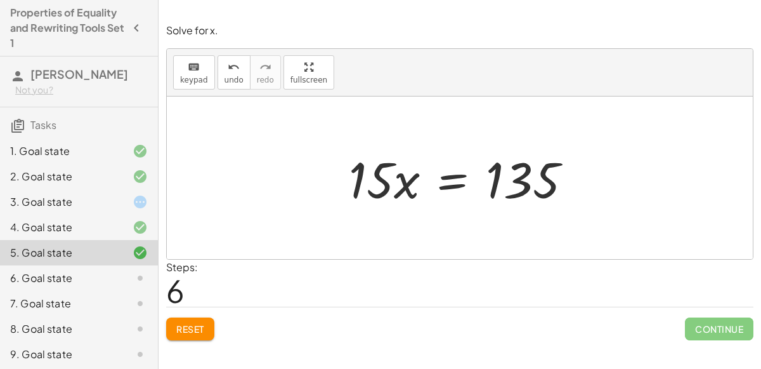
click at [461, 176] on div at bounding box center [466, 177] width 246 height 65
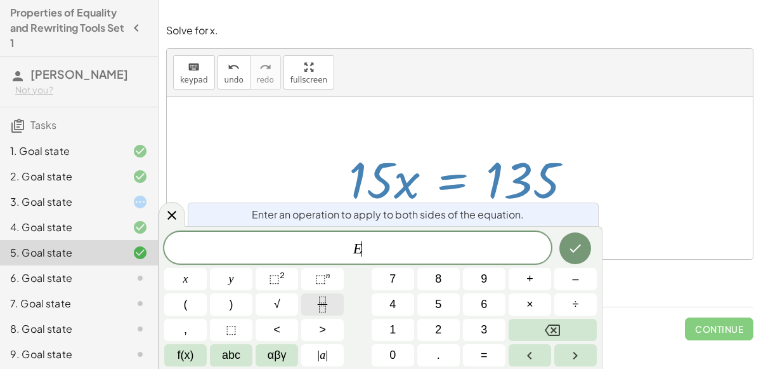
click at [313, 307] on button "Fraction" at bounding box center [322, 304] width 43 height 22
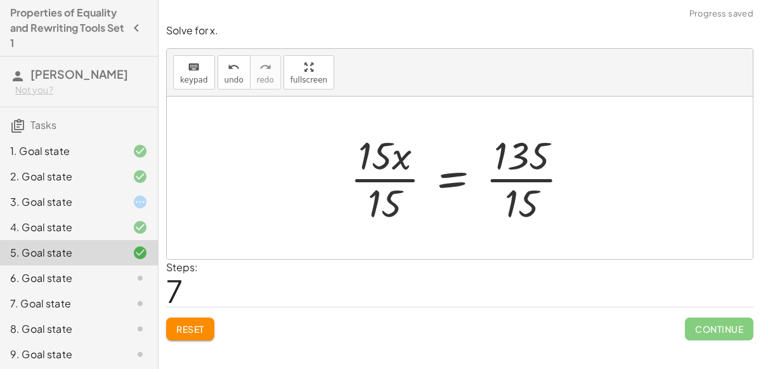
click at [373, 176] on div at bounding box center [465, 178] width 242 height 98
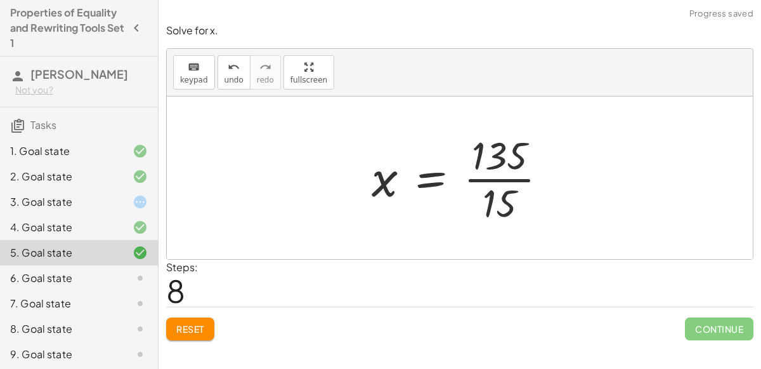
click at [509, 180] on div at bounding box center [464, 178] width 199 height 98
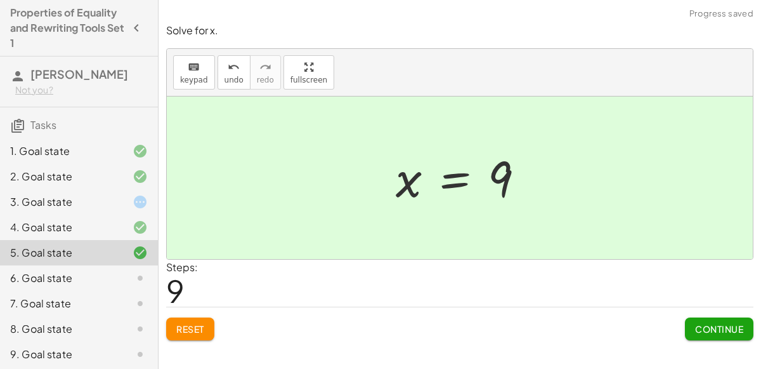
click at [712, 324] on span "Continue" at bounding box center [719, 328] width 48 height 11
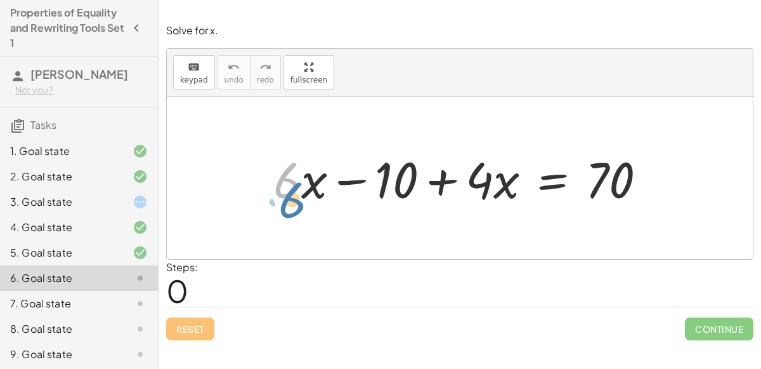
drag, startPoint x: 284, startPoint y: 181, endPoint x: 289, endPoint y: 199, distance: 18.5
click at [289, 199] on div at bounding box center [465, 177] width 396 height 65
drag, startPoint x: 475, startPoint y: 181, endPoint x: 282, endPoint y: 184, distance: 192.9
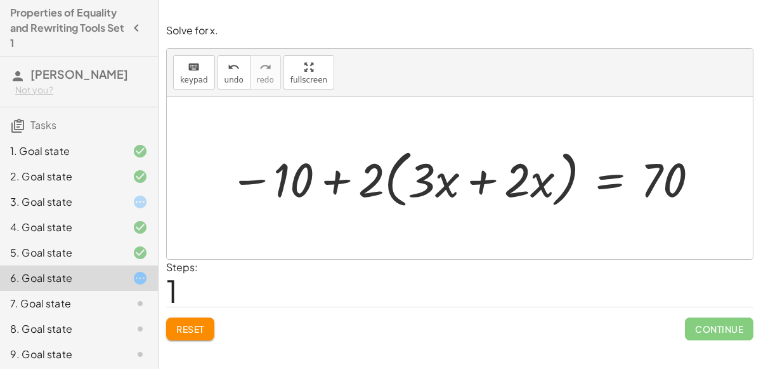
click at [482, 176] on div at bounding box center [465, 177] width 485 height 69
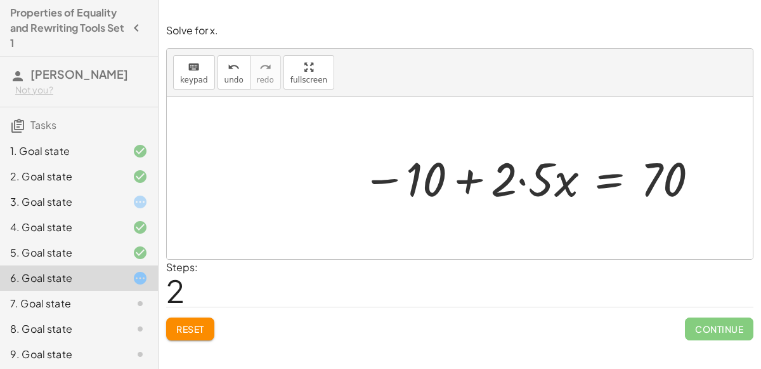
click at [521, 179] on div at bounding box center [531, 178] width 352 height 62
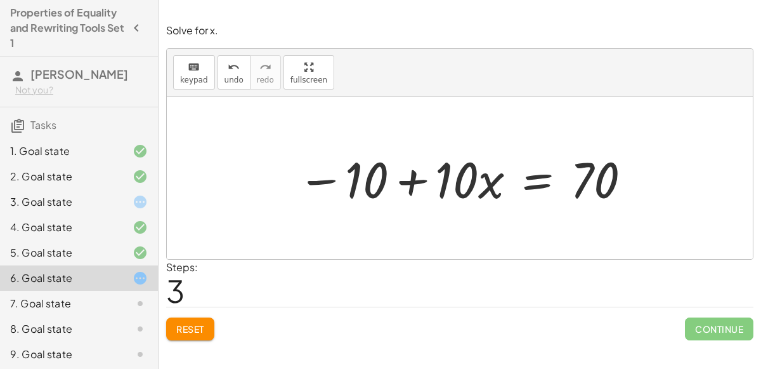
click at [532, 182] on div at bounding box center [465, 177] width 348 height 65
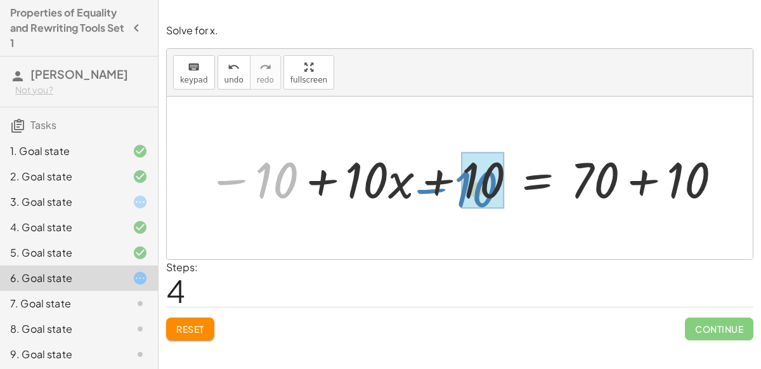
drag, startPoint x: 285, startPoint y: 180, endPoint x: 485, endPoint y: 189, distance: 200.0
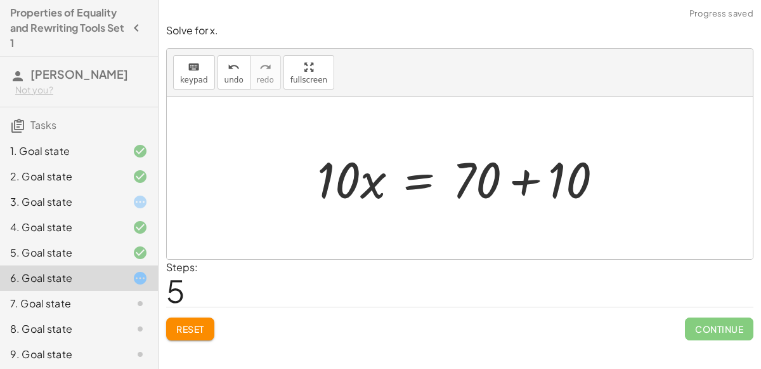
click at [525, 179] on div at bounding box center [465, 177] width 309 height 65
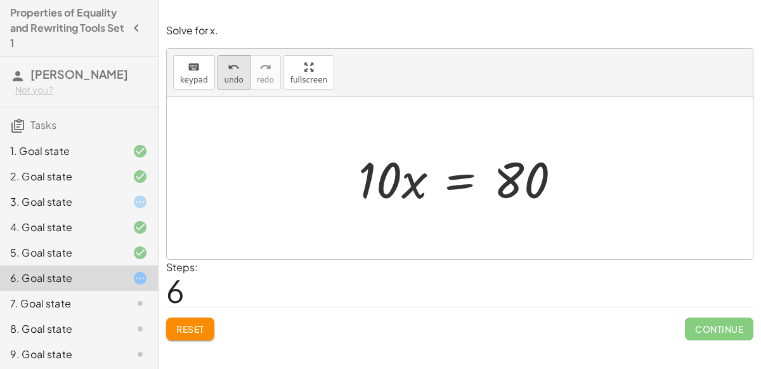
click at [228, 81] on span "undo" at bounding box center [234, 79] width 19 height 9
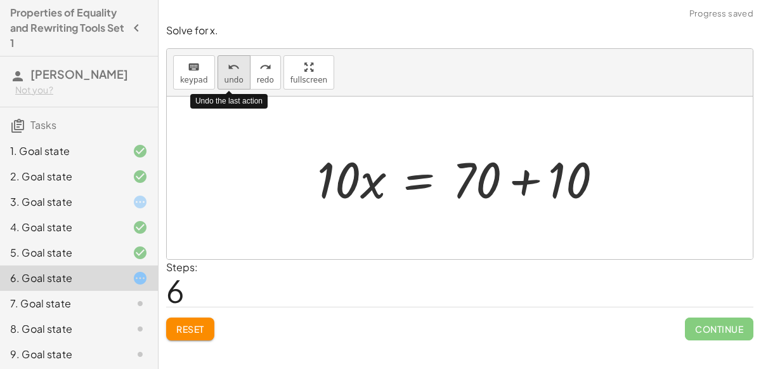
click at [228, 81] on span "undo" at bounding box center [234, 79] width 19 height 9
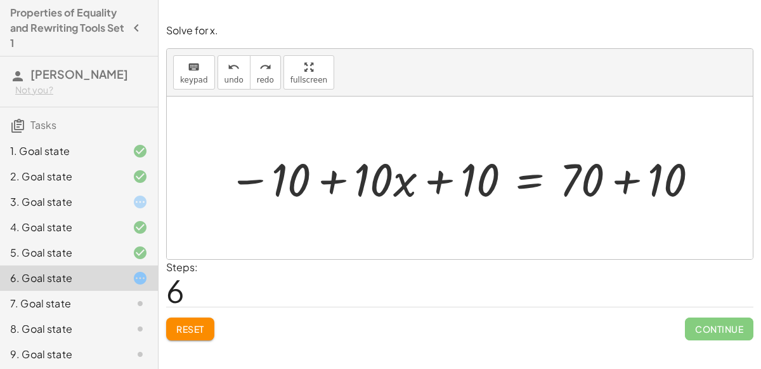
click at [331, 186] on div at bounding box center [464, 178] width 485 height 60
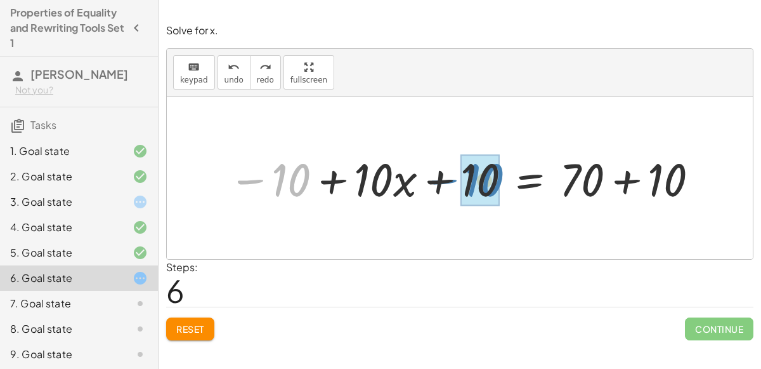
drag, startPoint x: 277, startPoint y: 180, endPoint x: 469, endPoint y: 180, distance: 192.2
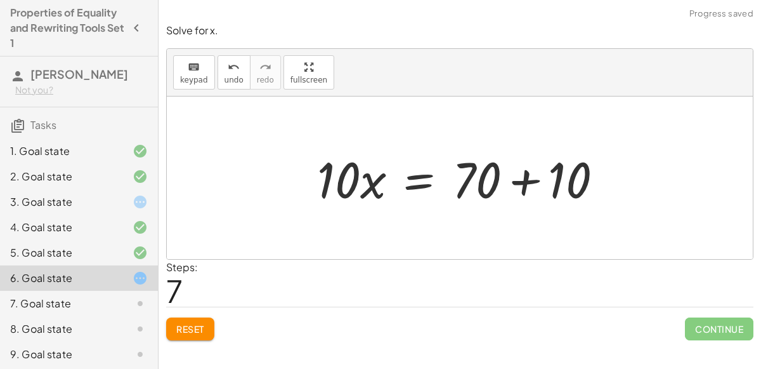
click at [522, 180] on div at bounding box center [465, 177] width 309 height 65
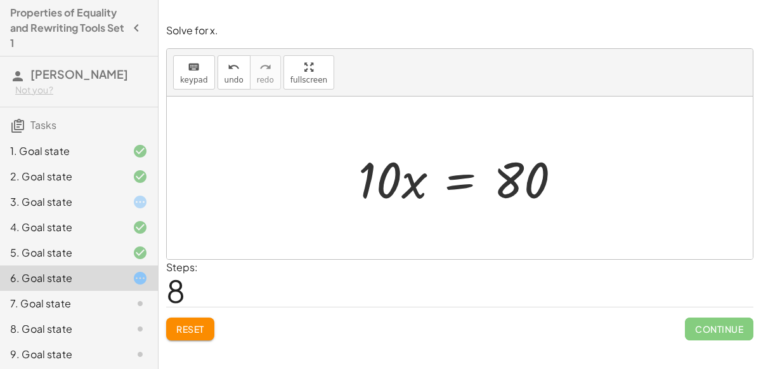
click at [548, 218] on div at bounding box center [460, 177] width 586 height 162
click at [464, 187] on div at bounding box center [465, 177] width 226 height 65
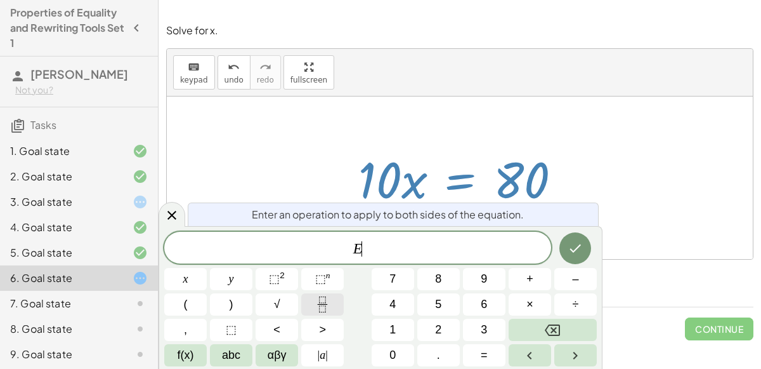
click at [327, 298] on icon "Fraction" at bounding box center [323, 304] width 16 height 16
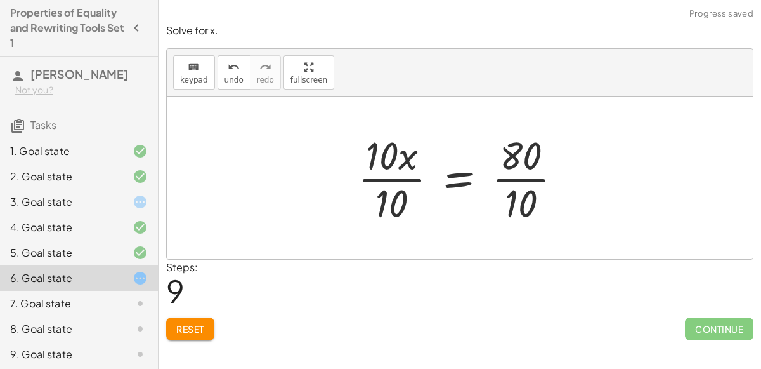
click at [388, 181] on div at bounding box center [465, 178] width 228 height 98
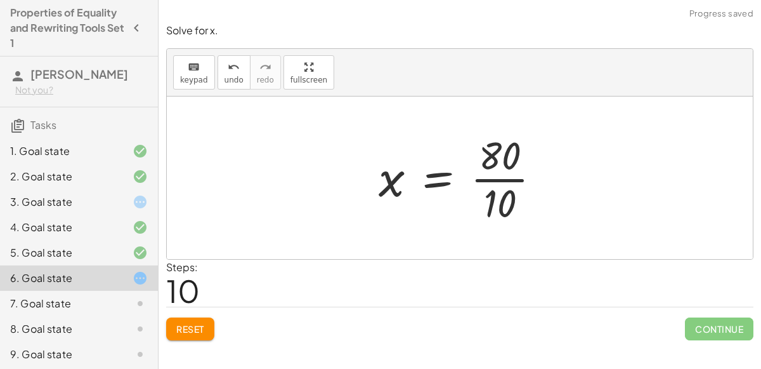
click at [504, 178] on div at bounding box center [464, 178] width 185 height 98
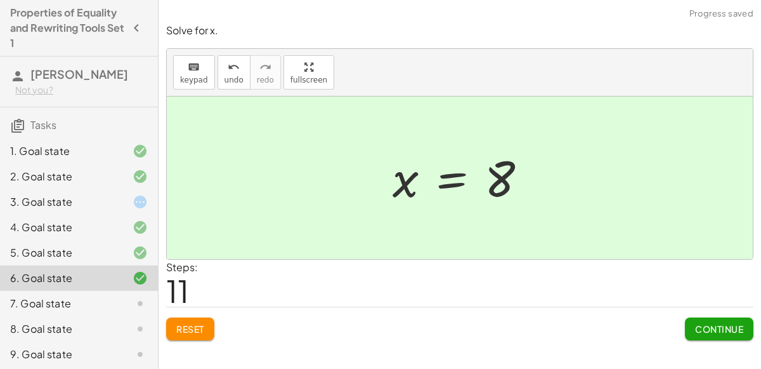
click at [718, 327] on span "Continue" at bounding box center [719, 328] width 48 height 11
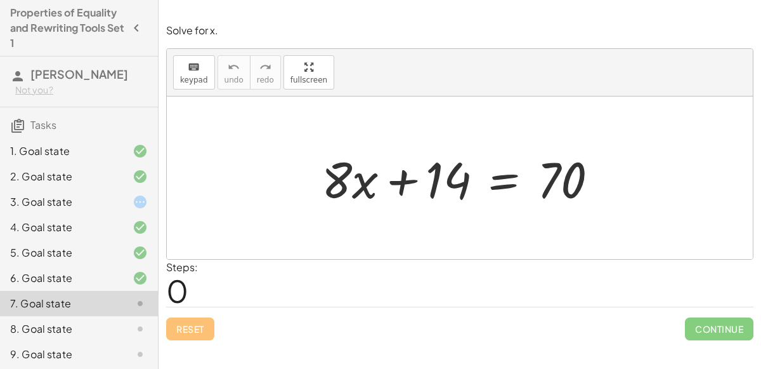
click at [513, 182] on div at bounding box center [464, 177] width 299 height 65
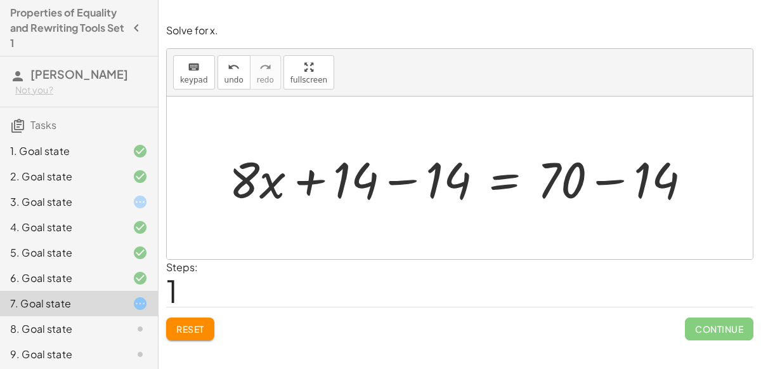
click at [403, 177] on div at bounding box center [465, 177] width 485 height 65
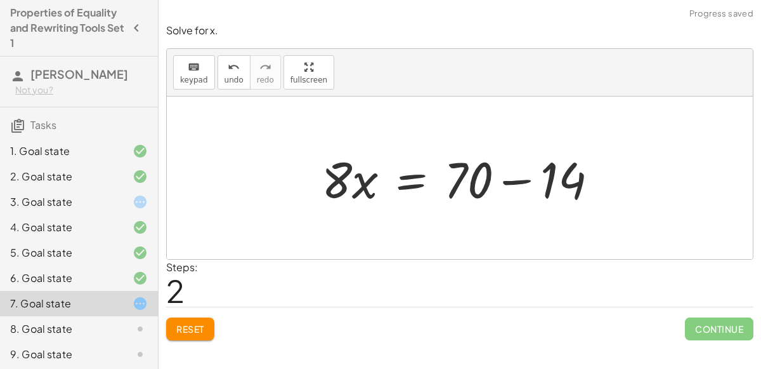
click at [519, 178] on div at bounding box center [464, 177] width 299 height 65
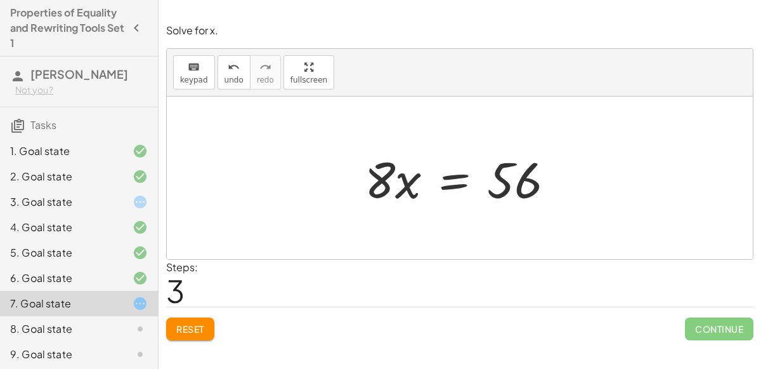
click at [448, 180] on div at bounding box center [464, 177] width 213 height 65
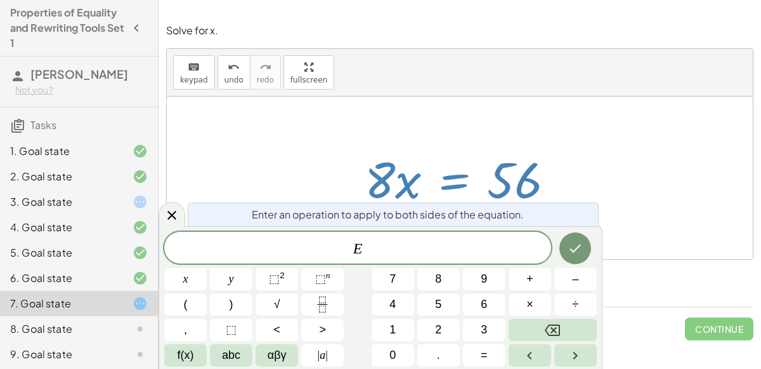
click at [326, 306] on icon "Fraction" at bounding box center [323, 304] width 16 height 16
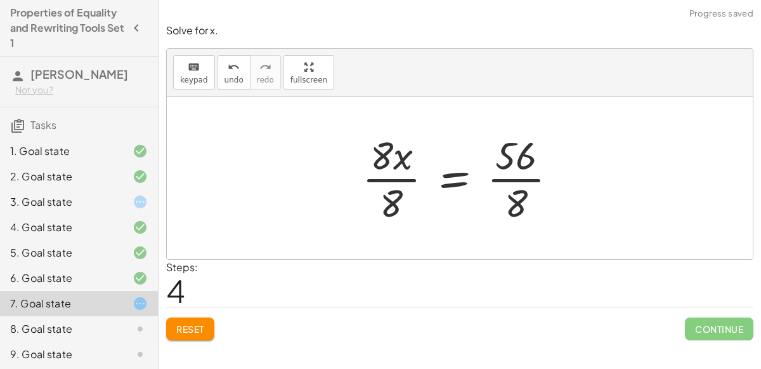
click at [409, 173] on div at bounding box center [465, 178] width 218 height 98
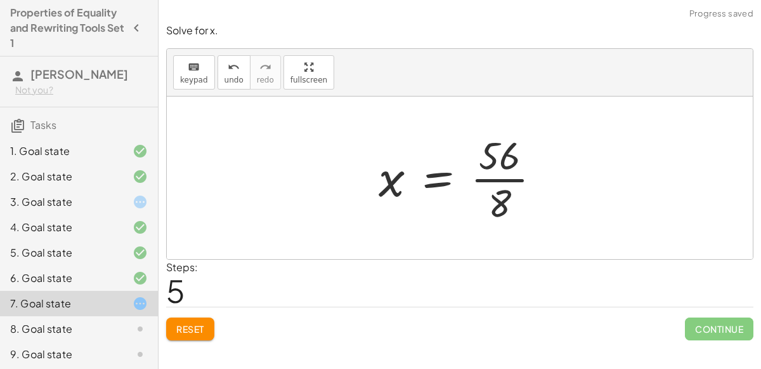
click at [495, 180] on div at bounding box center [464, 178] width 185 height 98
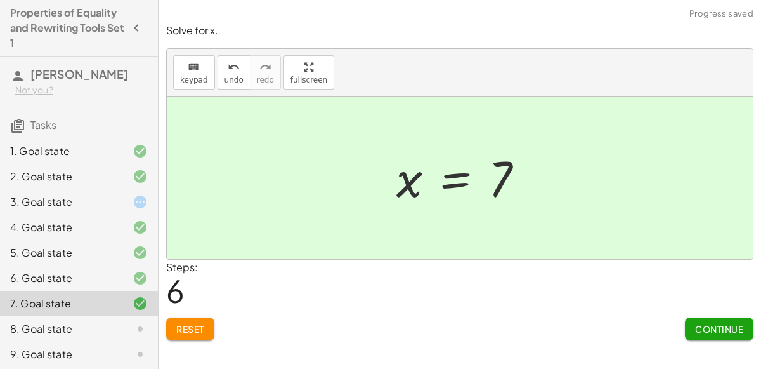
click at [721, 326] on span "Continue" at bounding box center [719, 328] width 48 height 11
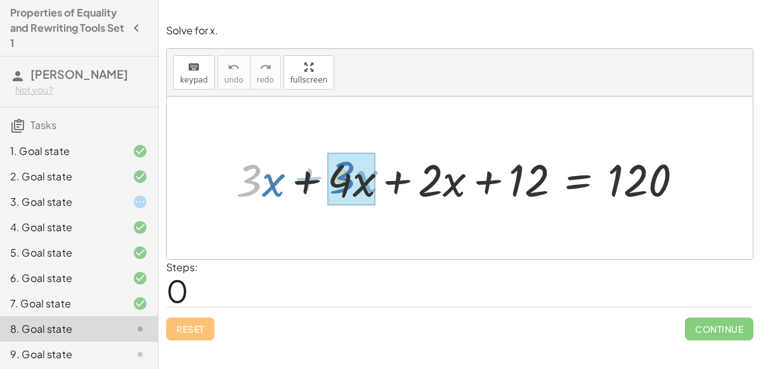
drag, startPoint x: 246, startPoint y: 187, endPoint x: 342, endPoint y: 188, distance: 96.4
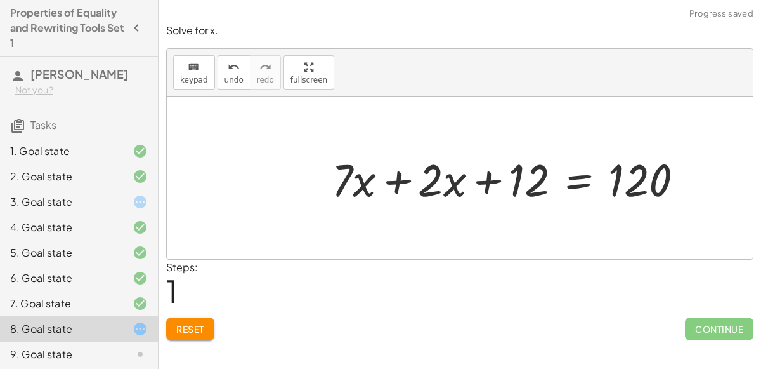
click at [393, 180] on div at bounding box center [512, 177] width 374 height 59
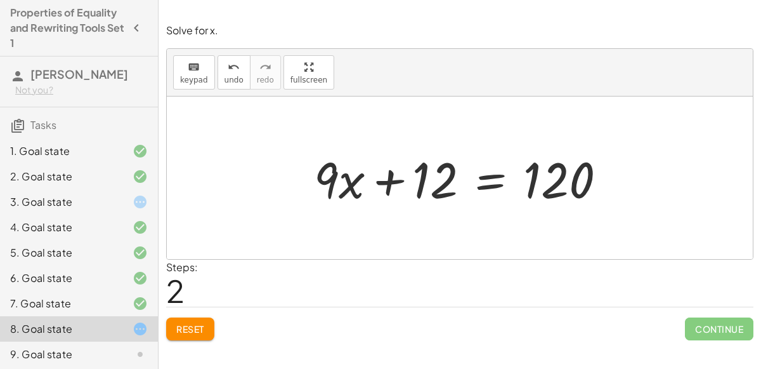
click at [490, 183] on div at bounding box center [465, 177] width 315 height 65
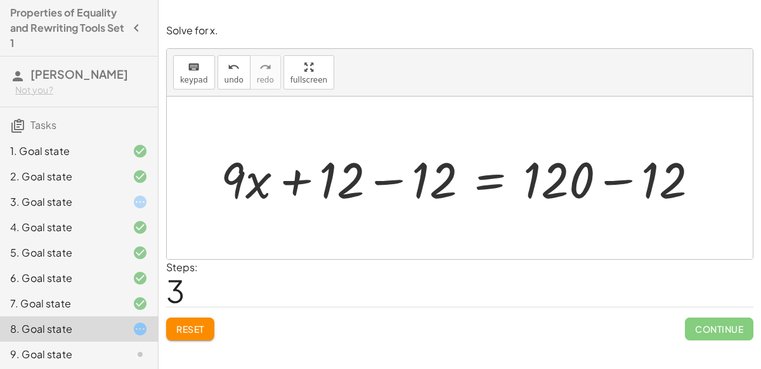
click at [393, 177] on div at bounding box center [464, 177] width 501 height 65
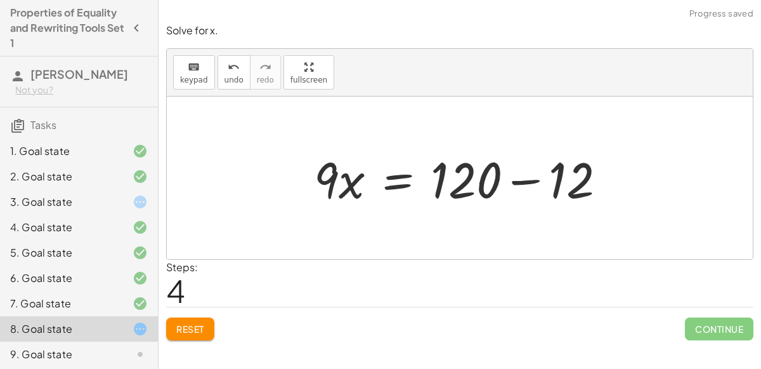
click at [532, 178] on div at bounding box center [465, 177] width 315 height 65
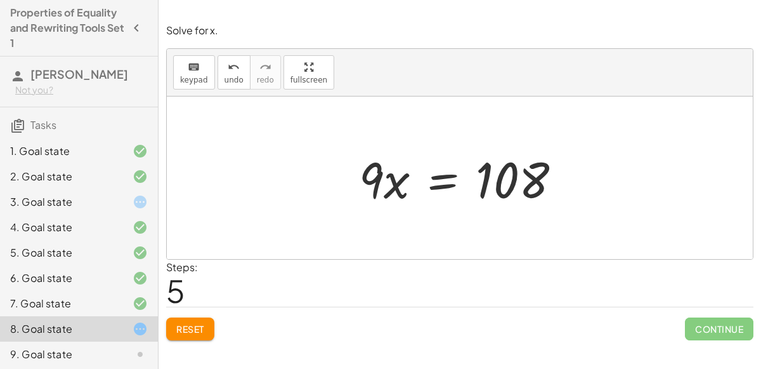
click at [453, 176] on div at bounding box center [465, 177] width 225 height 65
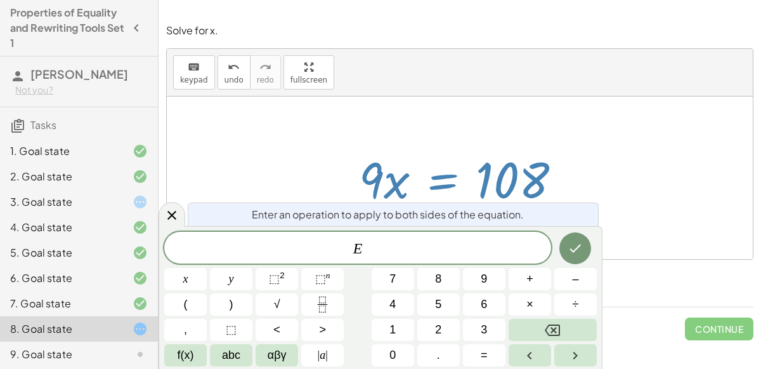
click at [318, 305] on rect "Fraction" at bounding box center [323, 304] width 10 height 1
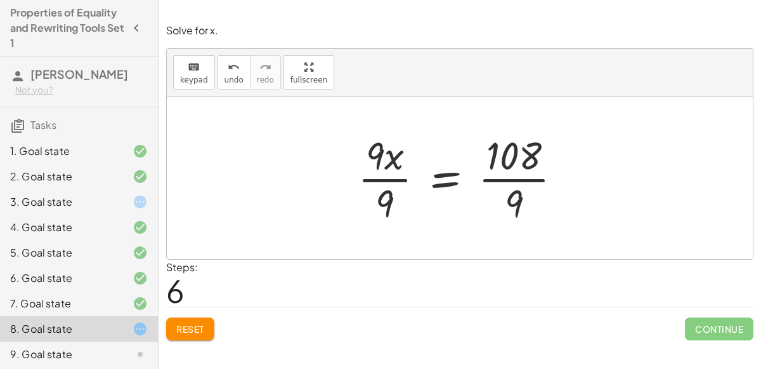
click at [379, 176] on div at bounding box center [464, 178] width 227 height 98
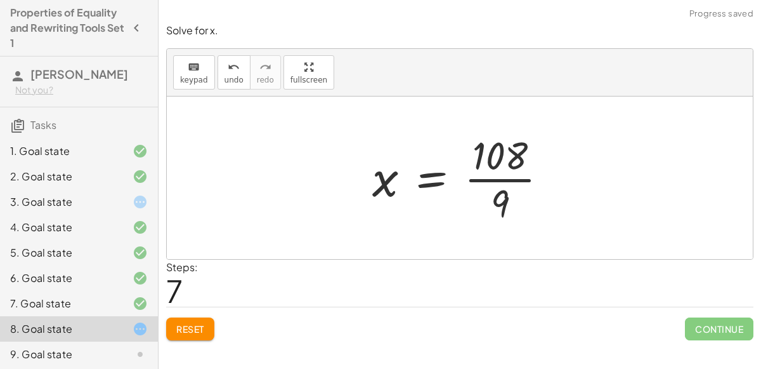
click at [485, 174] on div at bounding box center [465, 178] width 199 height 98
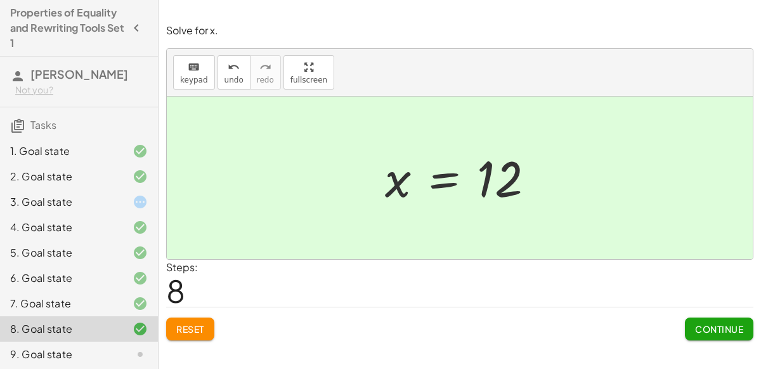
click at [736, 327] on span "Continue" at bounding box center [719, 328] width 48 height 11
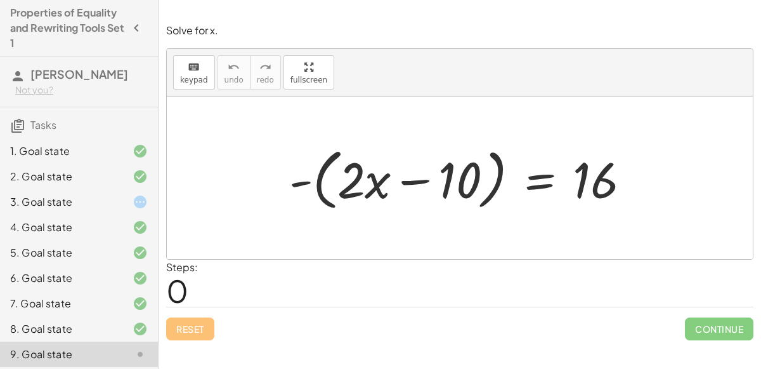
click at [417, 178] on div at bounding box center [465, 177] width 364 height 73
drag, startPoint x: 349, startPoint y: 184, endPoint x: 288, endPoint y: 187, distance: 61.0
click at [288, 187] on div at bounding box center [465, 177] width 364 height 73
drag, startPoint x: 349, startPoint y: 184, endPoint x: 280, endPoint y: 183, distance: 69.2
drag, startPoint x: 586, startPoint y: 172, endPoint x: 484, endPoint y: 177, distance: 101.6
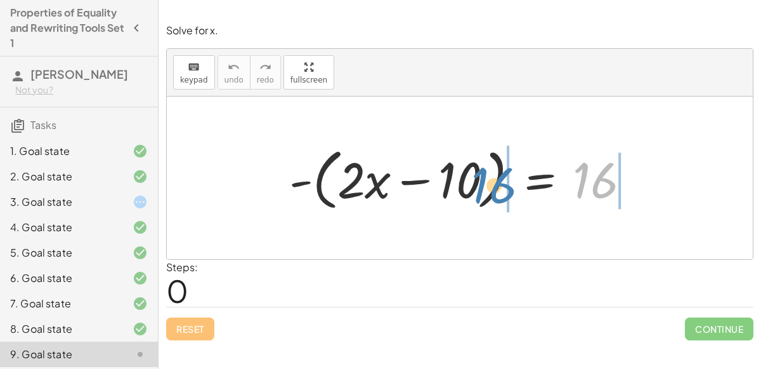
click at [484, 177] on div at bounding box center [465, 177] width 364 height 73
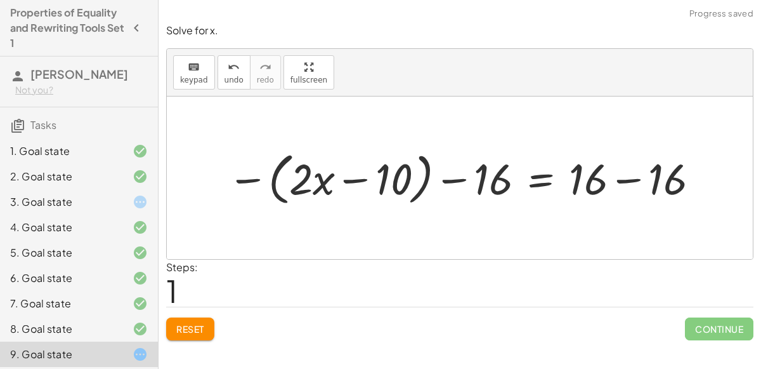
click at [451, 177] on div at bounding box center [464, 177] width 487 height 63
click at [634, 176] on div at bounding box center [464, 177] width 487 height 63
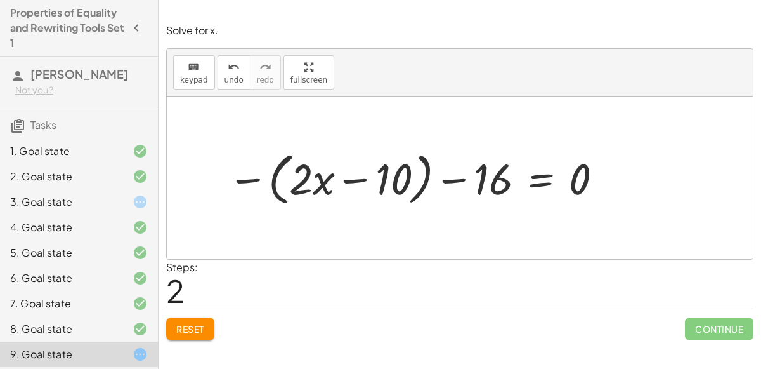
click at [196, 332] on span "Reset" at bounding box center [190, 328] width 28 height 11
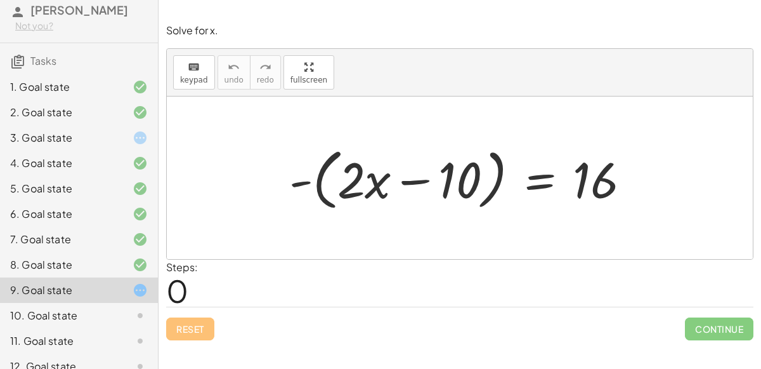
scroll to position [78, 0]
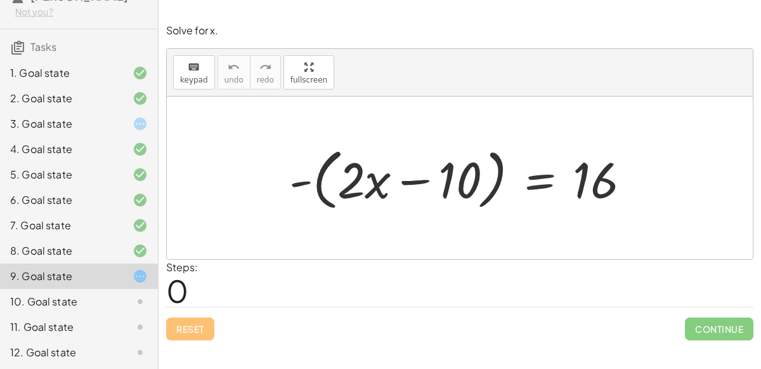
click at [544, 175] on div at bounding box center [465, 177] width 364 height 73
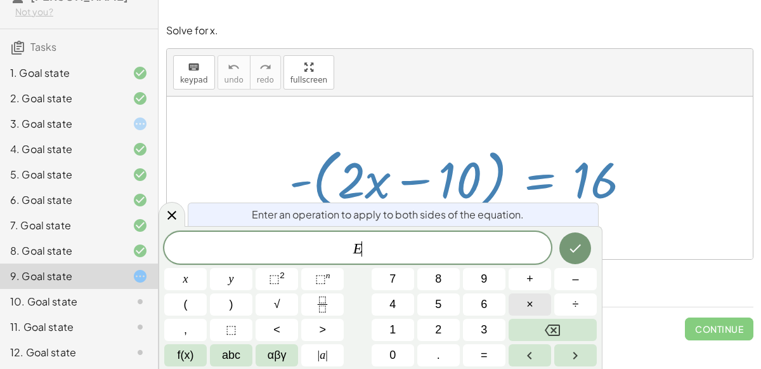
click at [539, 296] on button "×" at bounding box center [530, 304] width 43 height 22
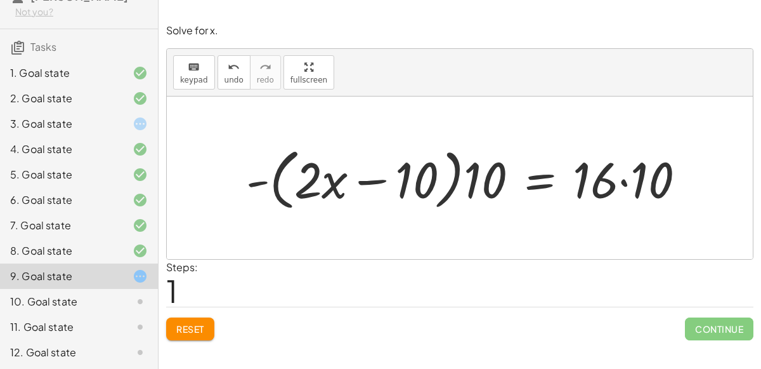
click at [433, 180] on div at bounding box center [471, 177] width 462 height 73
click at [474, 182] on div at bounding box center [471, 177] width 462 height 73
drag, startPoint x: 474, startPoint y: 182, endPoint x: 400, endPoint y: 180, distance: 73.6
click at [400, 180] on div at bounding box center [471, 177] width 462 height 73
click at [376, 178] on div at bounding box center [471, 177] width 462 height 73
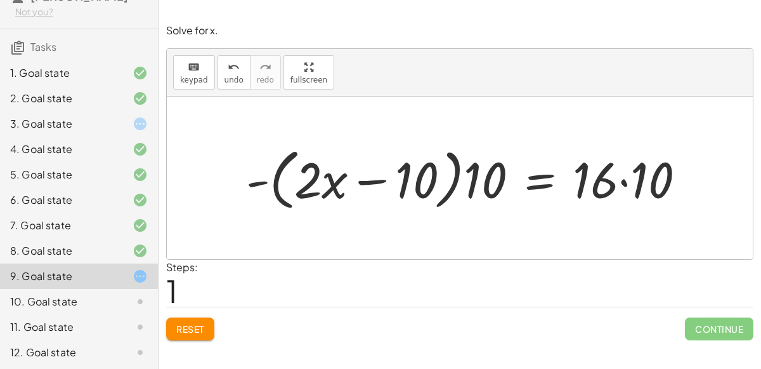
click at [624, 181] on div at bounding box center [471, 177] width 462 height 73
click at [191, 328] on span "Reset" at bounding box center [190, 328] width 28 height 11
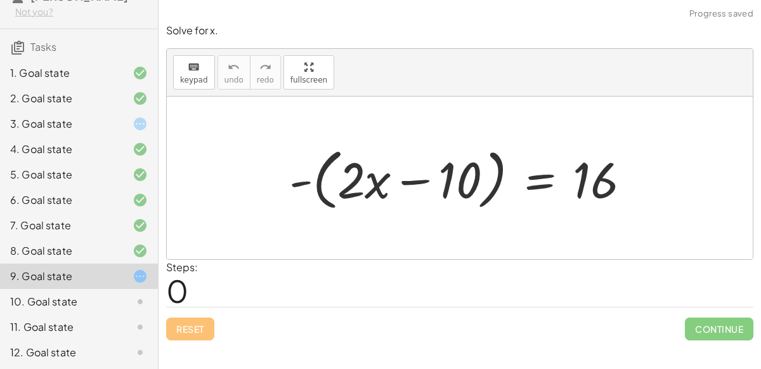
click at [545, 184] on div at bounding box center [465, 177] width 364 height 73
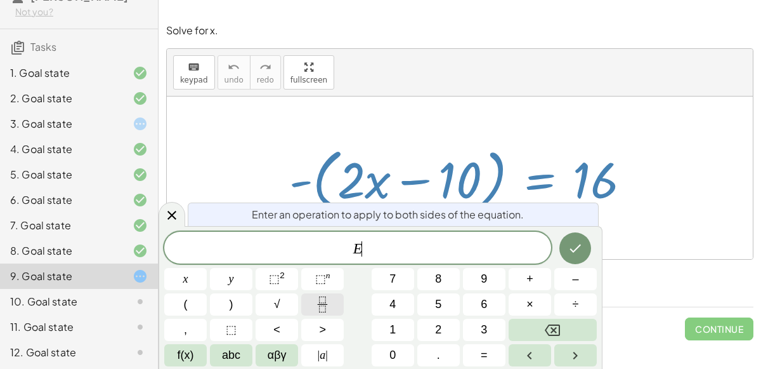
click at [332, 300] on button "Fraction" at bounding box center [322, 304] width 43 height 22
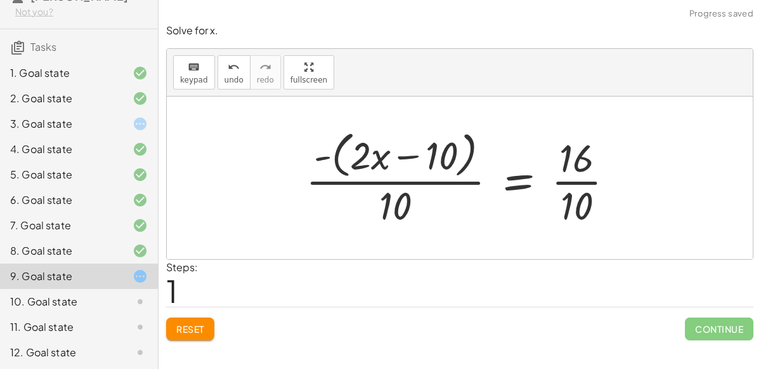
click at [580, 181] on div at bounding box center [464, 177] width 331 height 103
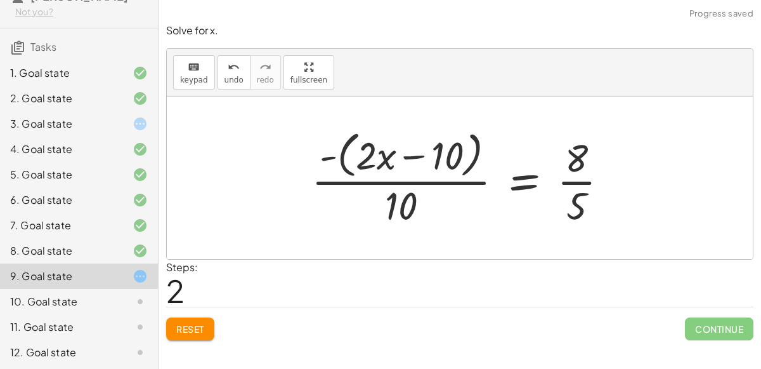
click at [424, 178] on div at bounding box center [465, 177] width 320 height 103
drag, startPoint x: 450, startPoint y: 152, endPoint x: 351, endPoint y: 155, distance: 98.4
click at [351, 155] on div at bounding box center [465, 177] width 320 height 103
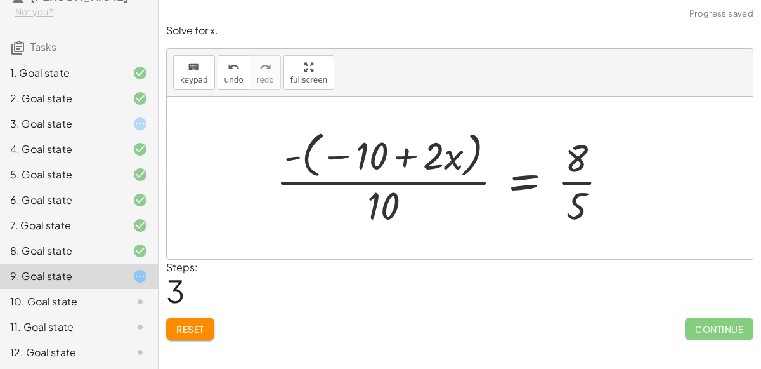
click at [408, 158] on div at bounding box center [447, 177] width 355 height 103
drag, startPoint x: 293, startPoint y: 156, endPoint x: 272, endPoint y: 162, distance: 21.9
click at [272, 162] on div at bounding box center [447, 177] width 355 height 103
click at [305, 152] on div at bounding box center [440, 177] width 369 height 103
click at [294, 154] on div at bounding box center [440, 177] width 369 height 103
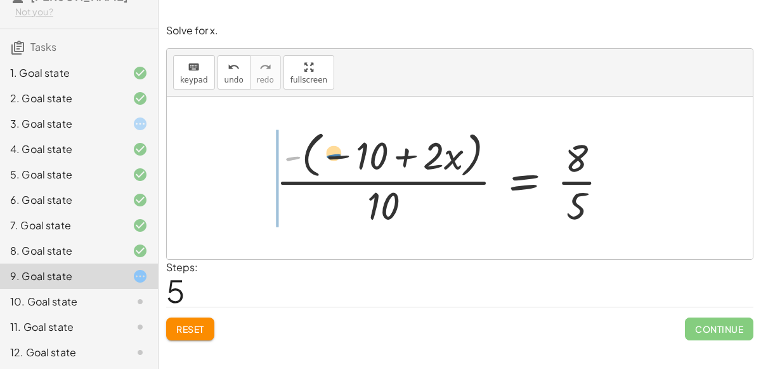
drag, startPoint x: 291, startPoint y: 154, endPoint x: 331, endPoint y: 152, distance: 40.7
click at [331, 152] on div at bounding box center [447, 177] width 355 height 103
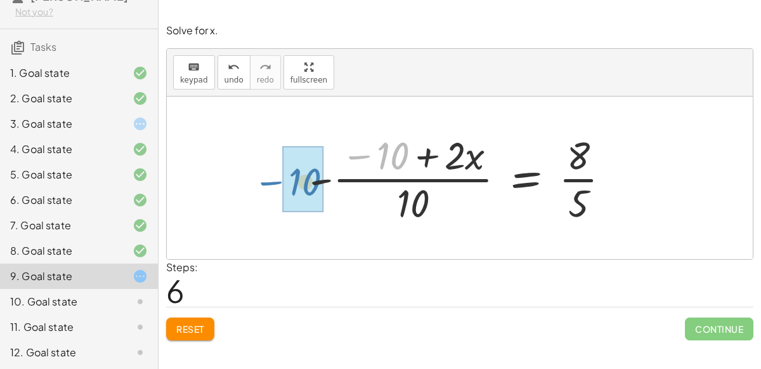
drag, startPoint x: 395, startPoint y: 158, endPoint x: 302, endPoint y: 185, distance: 97.2
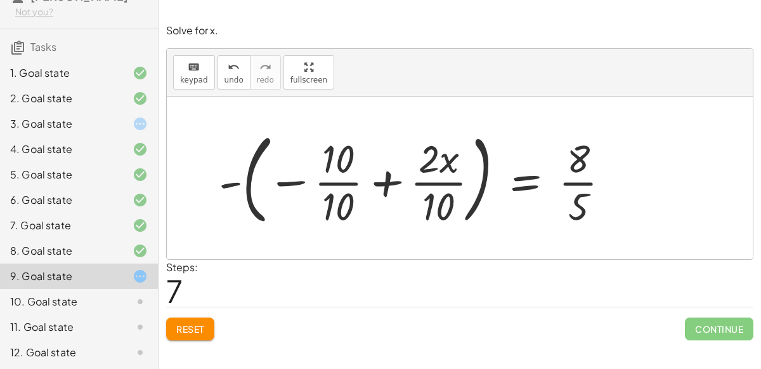
click at [388, 180] on div at bounding box center [420, 177] width 414 height 105
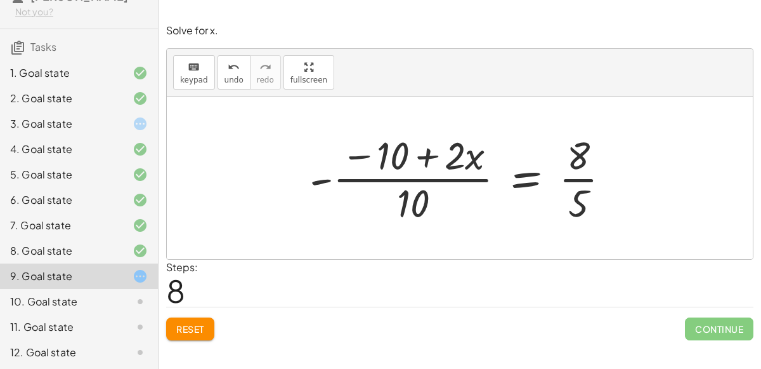
click at [206, 332] on button "Reset" at bounding box center [190, 328] width 48 height 23
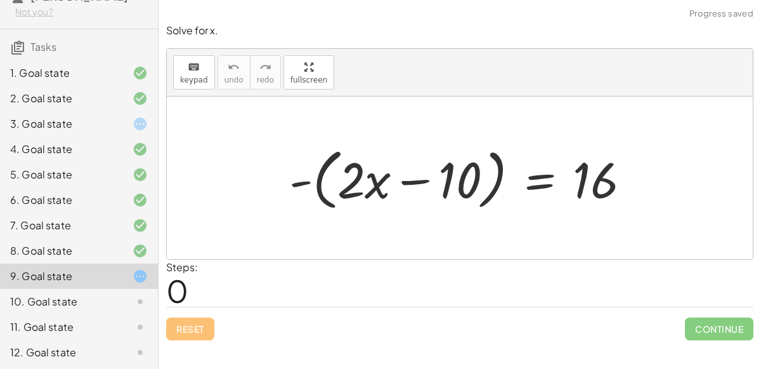
click at [92, 303] on div "10. Goal state" at bounding box center [61, 301] width 102 height 15
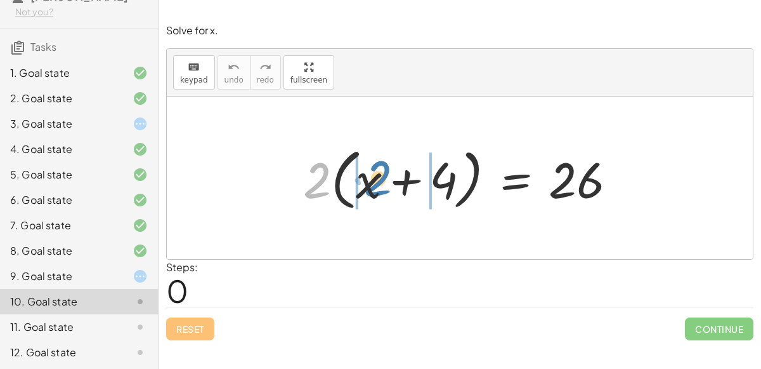
drag, startPoint x: 322, startPoint y: 178, endPoint x: 381, endPoint y: 176, distance: 59.0
click at [381, 176] on div at bounding box center [465, 177] width 336 height 73
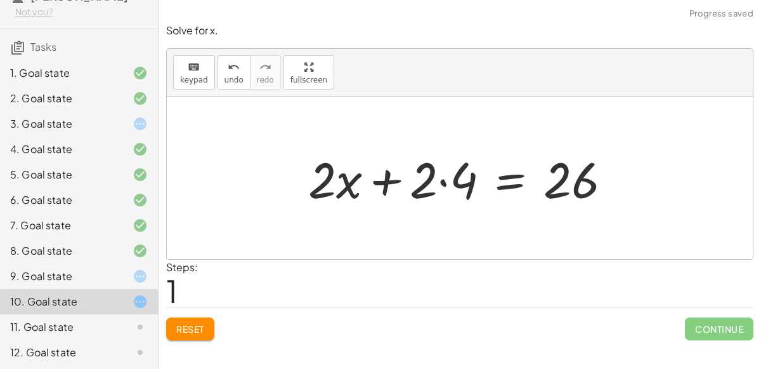
click at [443, 181] on div at bounding box center [465, 177] width 326 height 65
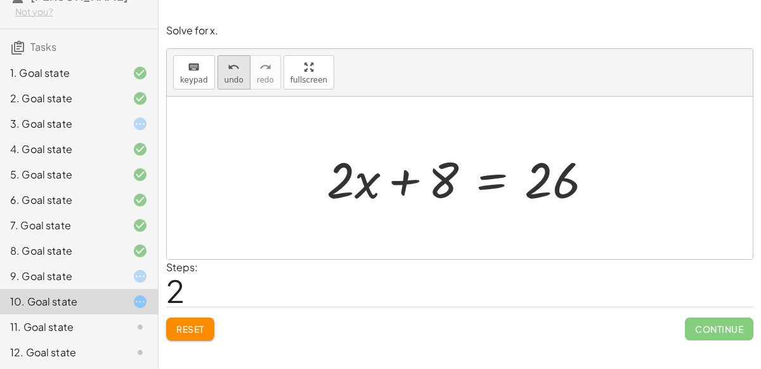
click at [227, 84] on button "undo undo" at bounding box center [234, 72] width 33 height 34
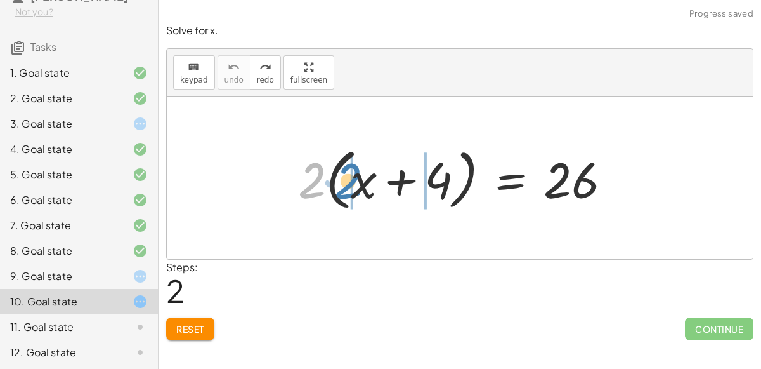
drag, startPoint x: 310, startPoint y: 183, endPoint x: 346, endPoint y: 183, distance: 36.2
click at [346, 183] on div at bounding box center [460, 177] width 336 height 73
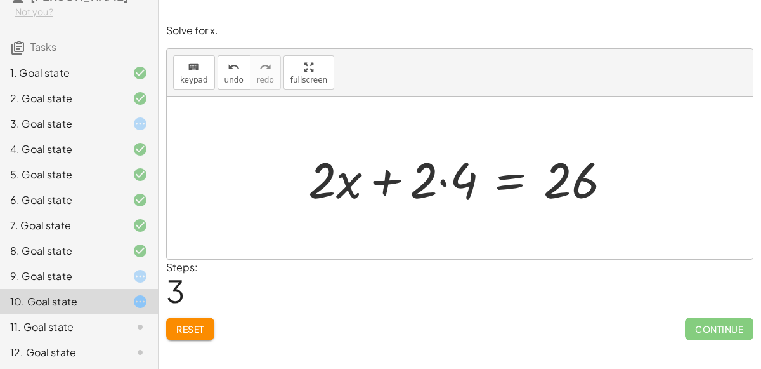
click at [445, 181] on div at bounding box center [465, 177] width 326 height 65
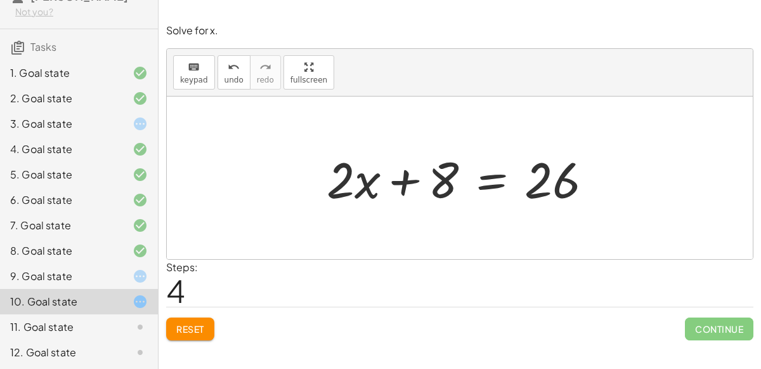
click at [492, 183] on div at bounding box center [464, 177] width 289 height 65
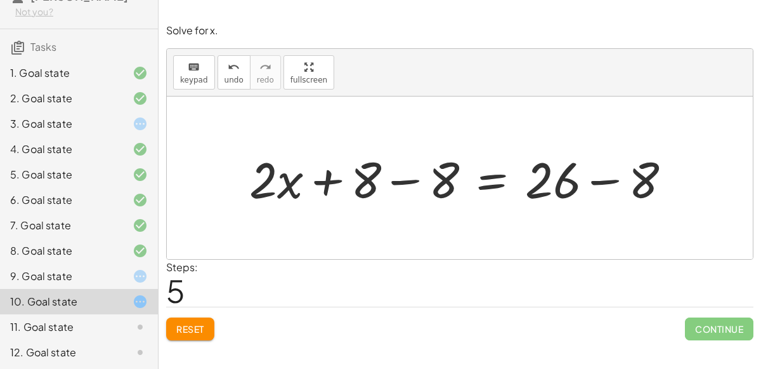
click at [413, 177] on div at bounding box center [465, 177] width 445 height 65
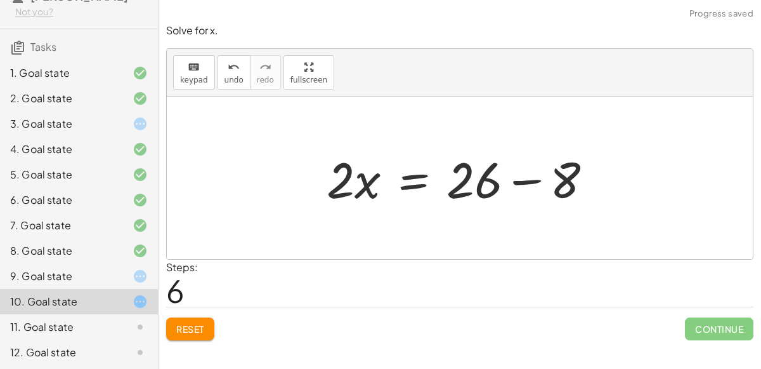
click at [533, 179] on div at bounding box center [464, 177] width 289 height 65
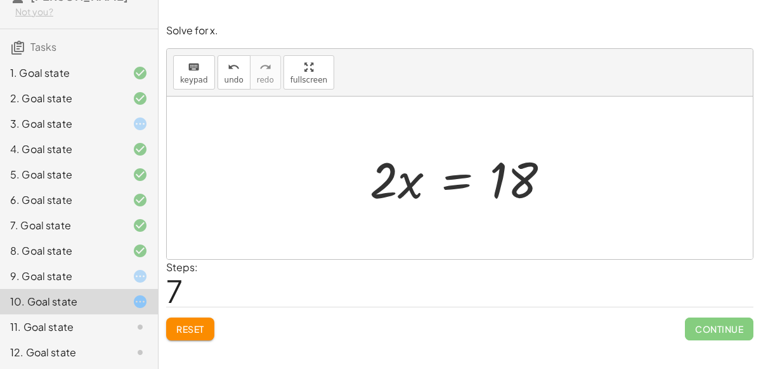
click at [458, 183] on div at bounding box center [465, 177] width 203 height 65
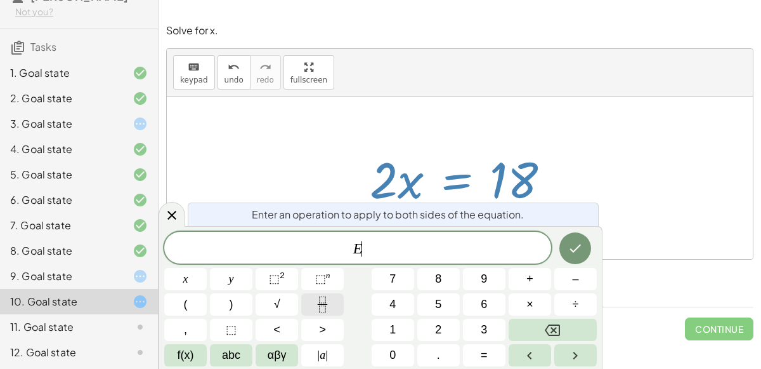
click at [316, 293] on button "Fraction" at bounding box center [322, 304] width 43 height 22
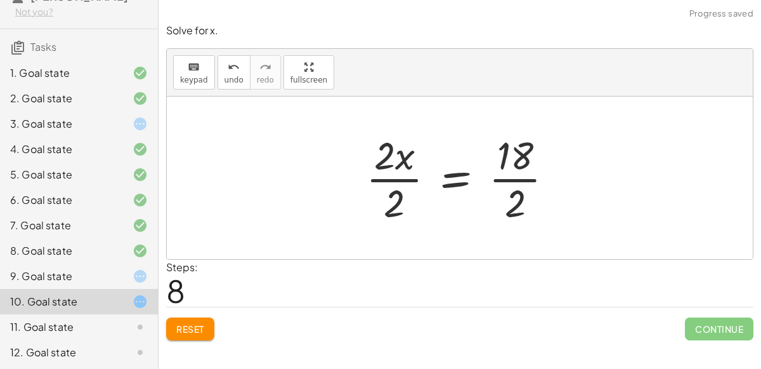
click at [391, 176] on div at bounding box center [465, 178] width 210 height 98
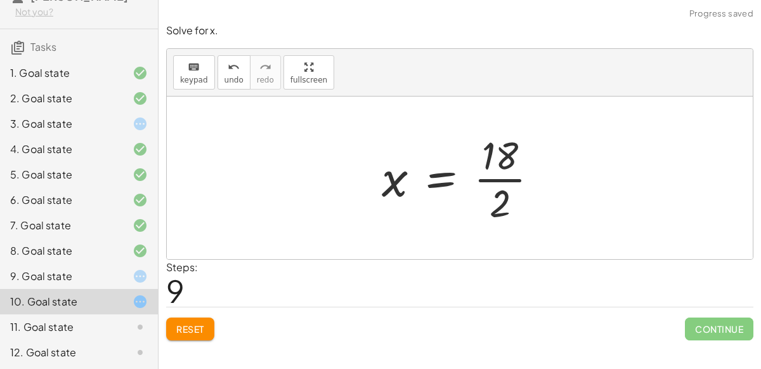
click at [497, 174] on div at bounding box center [466, 178] width 180 height 98
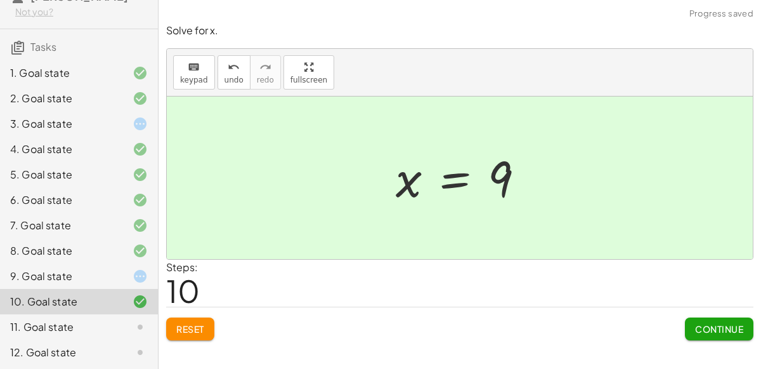
click at [740, 324] on span "Continue" at bounding box center [719, 328] width 48 height 11
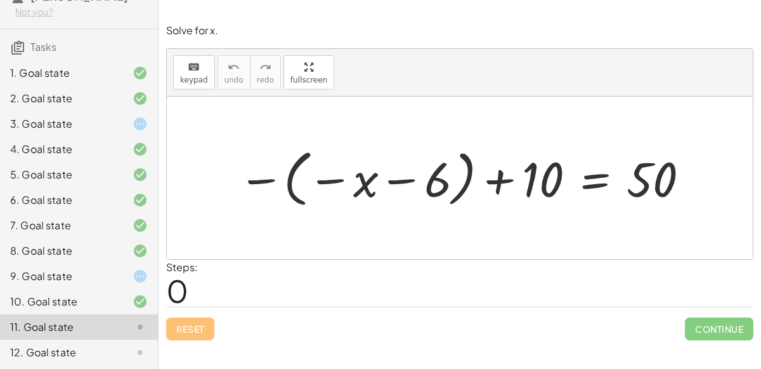
click at [330, 178] on div at bounding box center [465, 177] width 467 height 68
click at [405, 178] on div at bounding box center [465, 177] width 467 height 68
drag, startPoint x: 364, startPoint y: 183, endPoint x: 445, endPoint y: 188, distance: 82.0
click at [445, 188] on div at bounding box center [465, 177] width 467 height 68
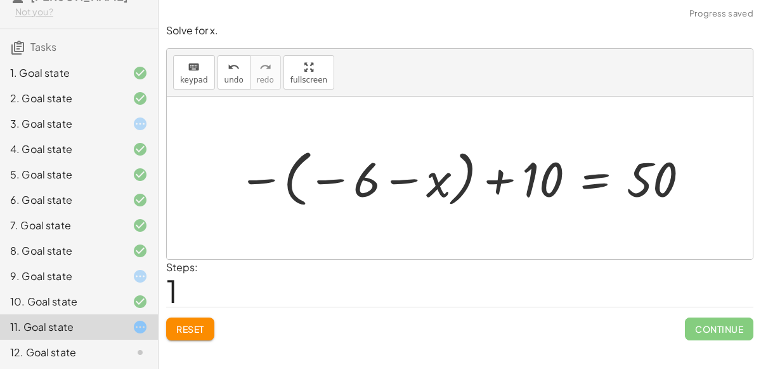
click at [399, 181] on div at bounding box center [465, 177] width 467 height 68
drag, startPoint x: 400, startPoint y: 180, endPoint x: 327, endPoint y: 181, distance: 72.3
click at [327, 181] on div at bounding box center [465, 177] width 467 height 68
click at [187, 327] on span "Reset" at bounding box center [190, 328] width 28 height 11
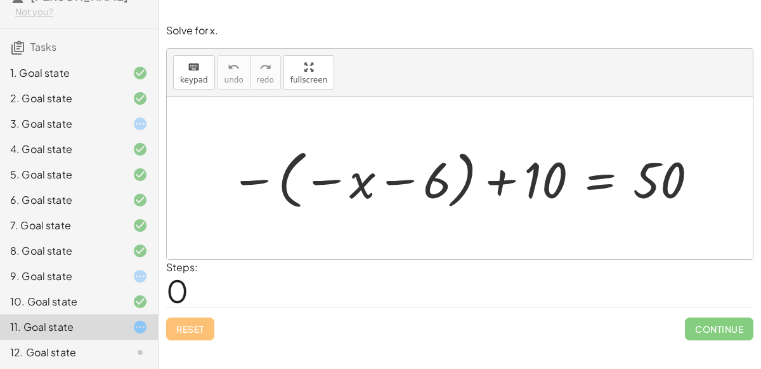
click at [259, 180] on div at bounding box center [465, 178] width 482 height 70
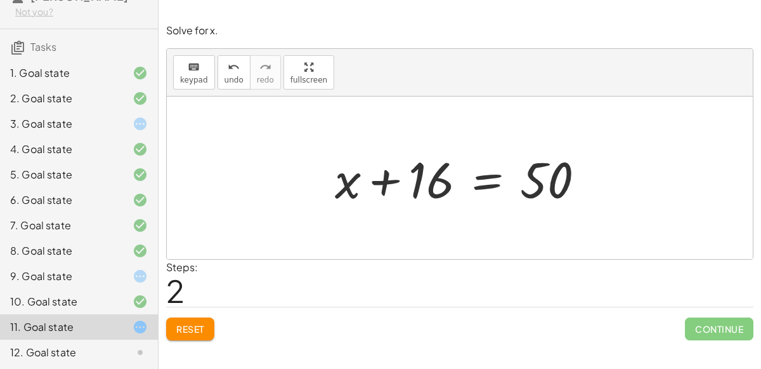
click at [484, 176] on div at bounding box center [465, 177] width 273 height 65
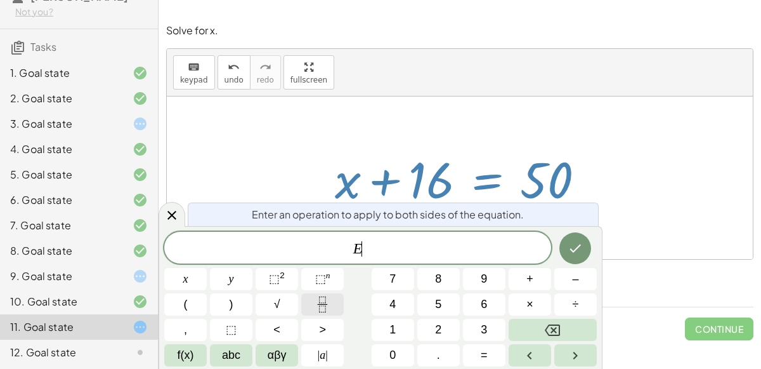
click at [318, 306] on icon "Fraction" at bounding box center [323, 304] width 16 height 16
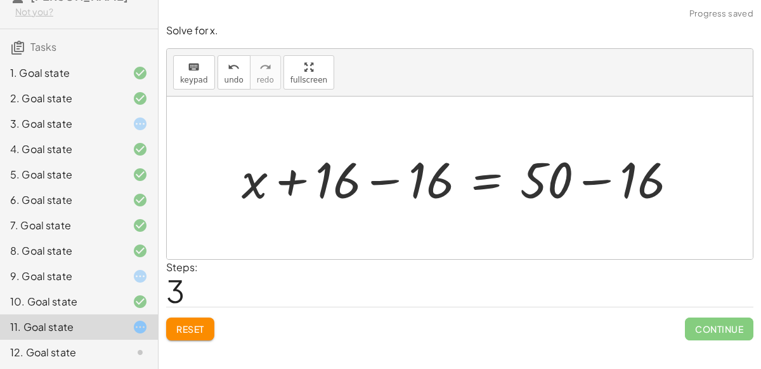
click at [393, 180] on div at bounding box center [464, 177] width 459 height 65
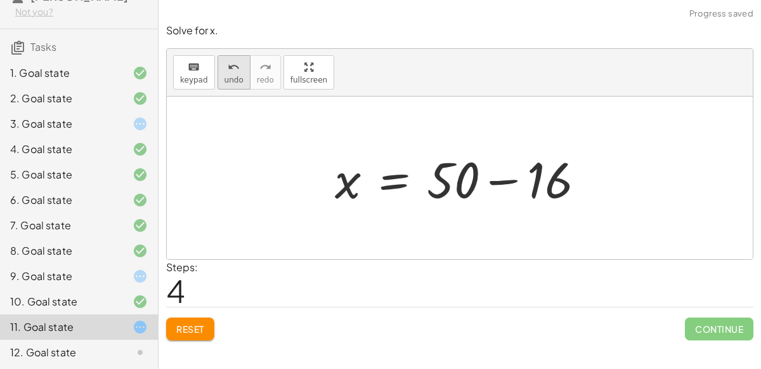
click at [230, 84] on button "undo undo" at bounding box center [234, 72] width 33 height 34
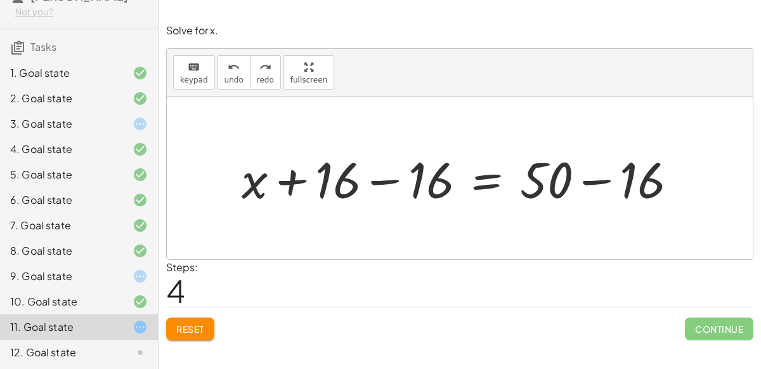
click at [383, 172] on div at bounding box center [464, 177] width 459 height 65
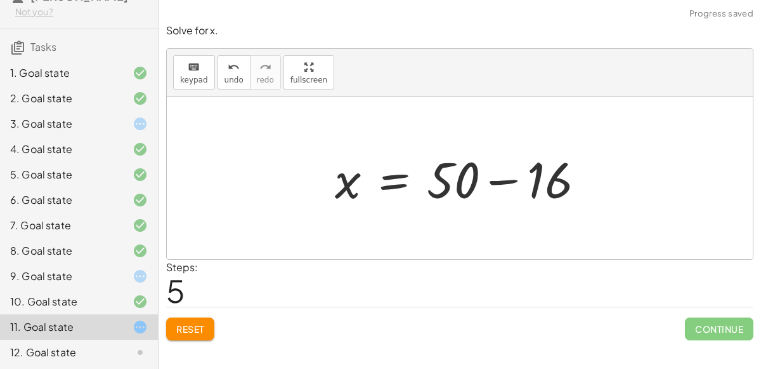
click at [501, 175] on div at bounding box center [465, 177] width 273 height 65
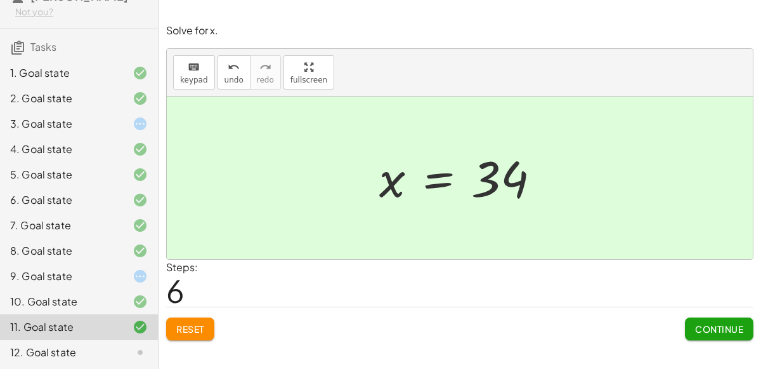
click at [81, 344] on div "12. Goal state" at bounding box center [61, 351] width 102 height 15
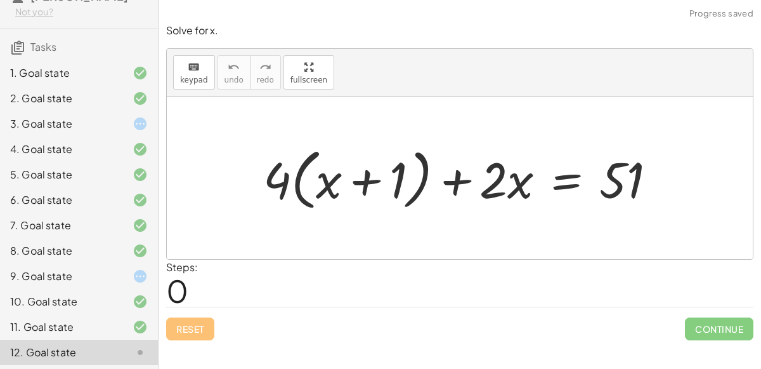
click at [297, 181] on div at bounding box center [465, 177] width 416 height 73
click at [301, 173] on div at bounding box center [465, 177] width 416 height 73
click at [286, 185] on div at bounding box center [465, 177] width 416 height 73
click at [329, 186] on div at bounding box center [465, 177] width 416 height 73
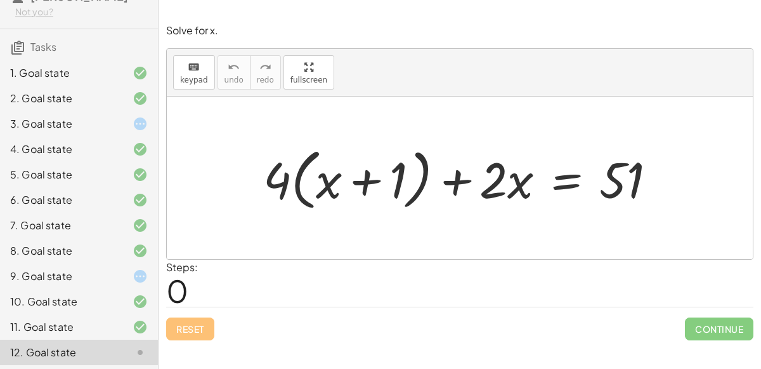
click at [363, 184] on div at bounding box center [465, 177] width 416 height 73
click at [455, 177] on div at bounding box center [465, 177] width 416 height 73
